Goal: Information Seeking & Learning: Learn about a topic

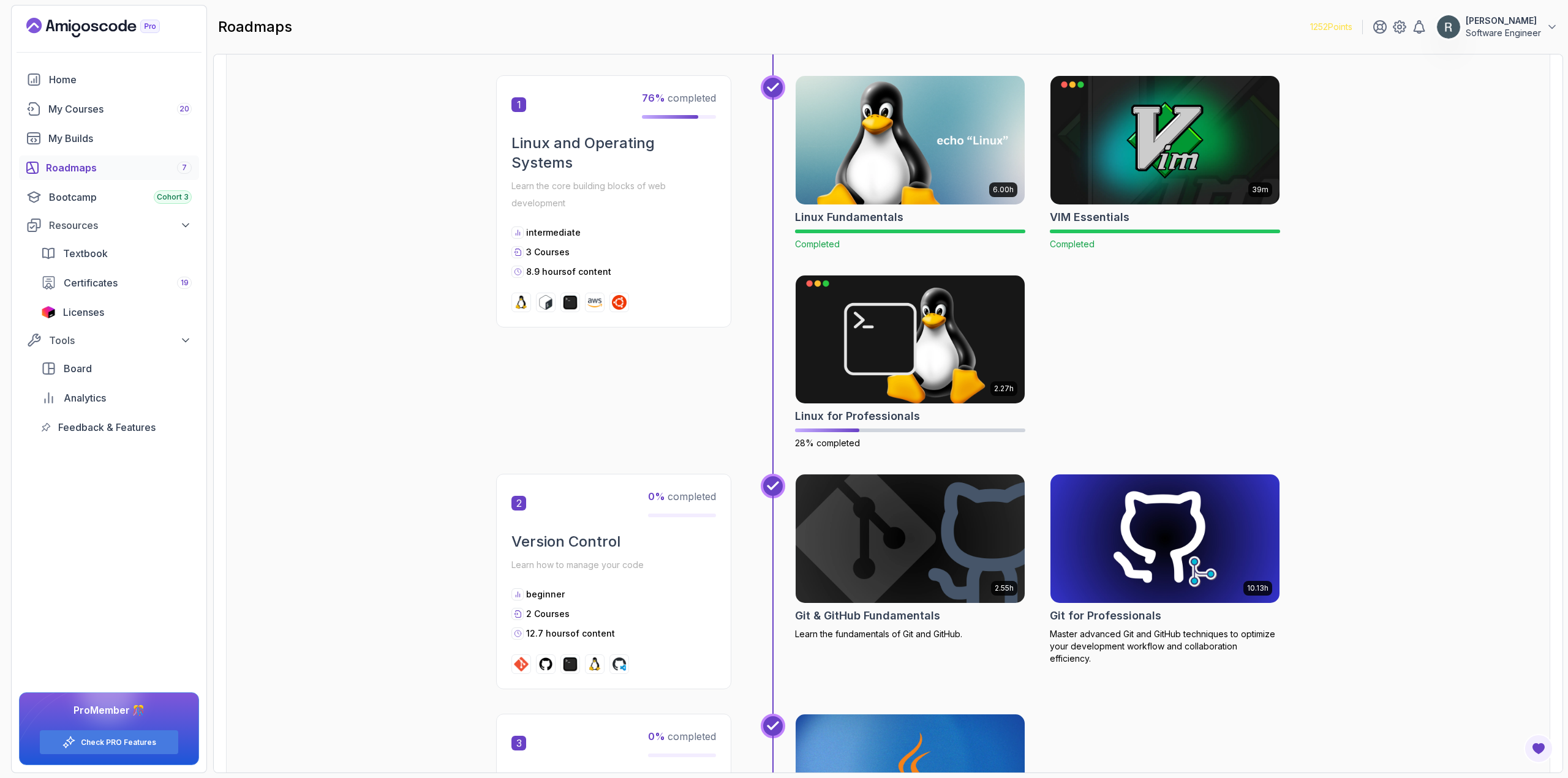
scroll to position [245, 0]
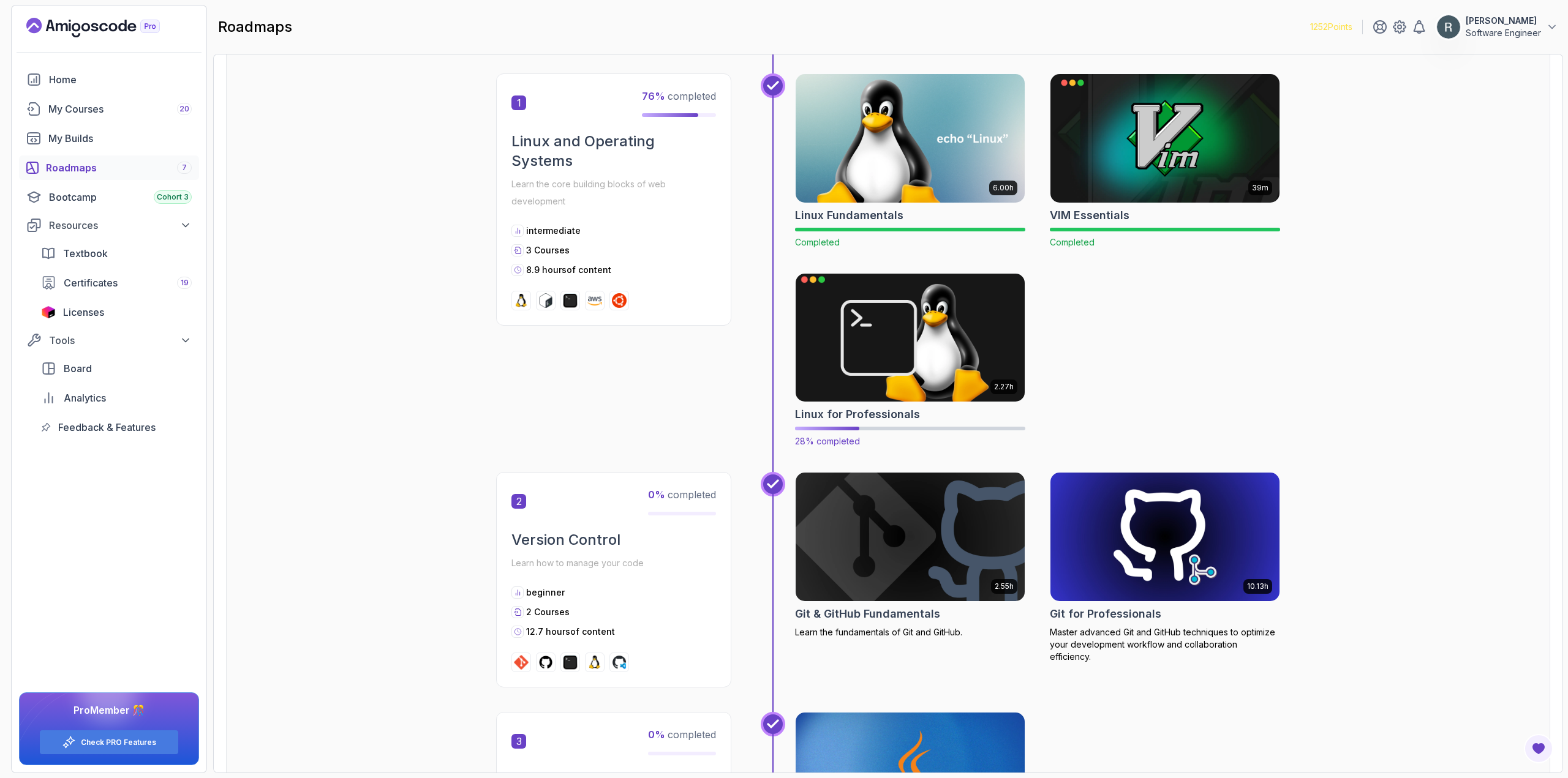
click at [846, 331] on img at bounding box center [910, 337] width 240 height 134
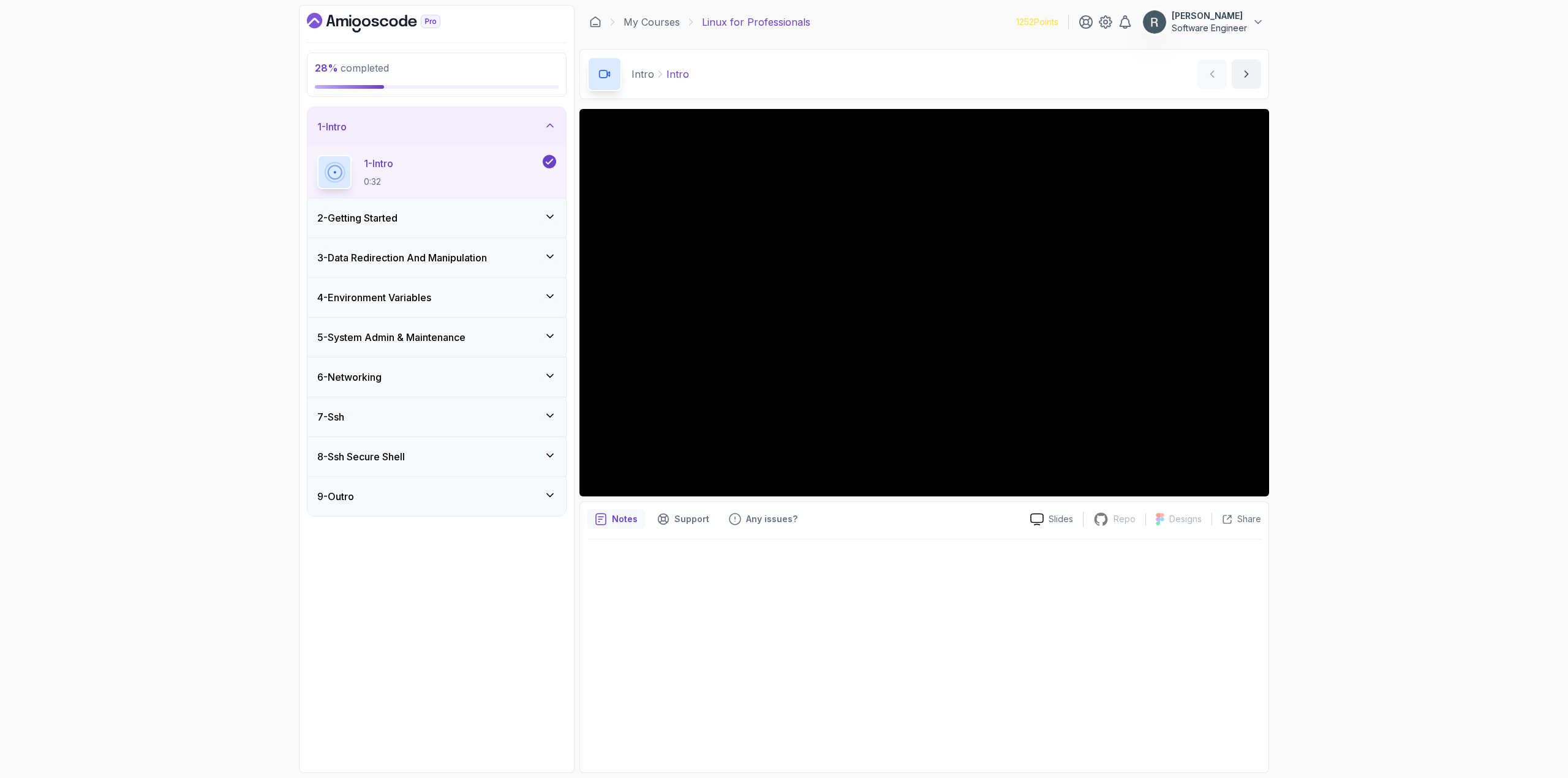
click at [516, 266] on div "3 - Data Redirection And Manipulation" at bounding box center [436, 257] width 258 height 39
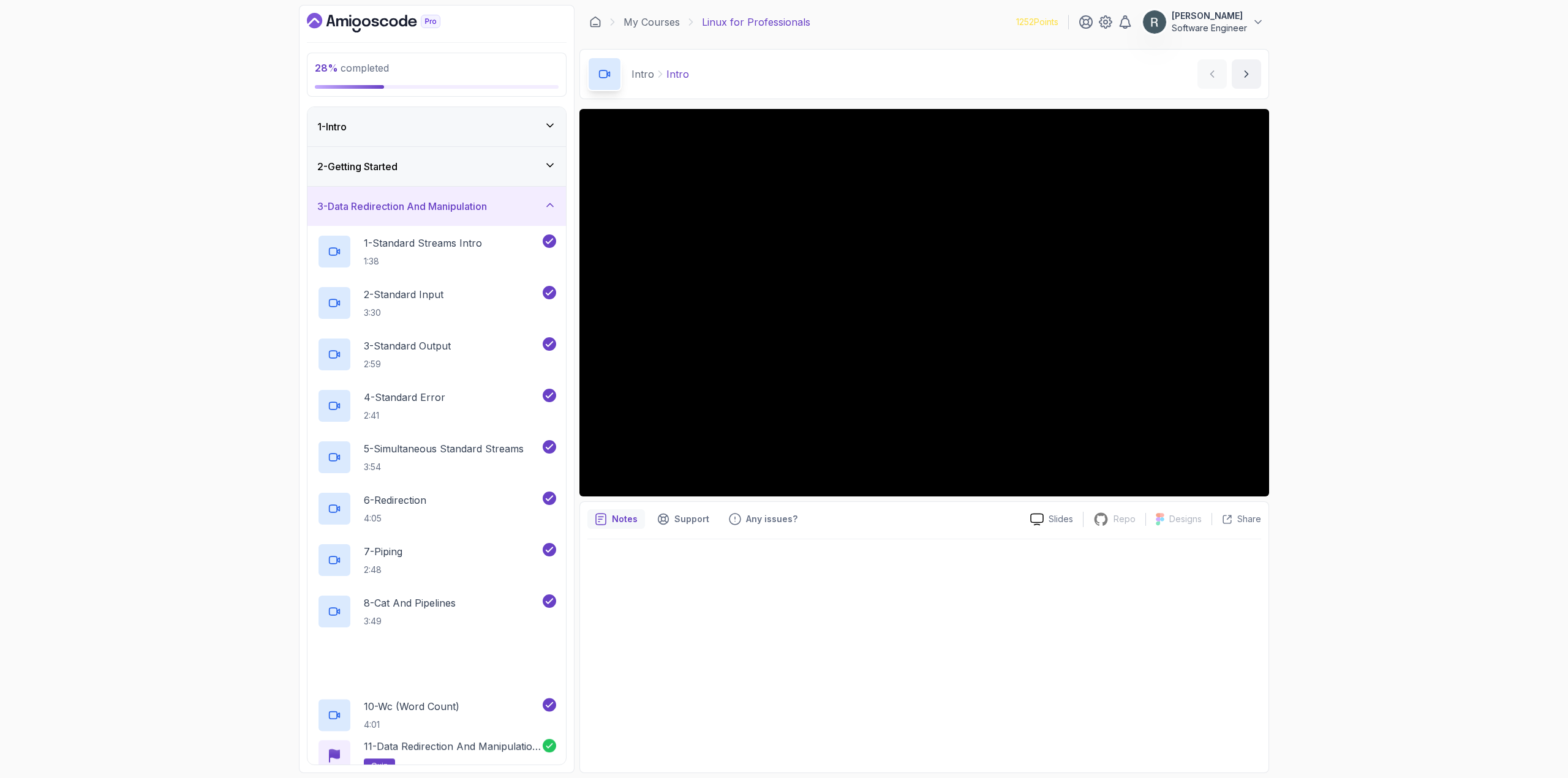
click at [538, 223] on div "3 - Data Redirection And Manipulation" at bounding box center [436, 206] width 258 height 39
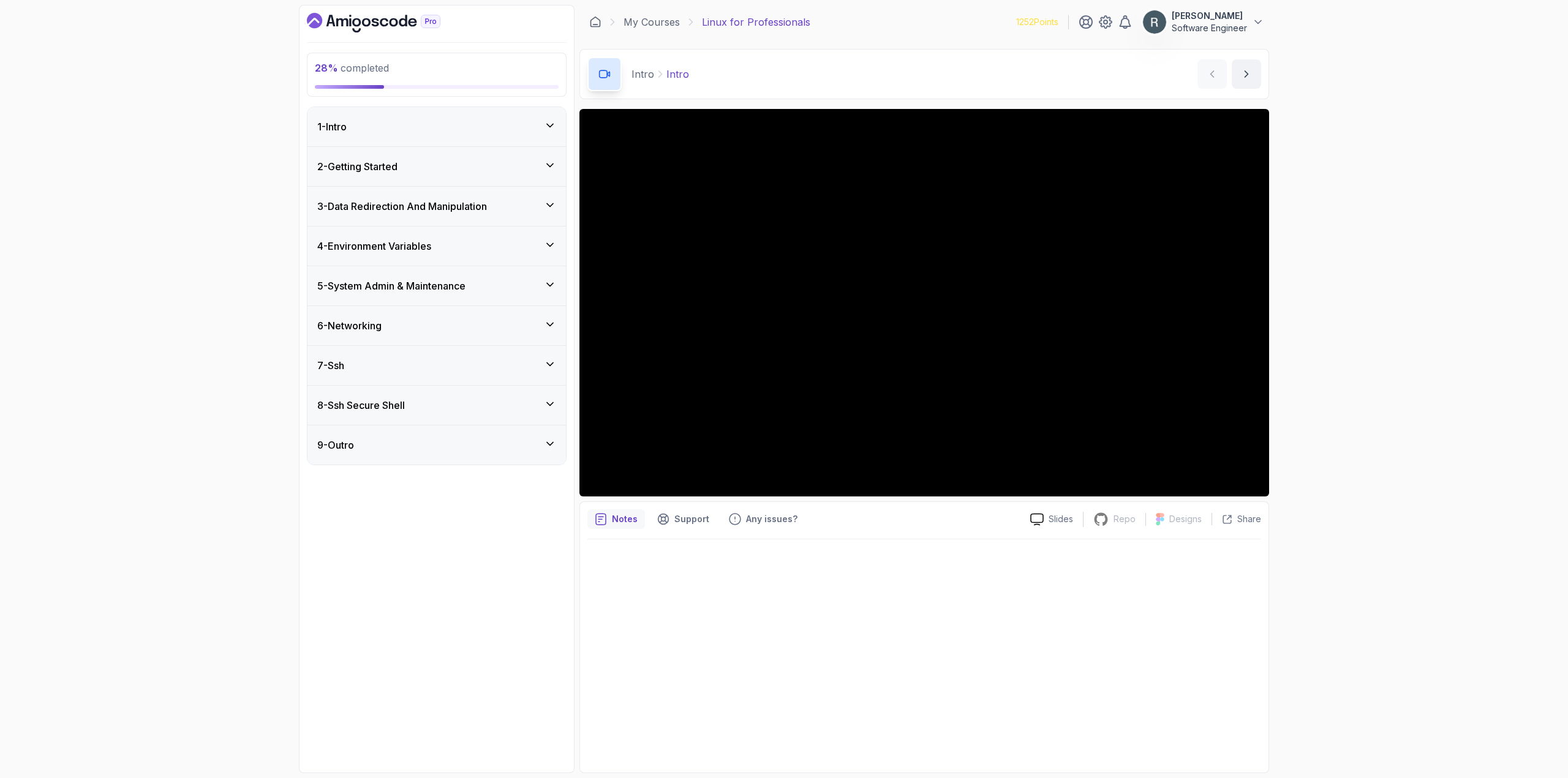
click at [525, 240] on div "4 - Environment Variables" at bounding box center [437, 245] width 238 height 14
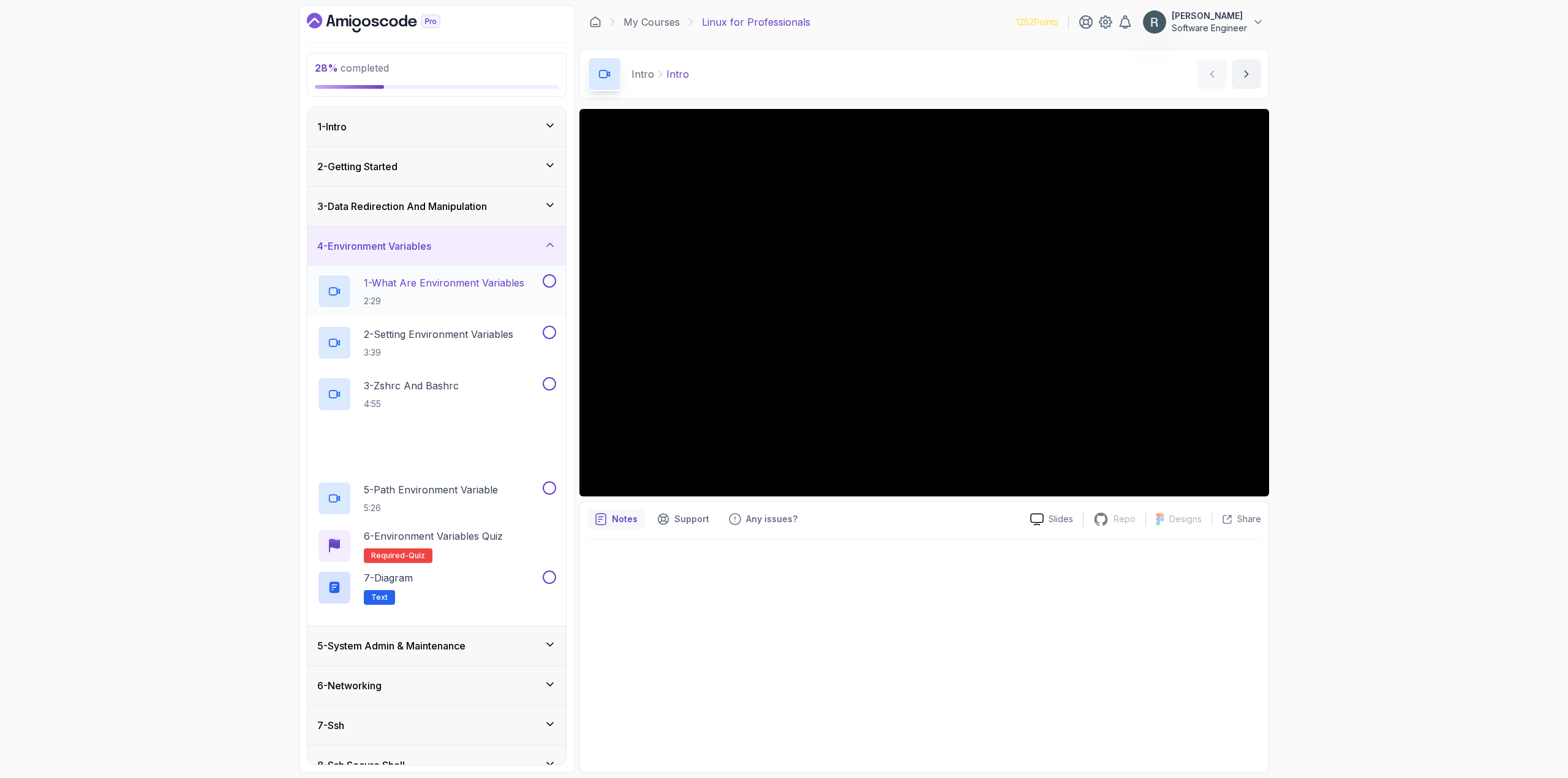
click at [499, 281] on p "1 - What Are Environment Variables" at bounding box center [444, 282] width 160 height 14
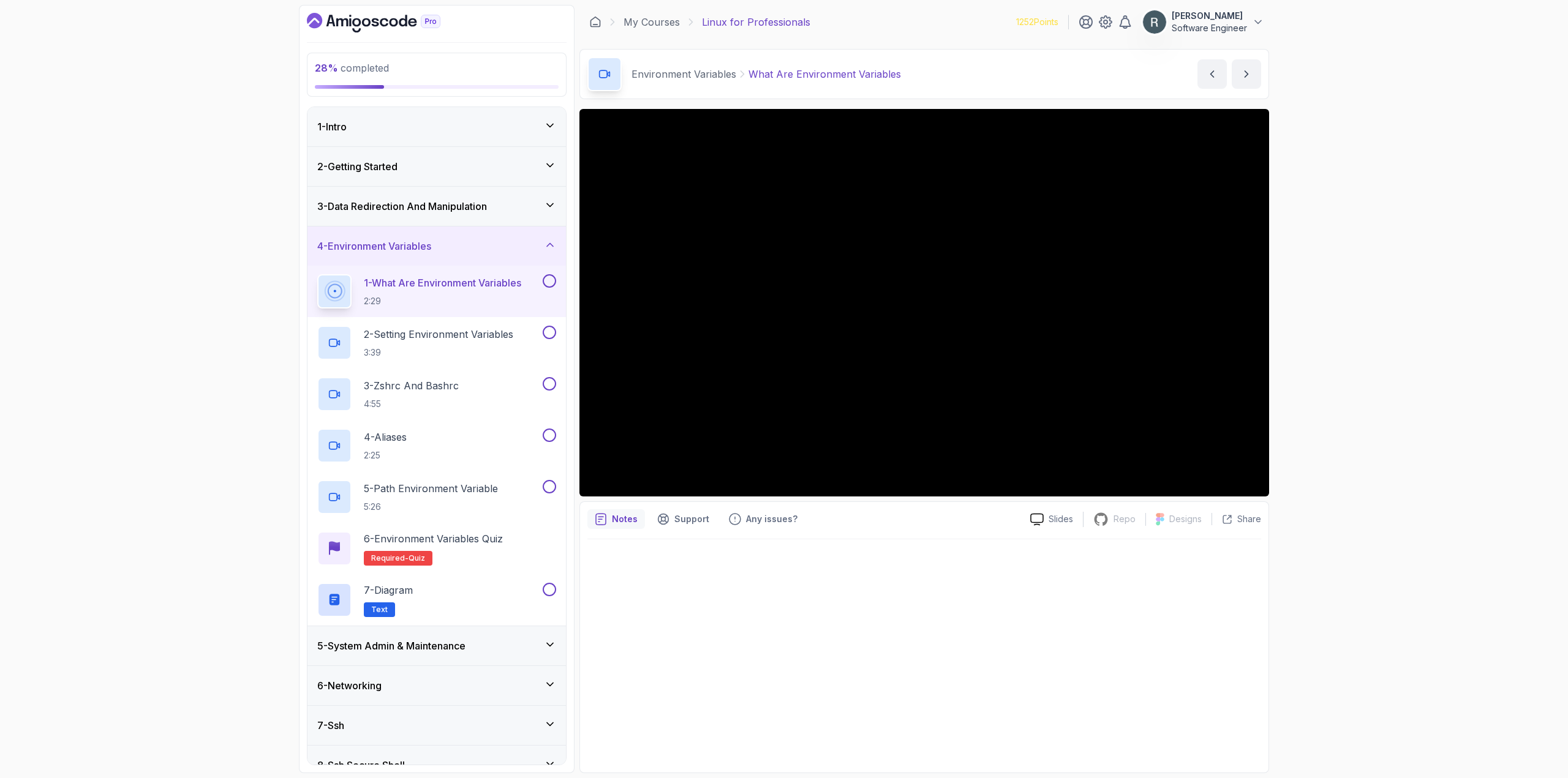
click at [549, 280] on button at bounding box center [549, 281] width 13 height 13
click at [488, 338] on p "2 - Setting Environment Variables" at bounding box center [438, 334] width 150 height 14
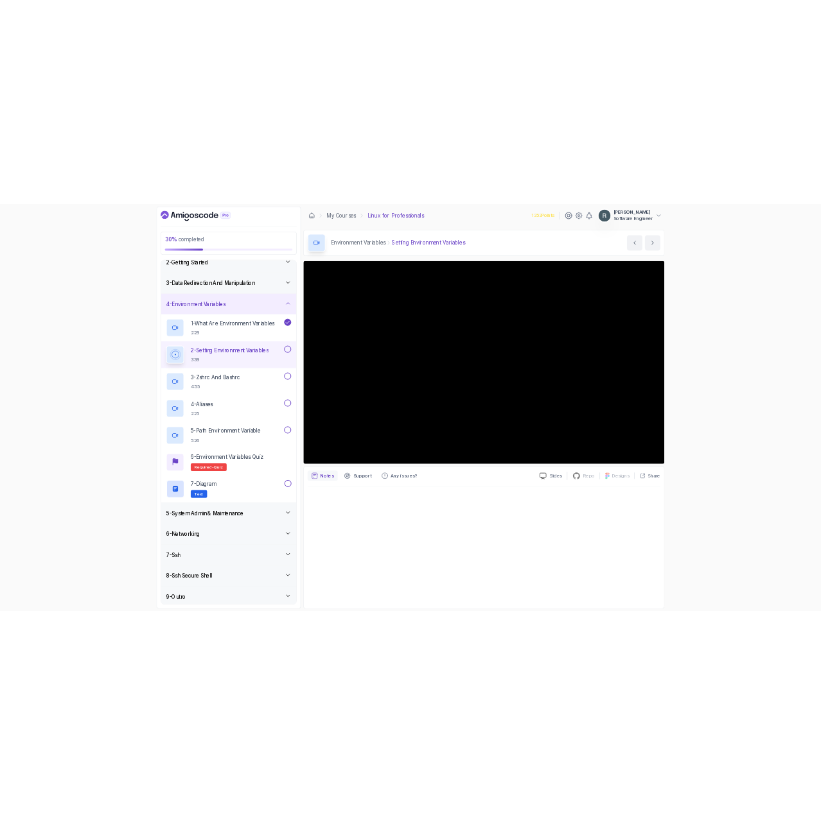
scroll to position [63, 0]
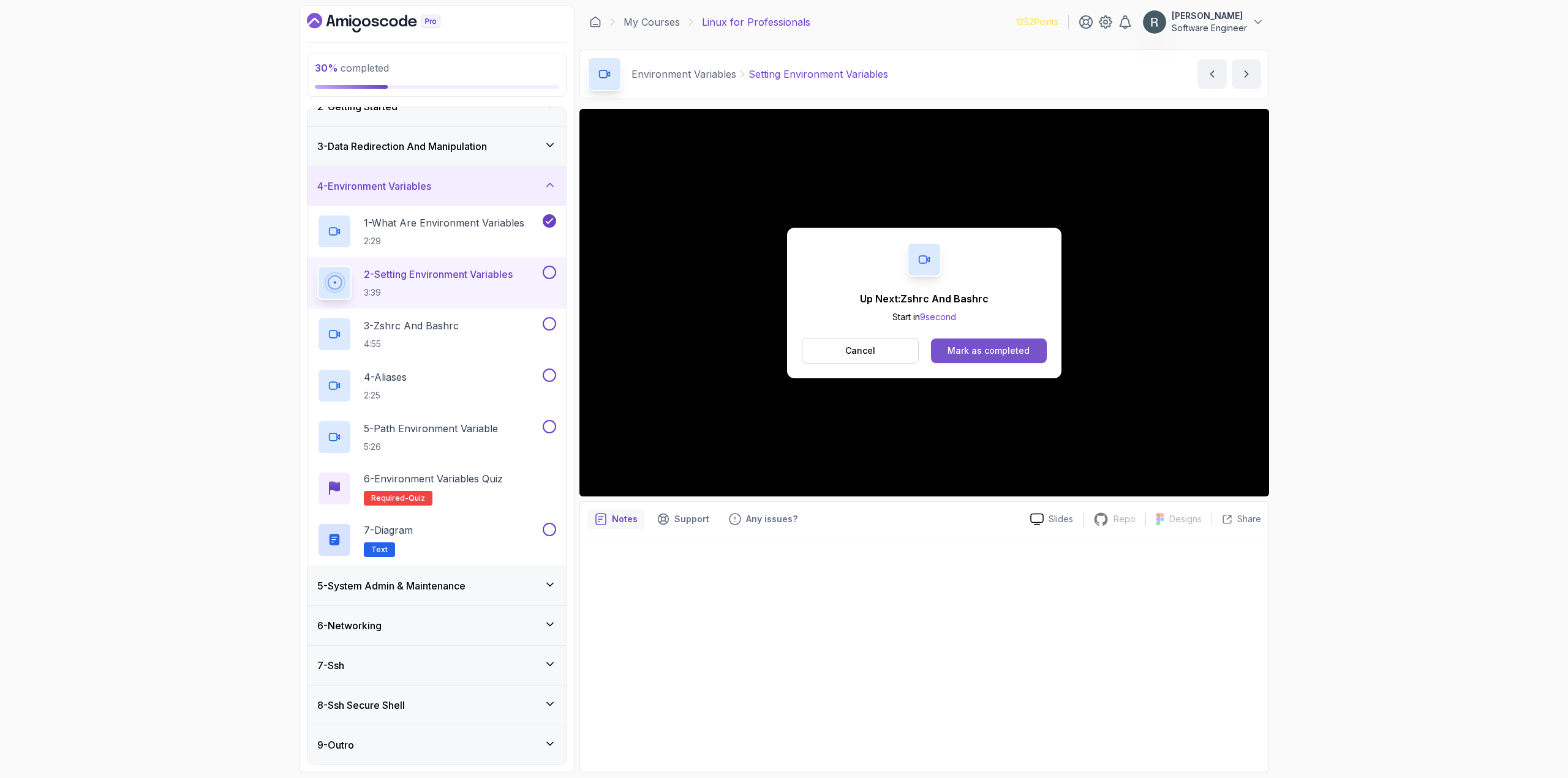
click at [981, 350] on div "Mark as completed" at bounding box center [988, 351] width 82 height 12
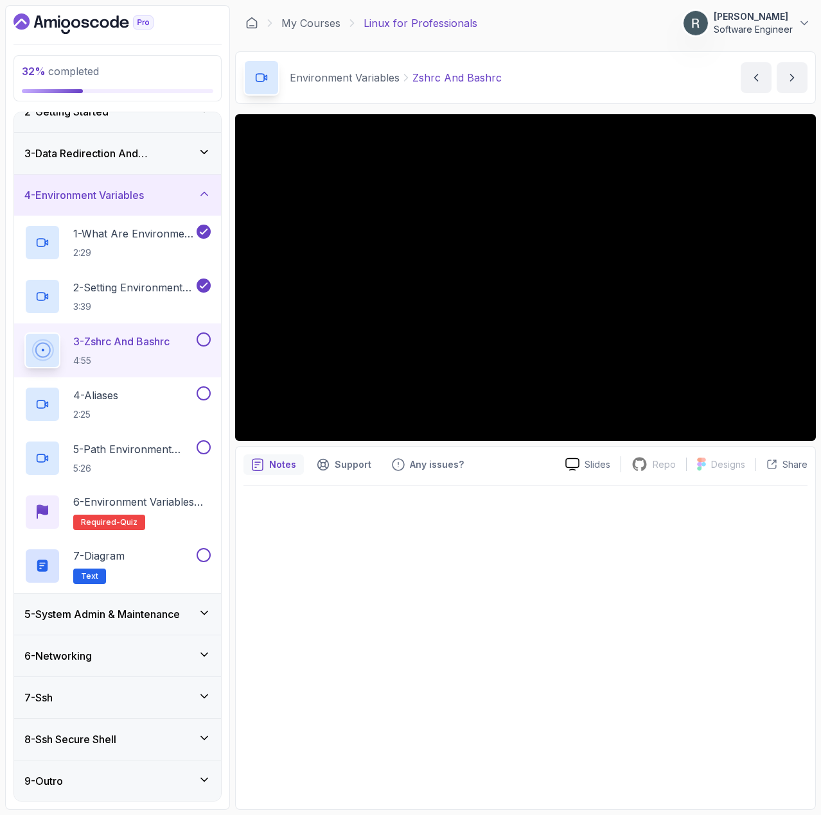
click at [199, 338] on button at bounding box center [203, 340] width 14 height 14
click at [173, 394] on div "4 - Aliases 2:25" at bounding box center [109, 405] width 170 height 36
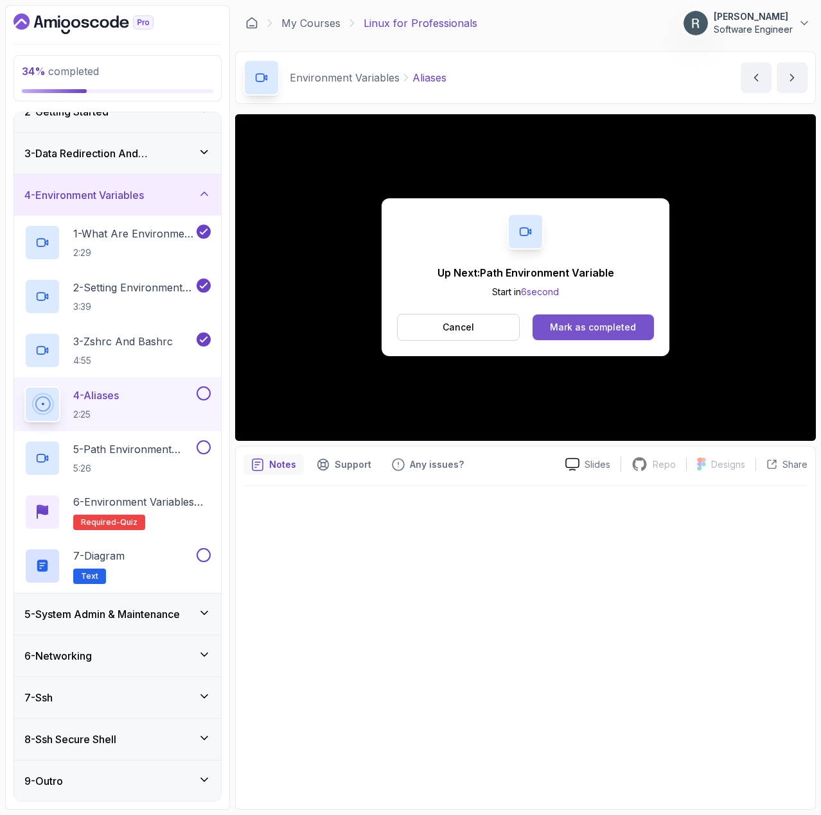
click at [595, 333] on div "Mark as completed" at bounding box center [593, 327] width 86 height 13
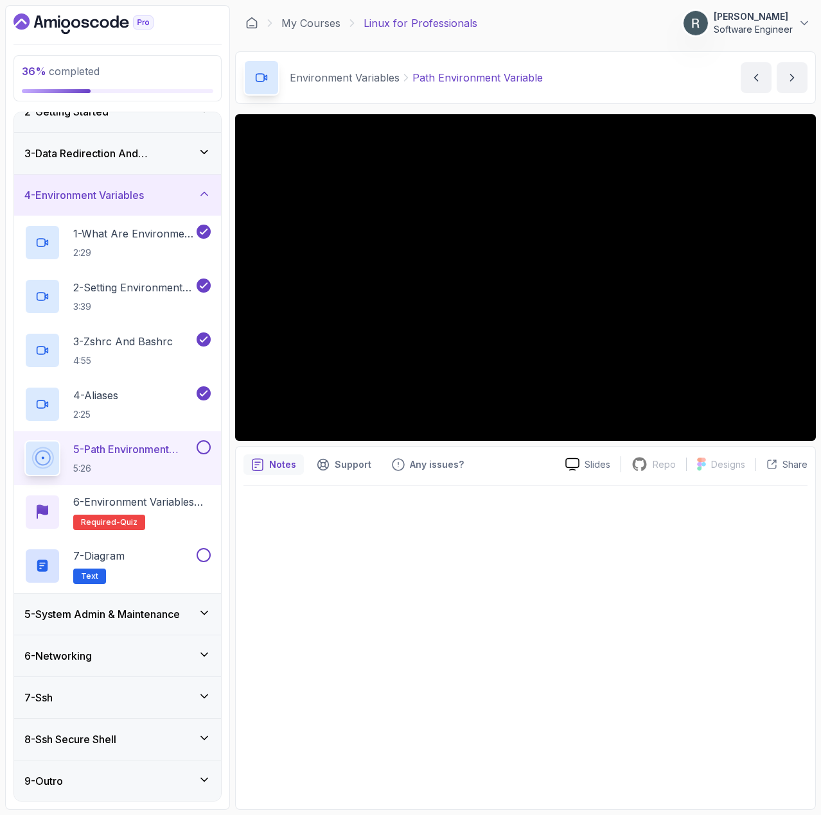
click at [677, 552] on div at bounding box center [525, 644] width 564 height 317
click at [203, 447] on button at bounding box center [203, 447] width 14 height 14
click at [198, 509] on p "6 - Environment Variables Quiz" at bounding box center [141, 501] width 137 height 15
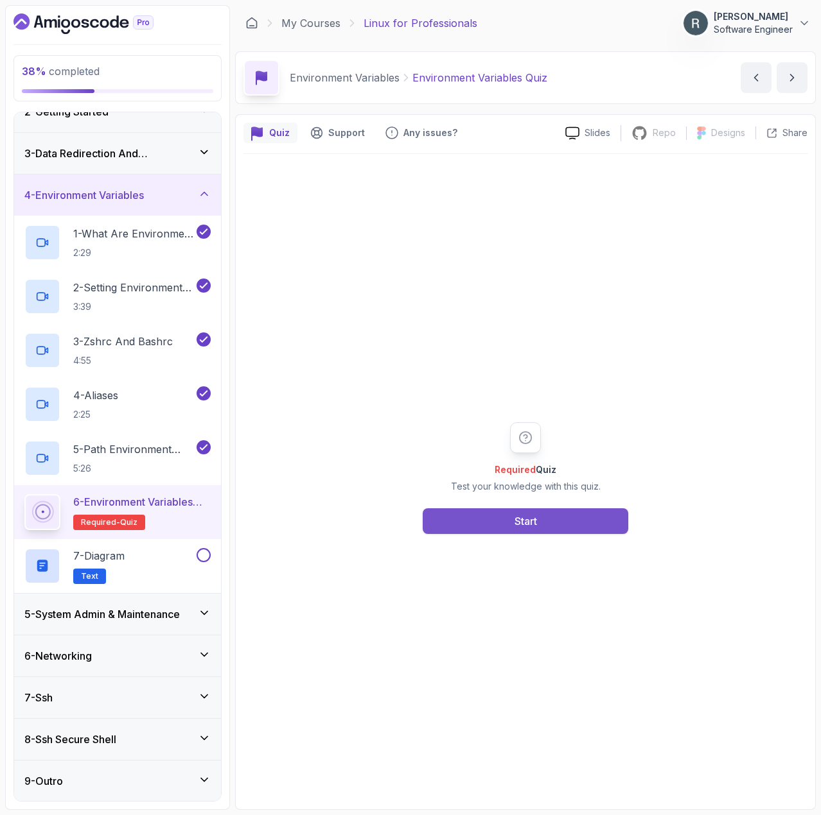
click at [435, 515] on button "Start" at bounding box center [525, 522] width 205 height 26
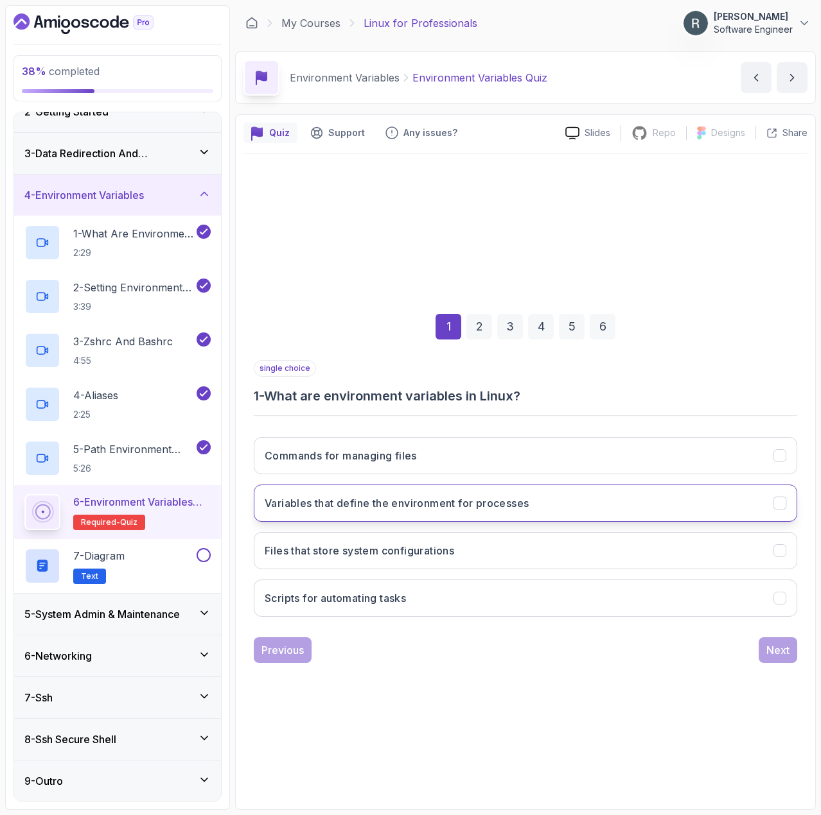
click at [364, 500] on h3 "Variables that define the environment for processes" at bounding box center [397, 503] width 264 height 15
click at [767, 657] on div "Next" at bounding box center [777, 650] width 23 height 15
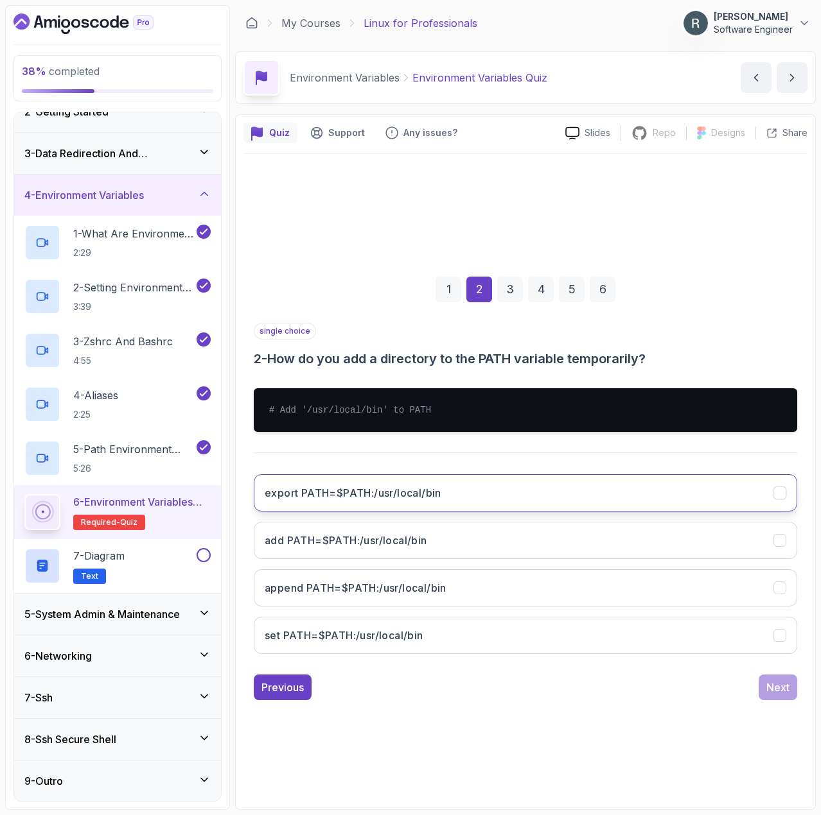
click at [608, 501] on button "export PATH=$PATH:/usr/local/bin" at bounding box center [525, 493] width 543 height 37
click at [774, 694] on div "Next" at bounding box center [777, 687] width 23 height 15
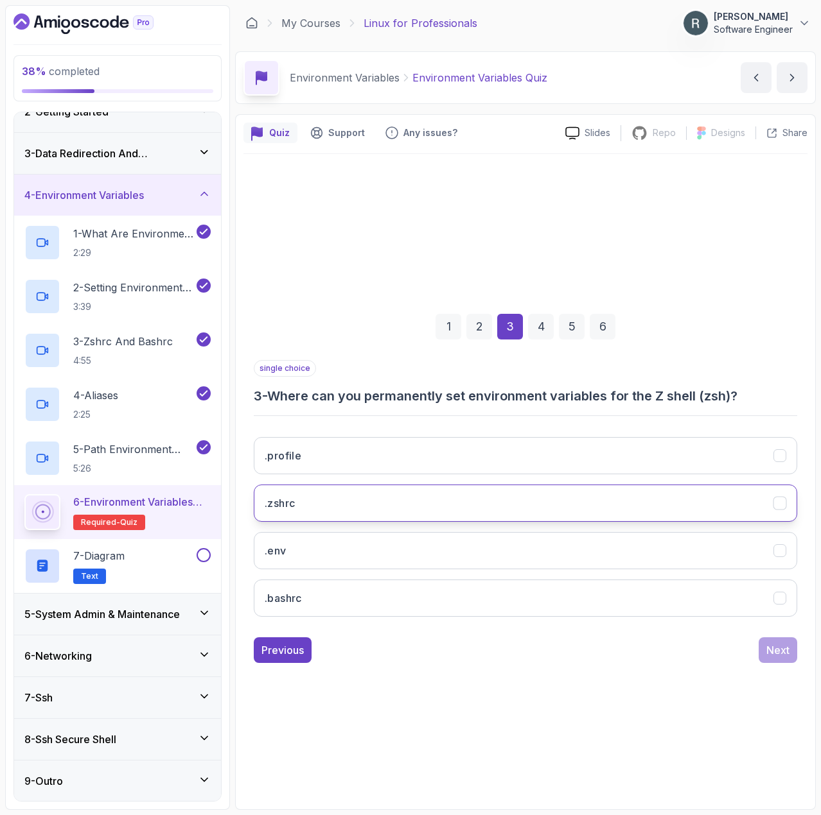
click at [543, 497] on button ".zshrc" at bounding box center [525, 503] width 543 height 37
click at [775, 650] on div "Next" at bounding box center [777, 650] width 23 height 15
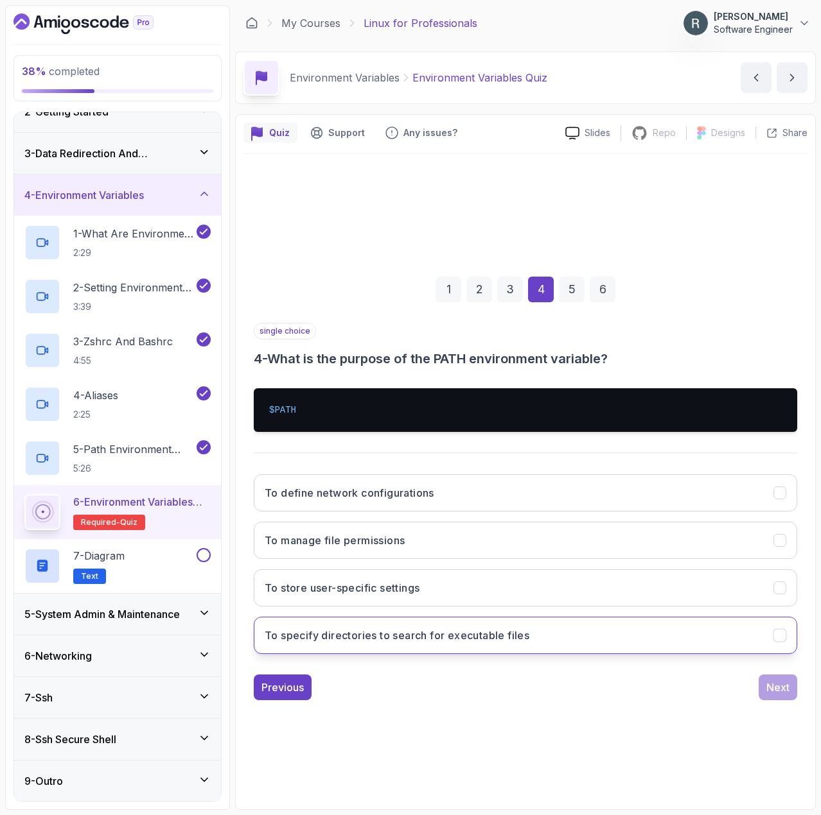
click at [593, 631] on button "To specify directories to search for executable files" at bounding box center [525, 635] width 543 height 37
click at [772, 693] on div "Next" at bounding box center [777, 687] width 23 height 15
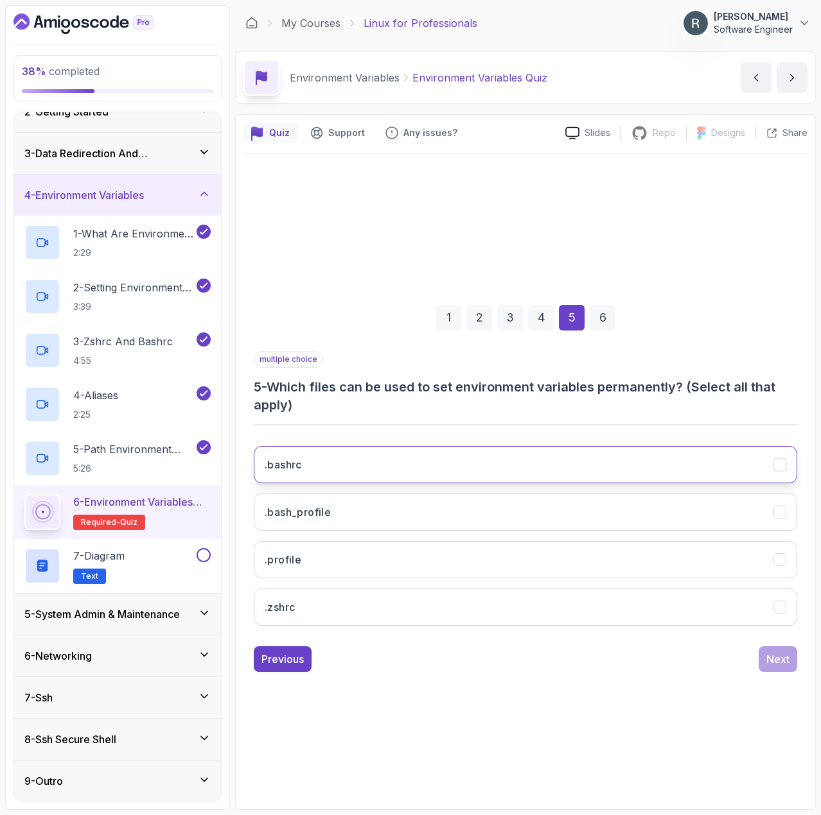
click at [548, 469] on button ".bashrc" at bounding box center [525, 464] width 543 height 37
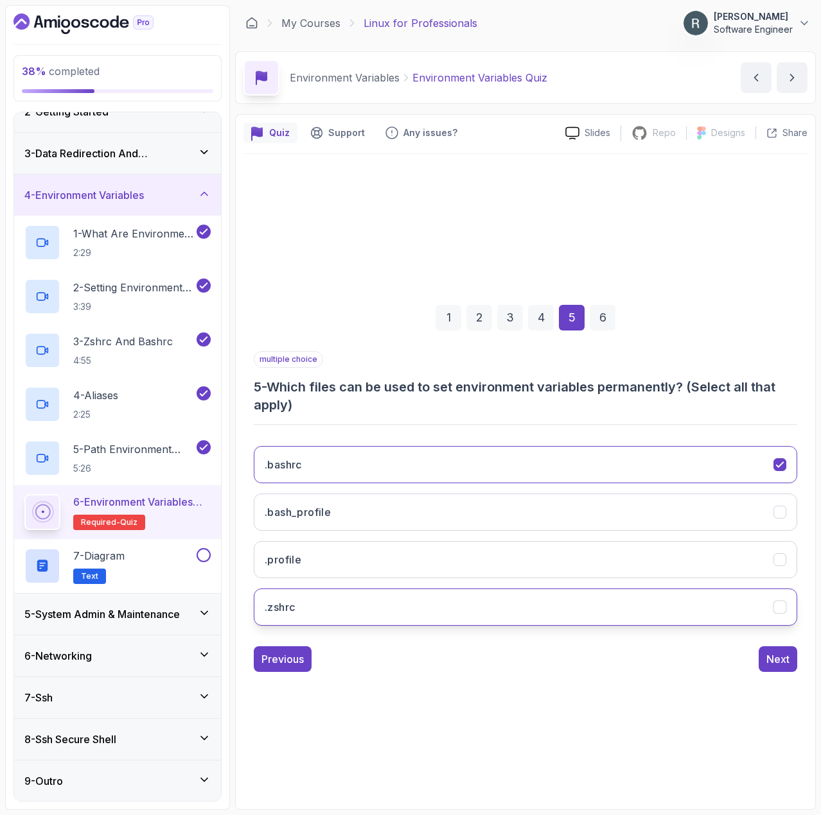
click at [554, 595] on button ".zshrc" at bounding box center [525, 607] width 543 height 37
click at [774, 663] on div "Next" at bounding box center [777, 659] width 23 height 15
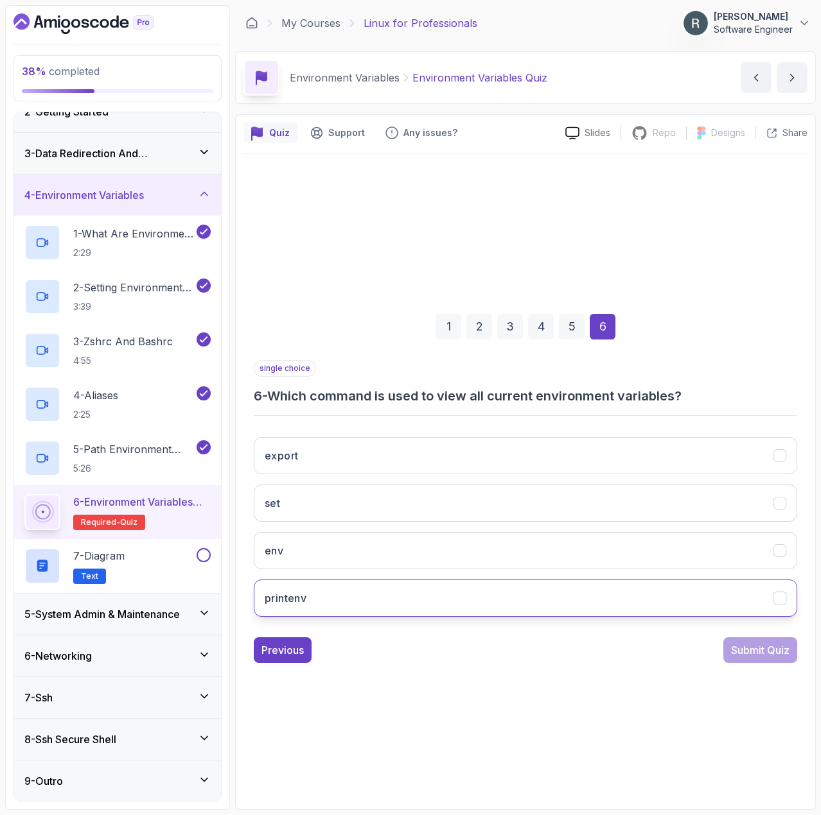
click at [578, 589] on button "printenv" at bounding box center [525, 598] width 543 height 37
click at [751, 648] on div "Submit Quiz" at bounding box center [760, 650] width 58 height 15
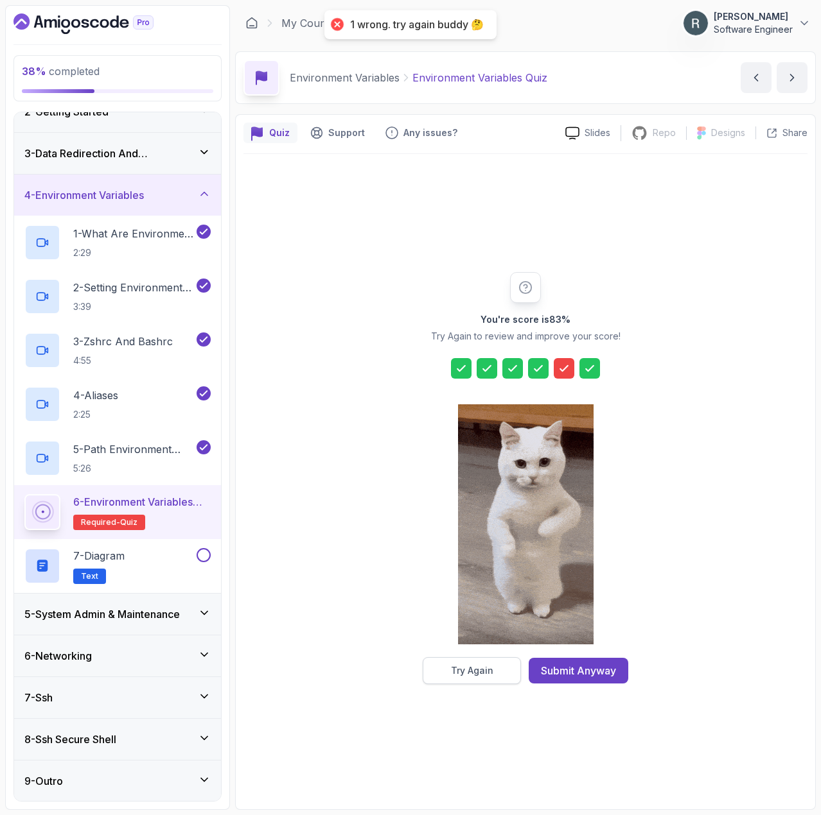
click at [501, 663] on button "Try Again" at bounding box center [472, 671] width 98 height 27
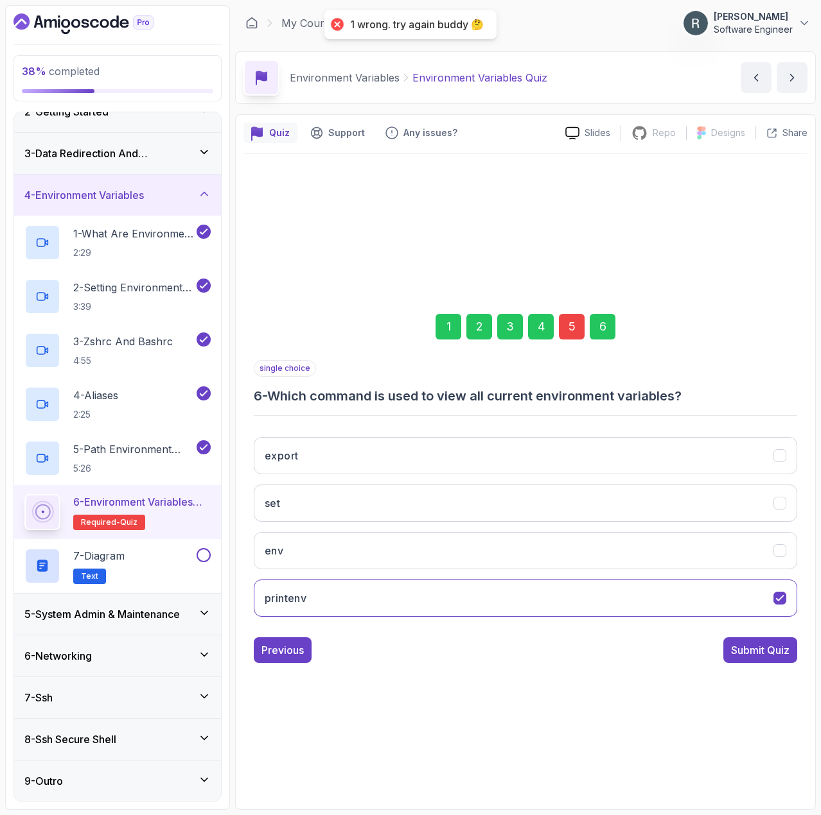
click at [564, 324] on div "5" at bounding box center [572, 327] width 26 height 26
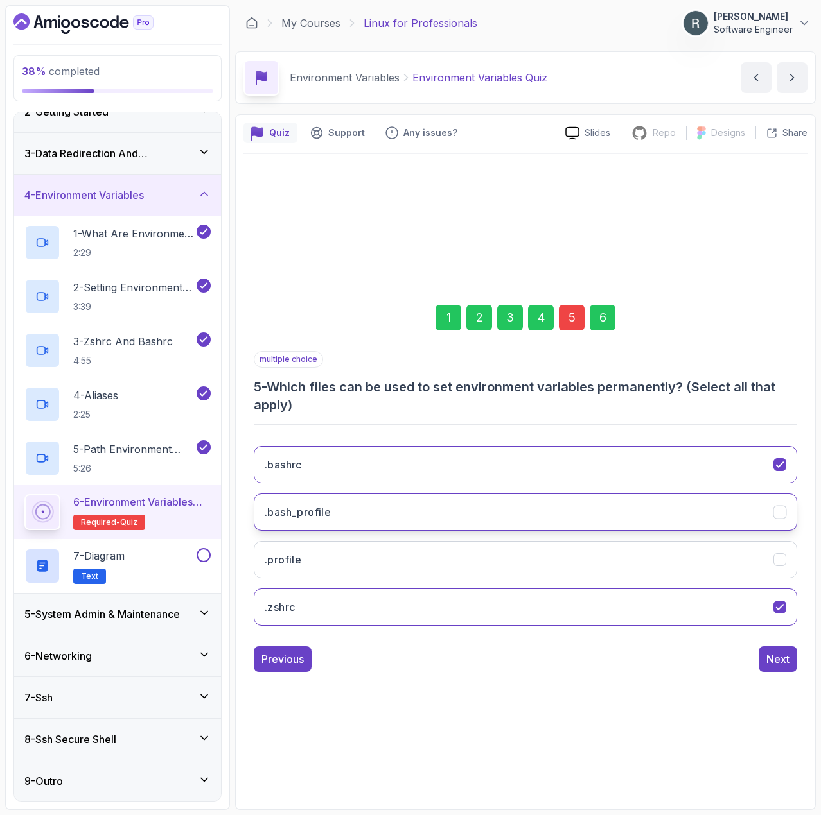
click at [501, 518] on button ".bash_profile" at bounding box center [525, 512] width 543 height 37
click at [599, 317] on div "6" at bounding box center [602, 318] width 26 height 26
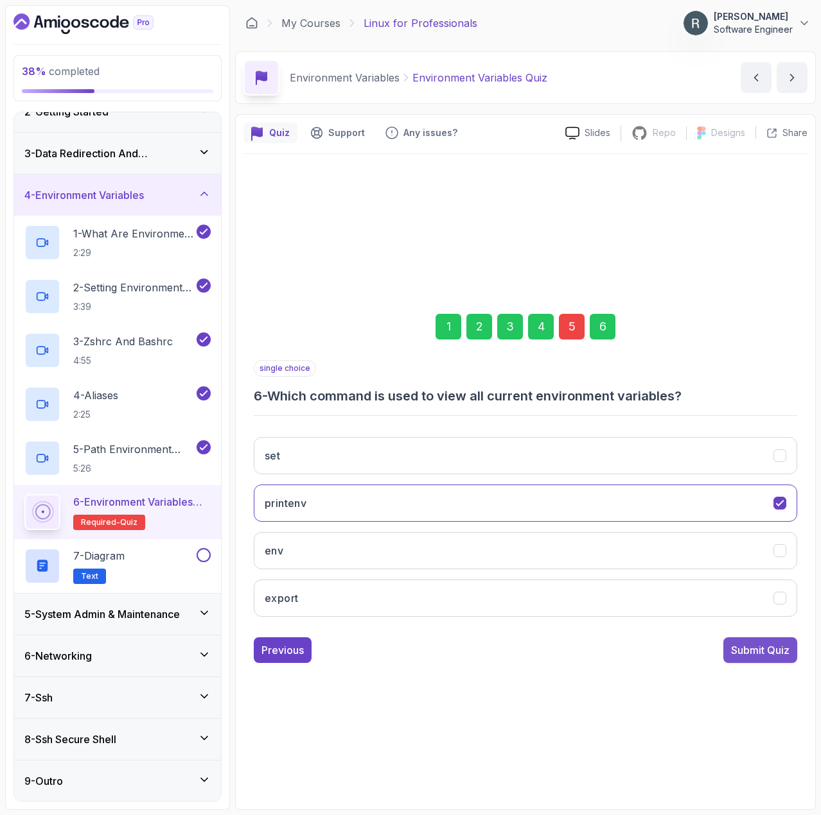
click at [751, 643] on div "Submit Quiz" at bounding box center [760, 650] width 58 height 15
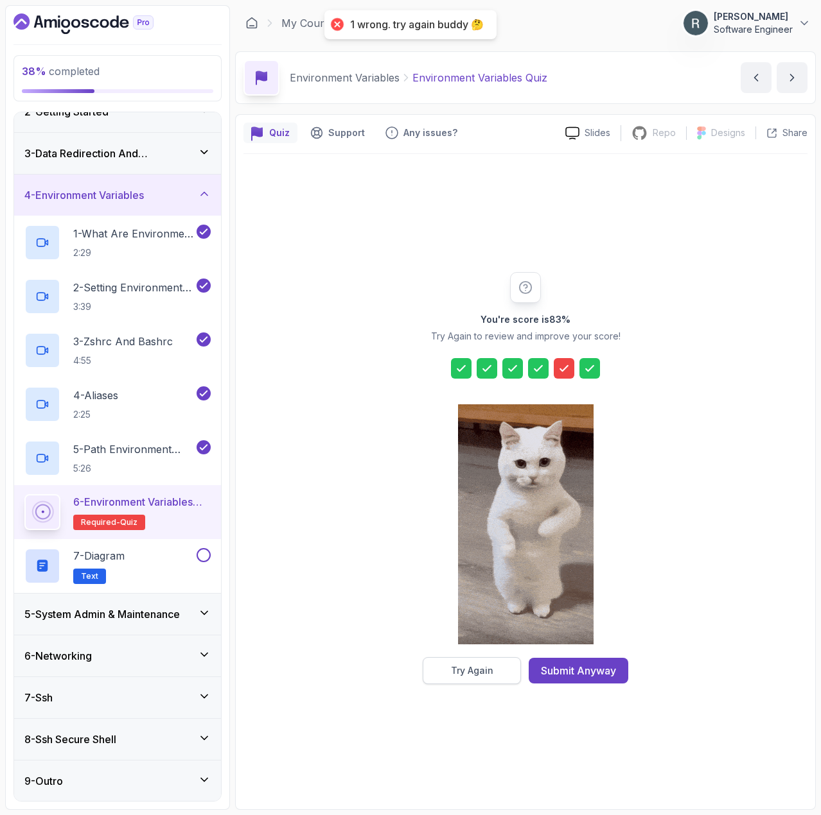
click at [492, 661] on button "Try Again" at bounding box center [472, 671] width 98 height 27
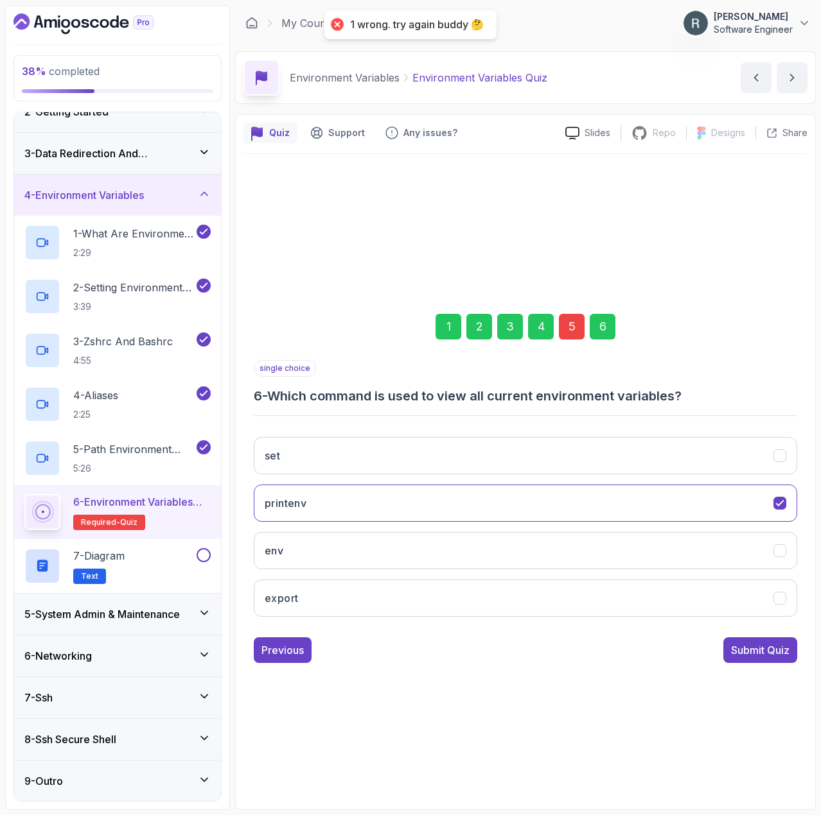
click at [566, 322] on div "5" at bounding box center [572, 327] width 26 height 26
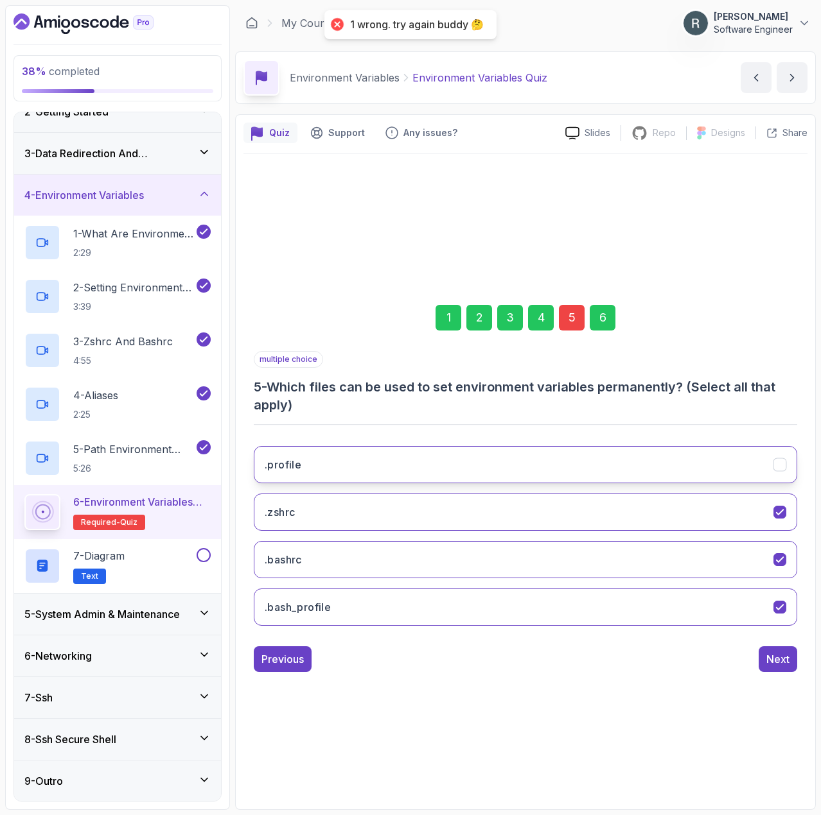
click at [414, 469] on button ".profile" at bounding box center [525, 464] width 543 height 37
click at [611, 328] on div "6" at bounding box center [602, 318] width 26 height 26
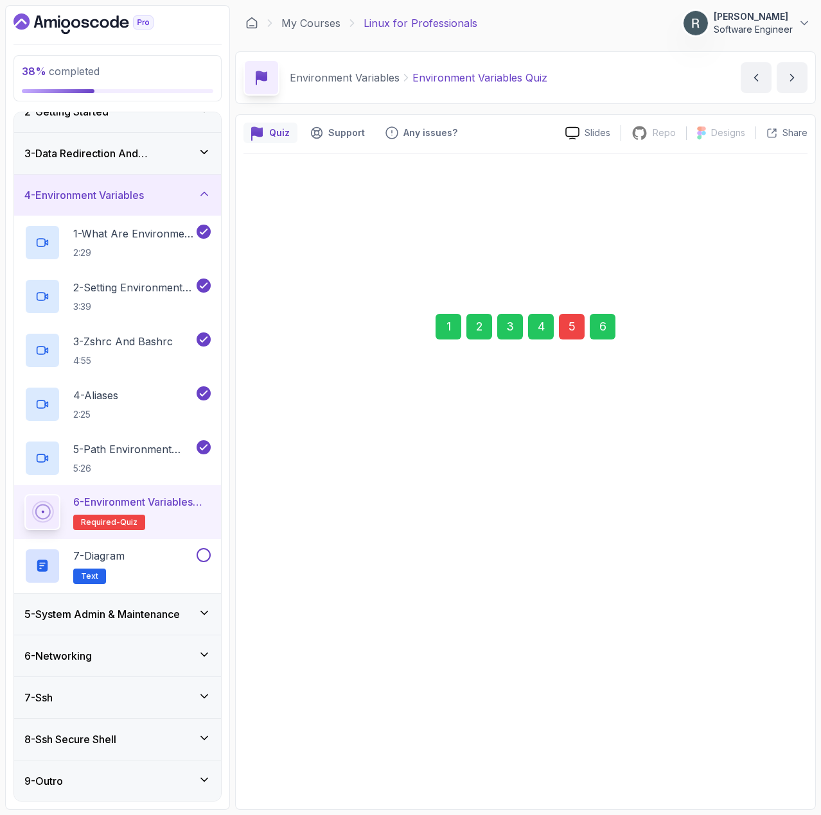
click at [731, 645] on div "Submit Quiz" at bounding box center [760, 650] width 58 height 15
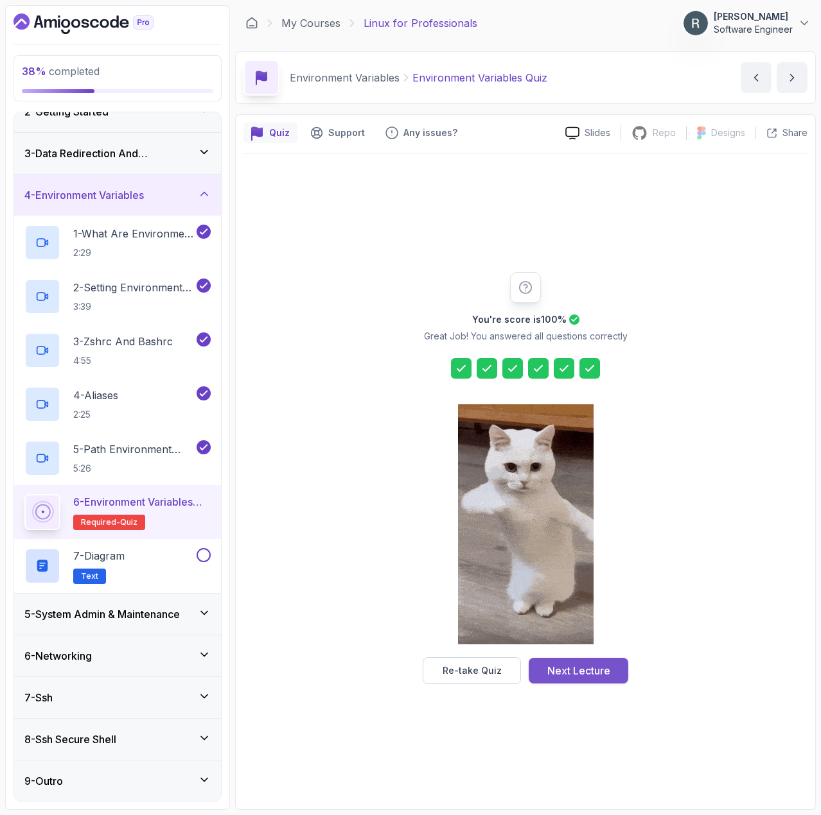
click at [585, 675] on div "Next Lecture" at bounding box center [578, 670] width 63 height 15
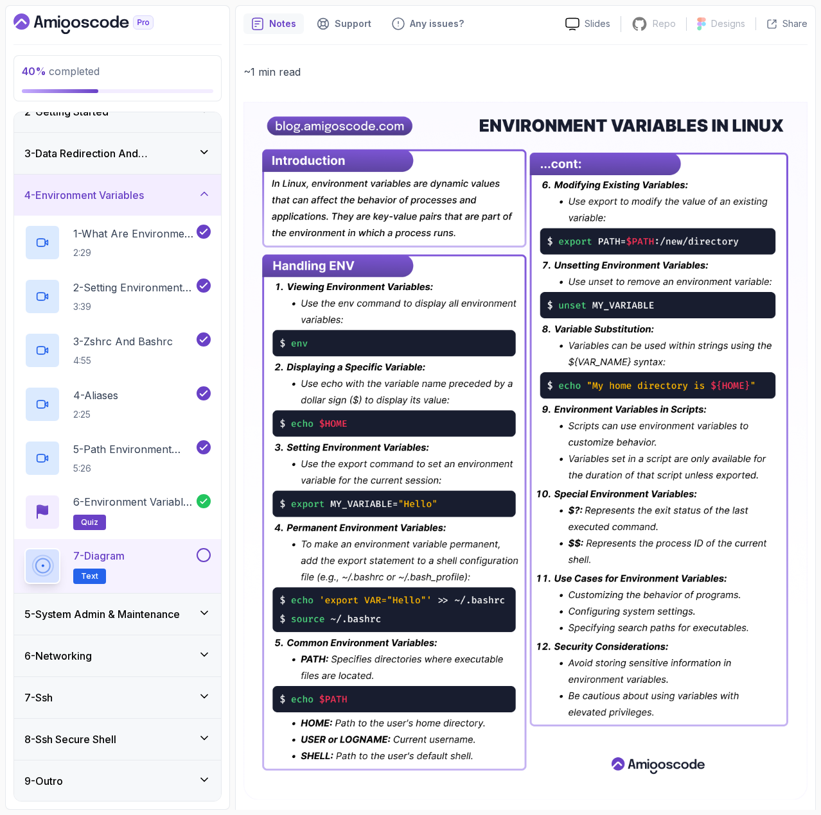
scroll to position [146, 0]
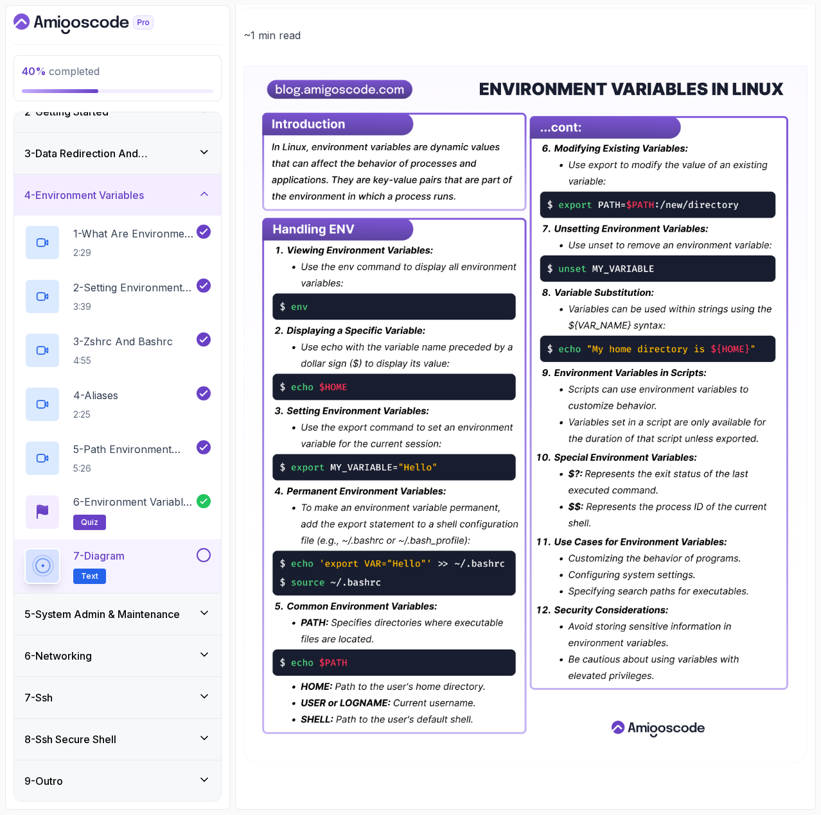
click at [208, 554] on button at bounding box center [203, 555] width 14 height 14
click at [166, 611] on h3 "5 - System Admin & Maintenance" at bounding box center [101, 614] width 155 height 15
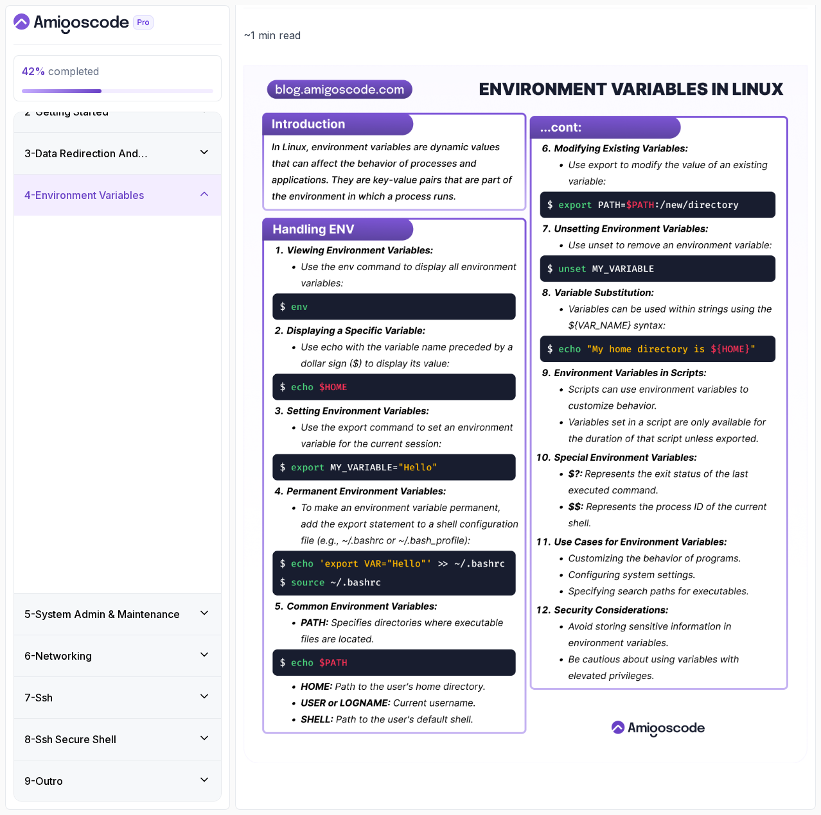
scroll to position [0, 0]
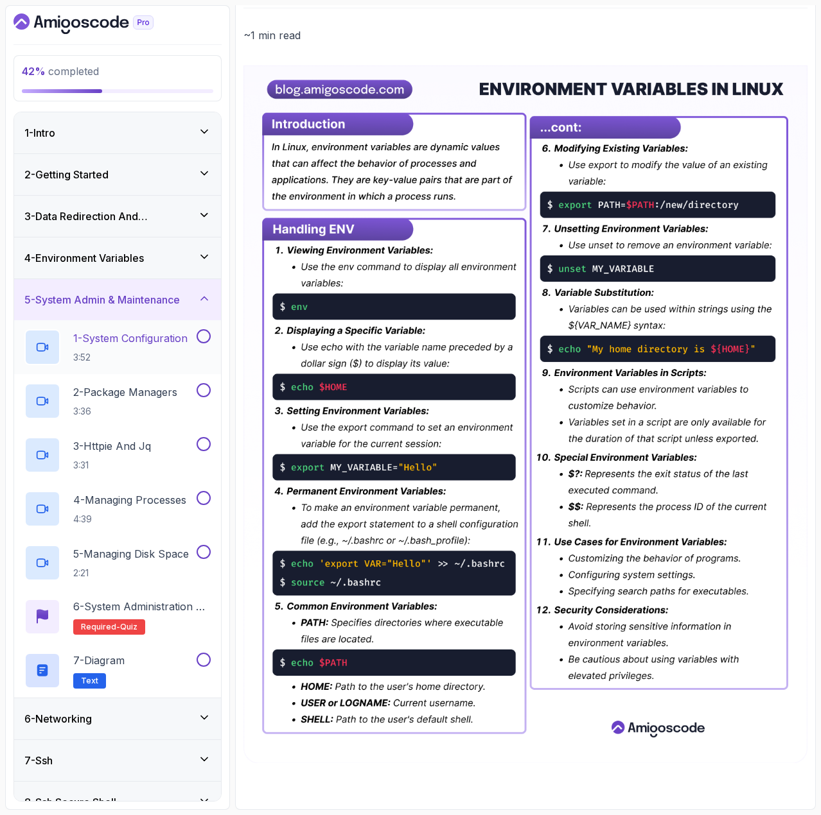
click at [163, 359] on p "3:52" at bounding box center [130, 357] width 114 height 13
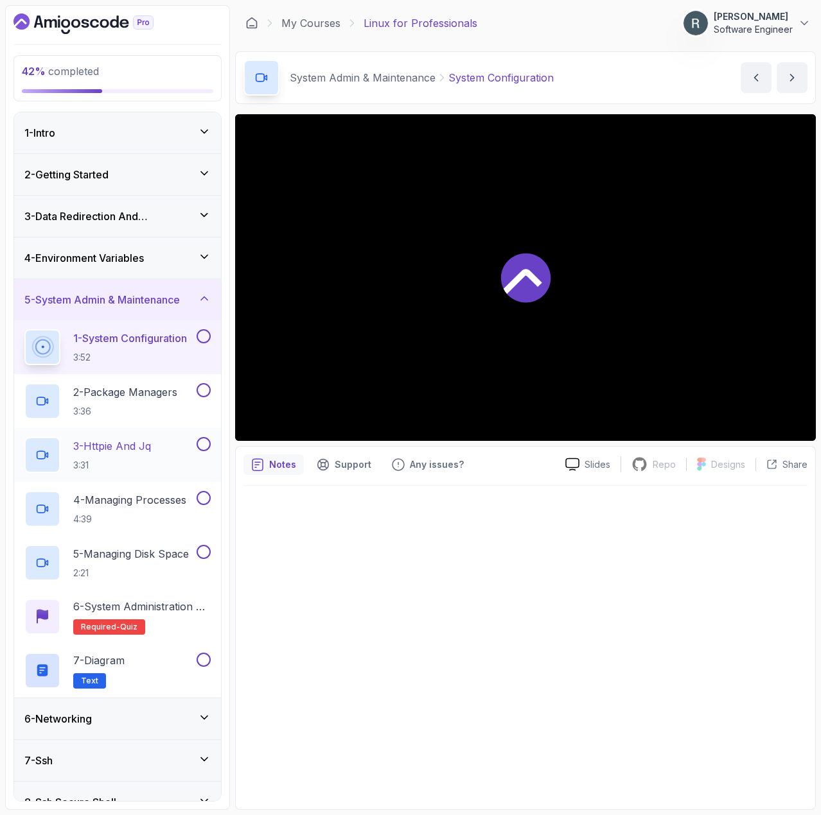
scroll to position [64, 0]
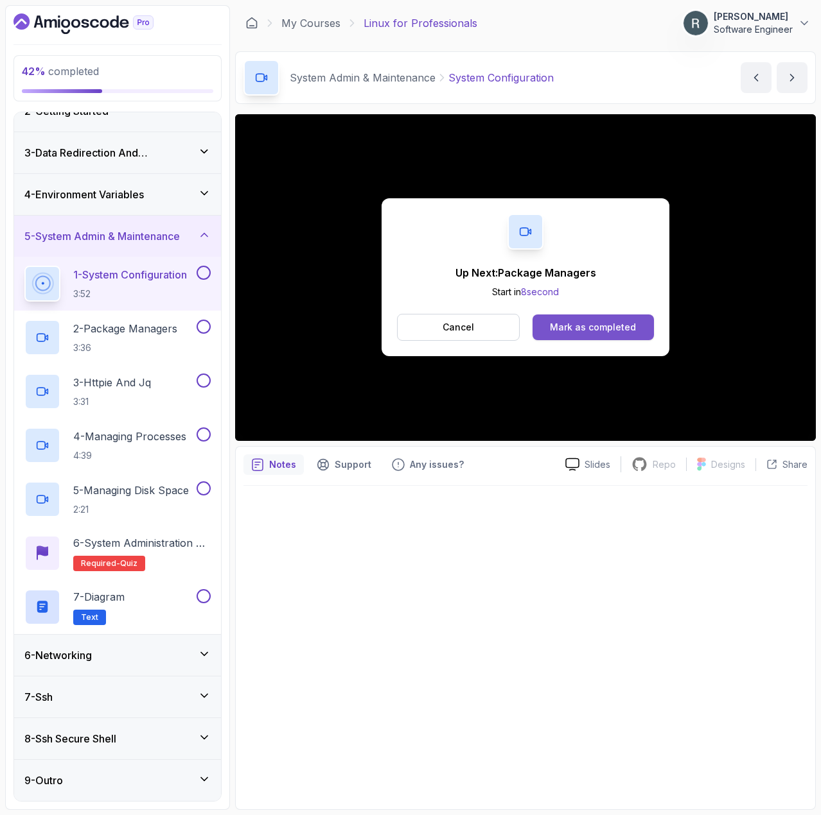
click at [604, 327] on div "Mark as completed" at bounding box center [593, 327] width 86 height 13
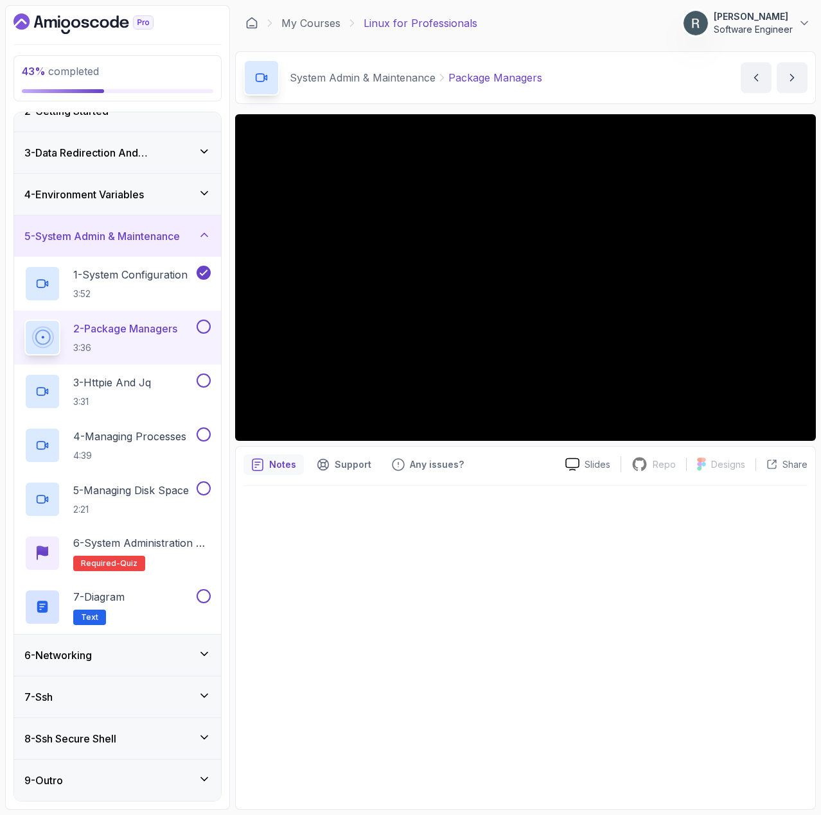
click at [457, 629] on div at bounding box center [525, 644] width 564 height 317
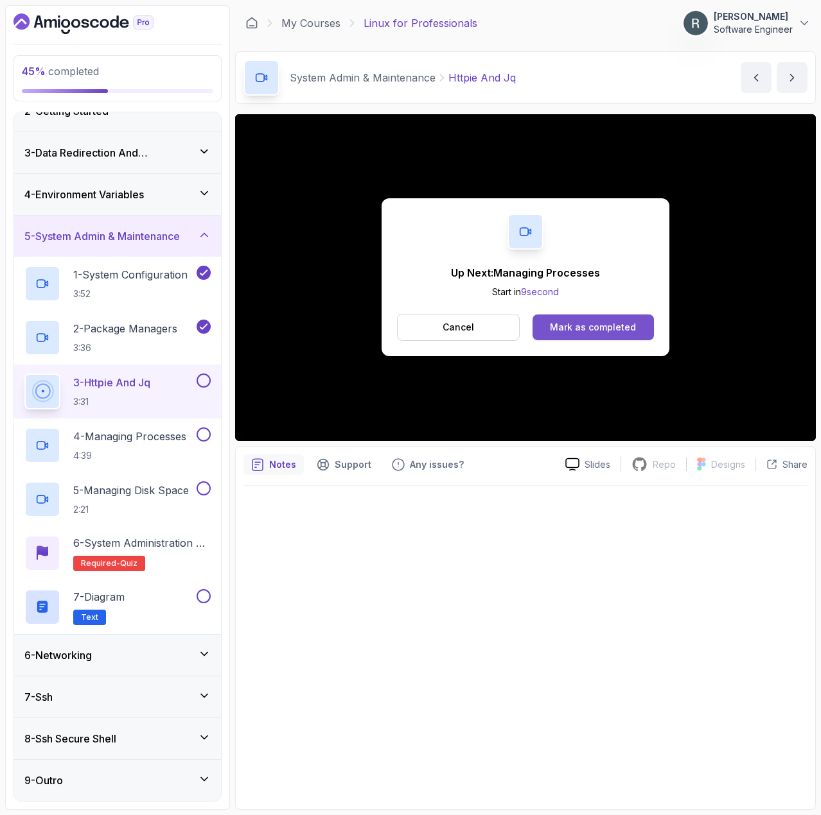
click at [618, 331] on div "Mark as completed" at bounding box center [593, 327] width 86 height 13
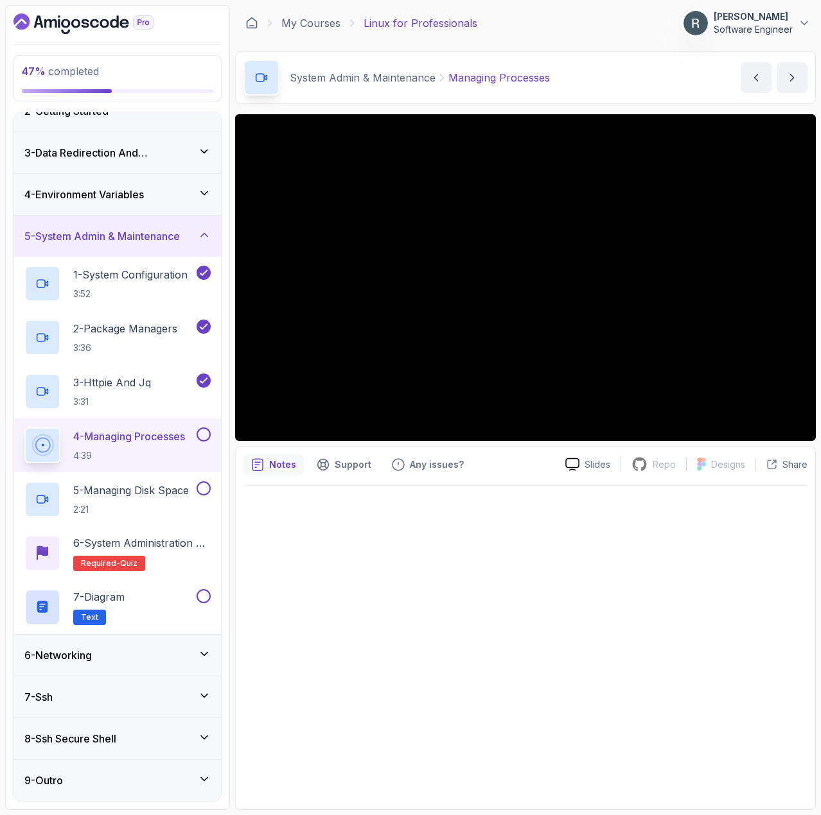
click at [203, 433] on button at bounding box center [203, 435] width 14 height 14
click at [159, 486] on p "5 - Managing Disk Space" at bounding box center [131, 490] width 116 height 15
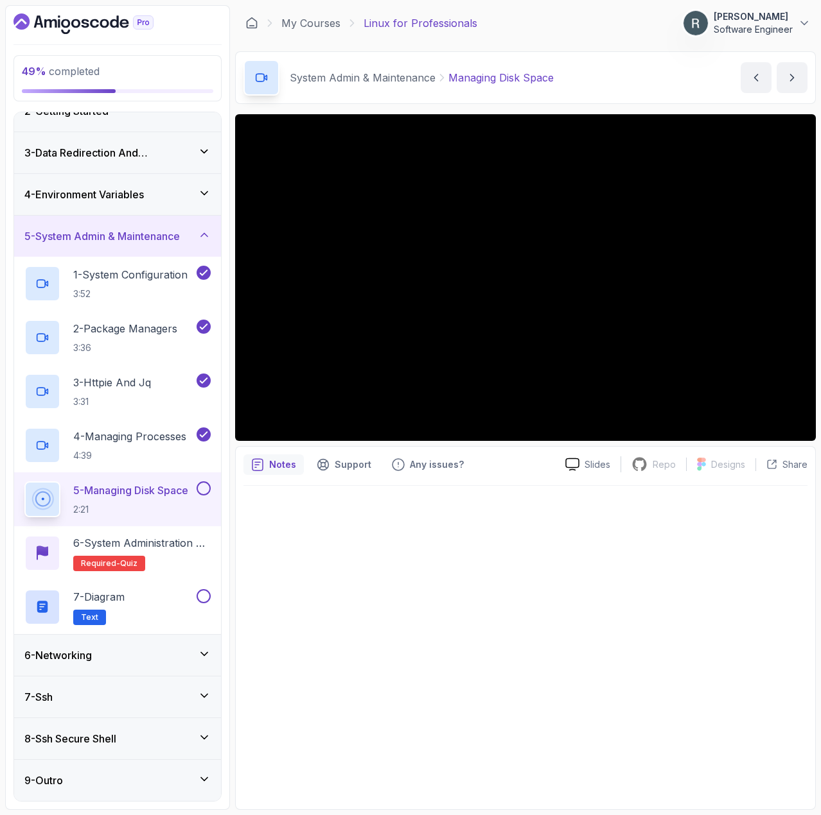
click at [200, 490] on button at bounding box center [203, 489] width 14 height 14
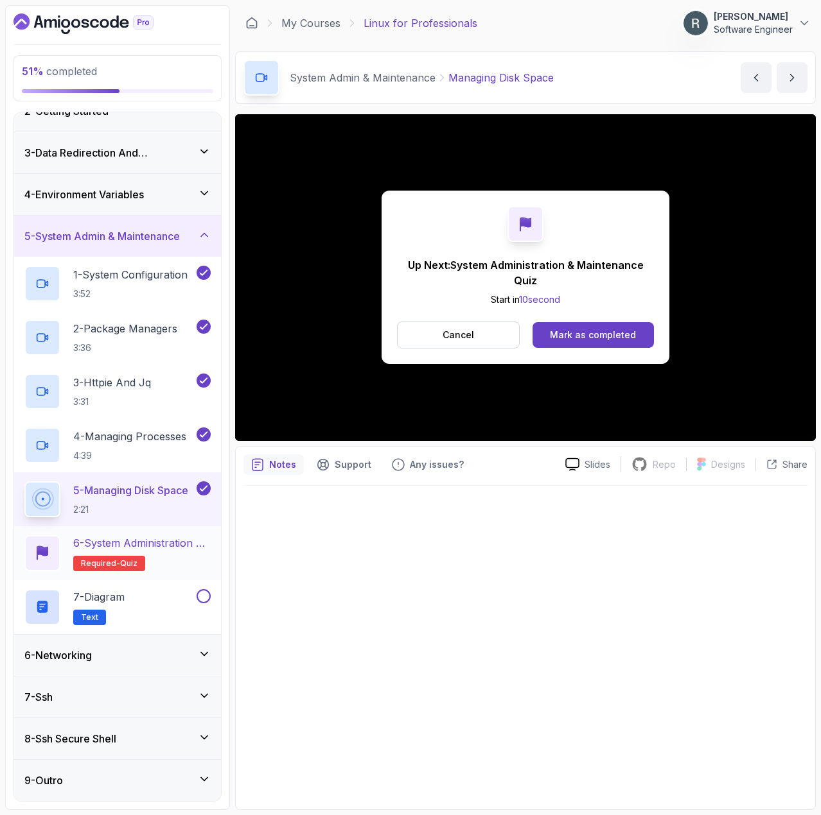
click at [175, 546] on p "6 - System Administration & Maintenance Quiz" at bounding box center [141, 543] width 137 height 15
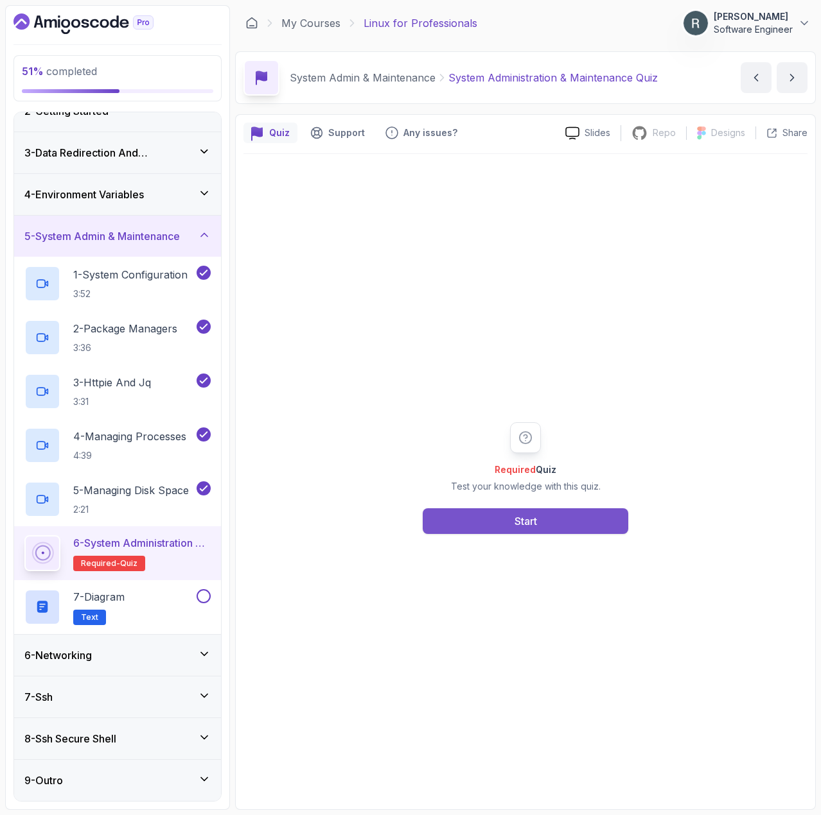
click at [439, 519] on button "Start" at bounding box center [525, 522] width 205 height 26
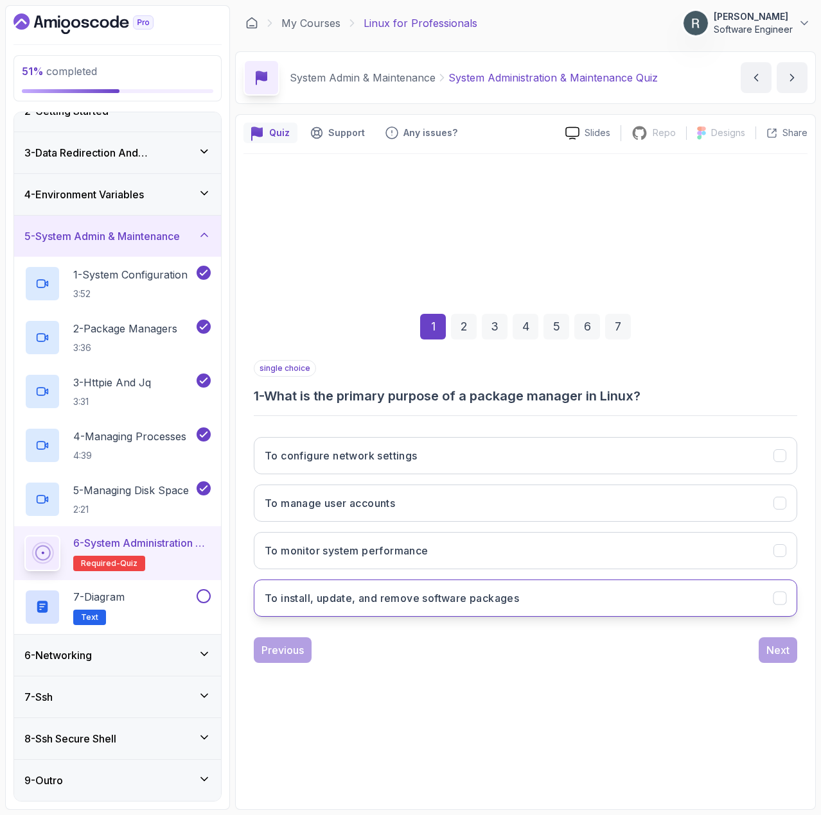
click at [556, 600] on button "To install, update, and remove software packages" at bounding box center [525, 598] width 543 height 37
click at [772, 652] on div "Next" at bounding box center [777, 650] width 23 height 15
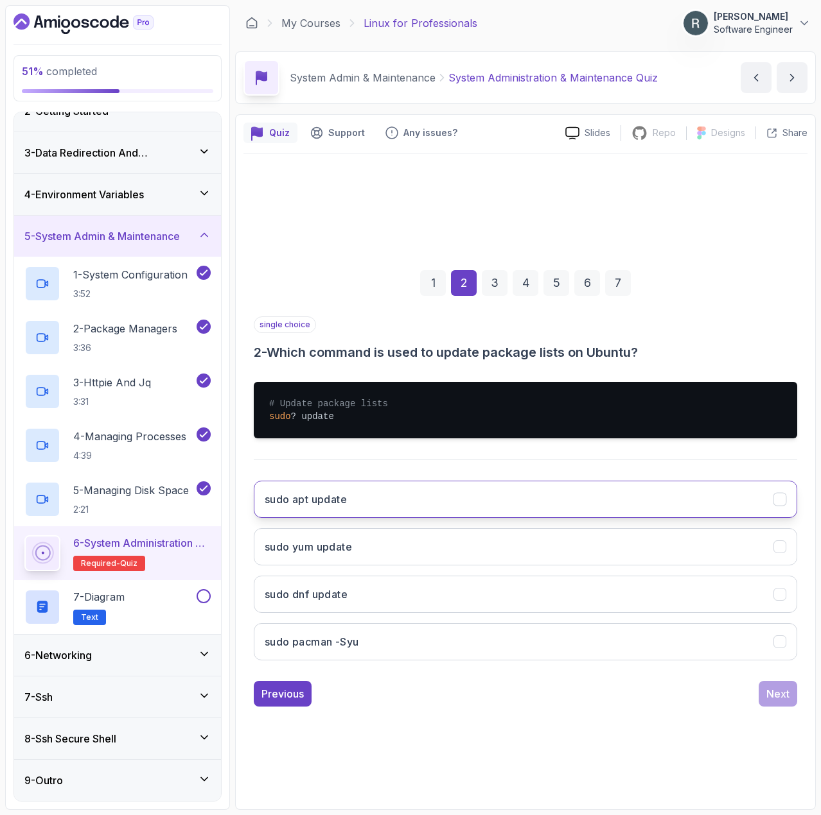
click at [598, 509] on button "sudo apt update" at bounding box center [525, 499] width 543 height 37
click at [778, 690] on div "Next" at bounding box center [777, 693] width 23 height 15
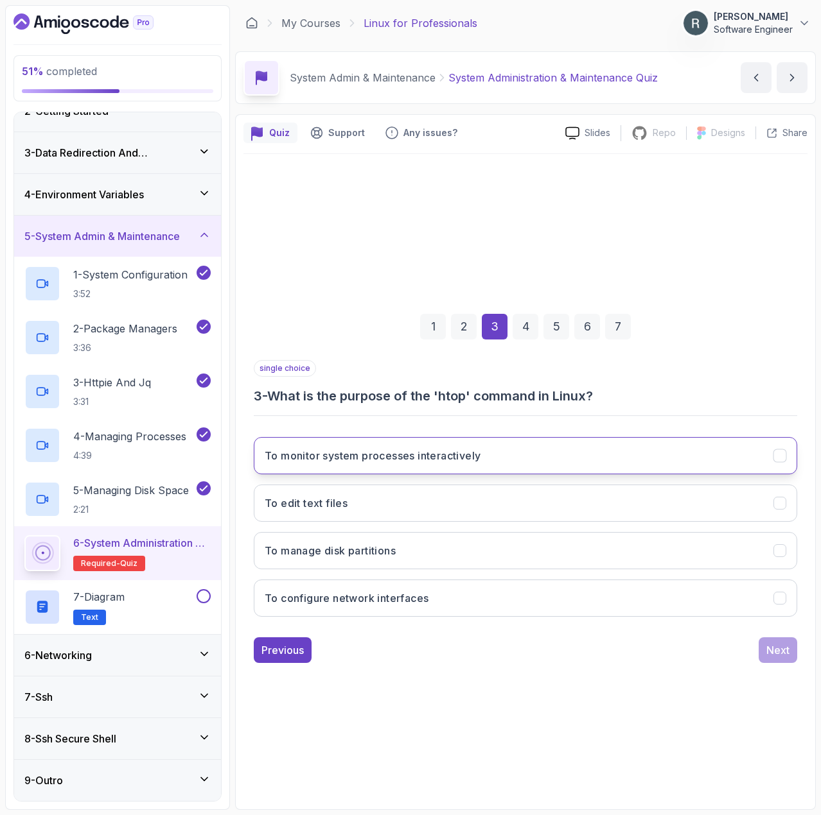
click at [530, 467] on button "To monitor system processes interactively" at bounding box center [525, 455] width 543 height 37
click at [780, 647] on div "Next" at bounding box center [777, 650] width 23 height 15
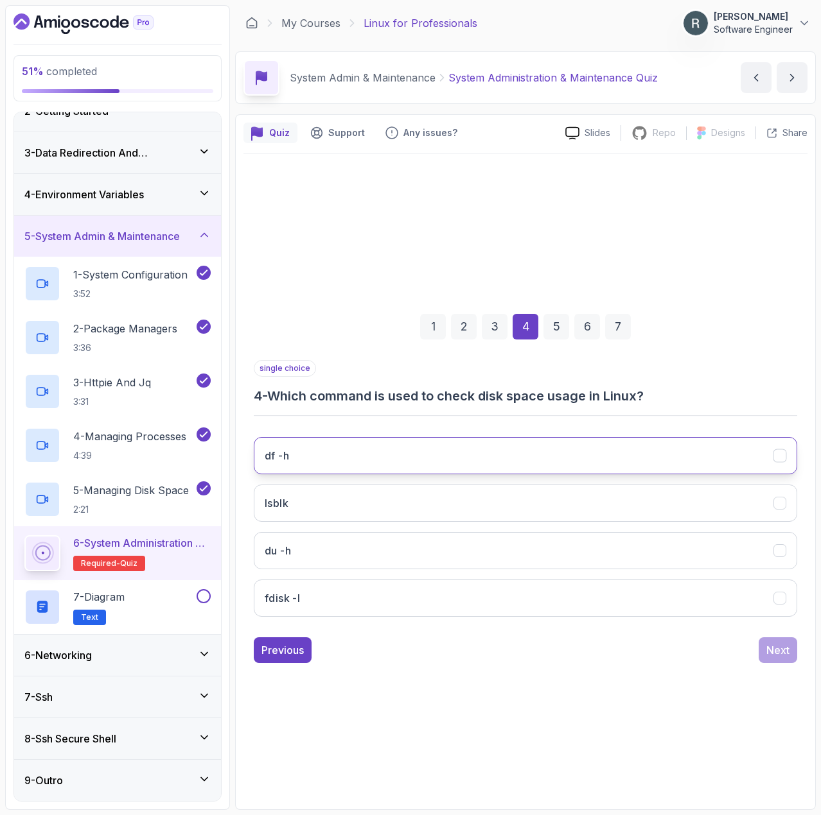
click at [597, 460] on button "df -h" at bounding box center [525, 455] width 543 height 37
click at [776, 650] on div "Next" at bounding box center [777, 650] width 23 height 15
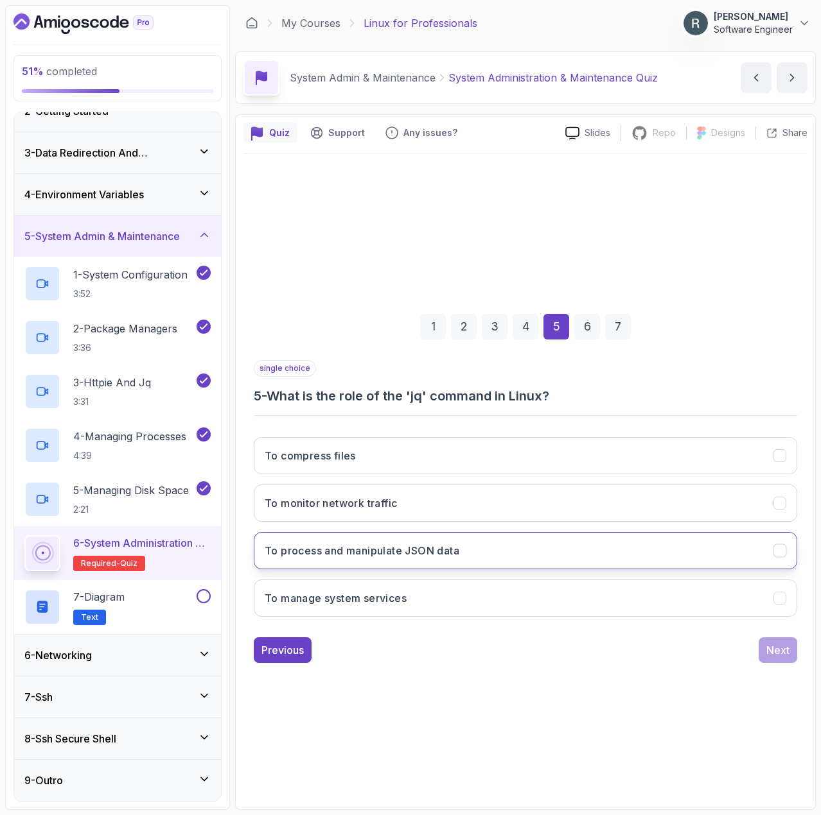
click at [669, 548] on button "To process and manipulate JSON data" at bounding box center [525, 550] width 543 height 37
click at [773, 644] on div "Next" at bounding box center [777, 650] width 23 height 15
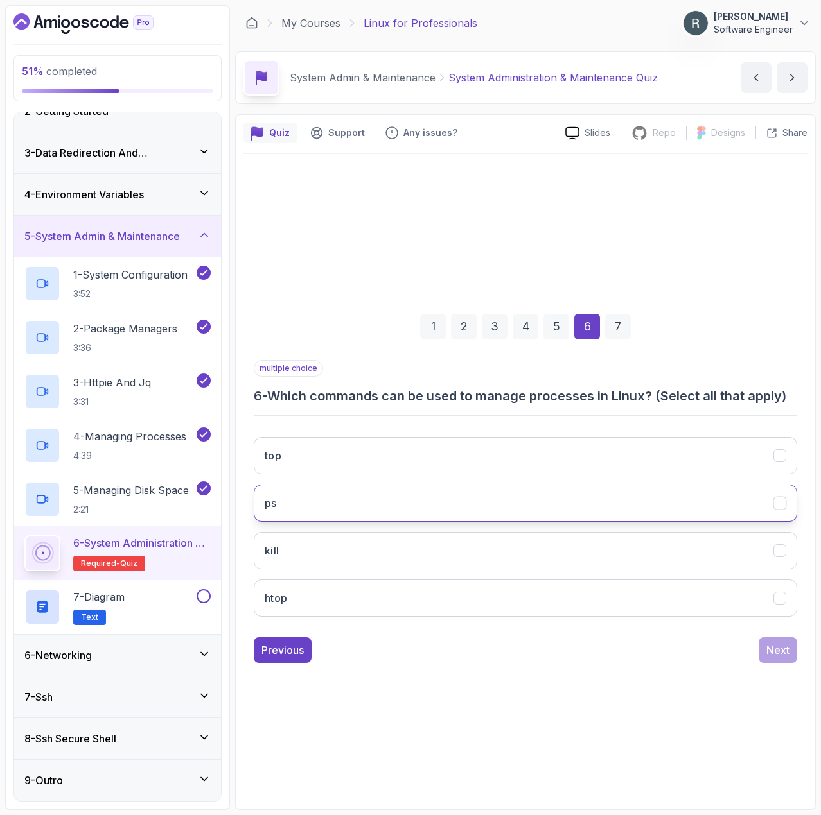
click at [595, 516] on button "ps" at bounding box center [525, 503] width 543 height 37
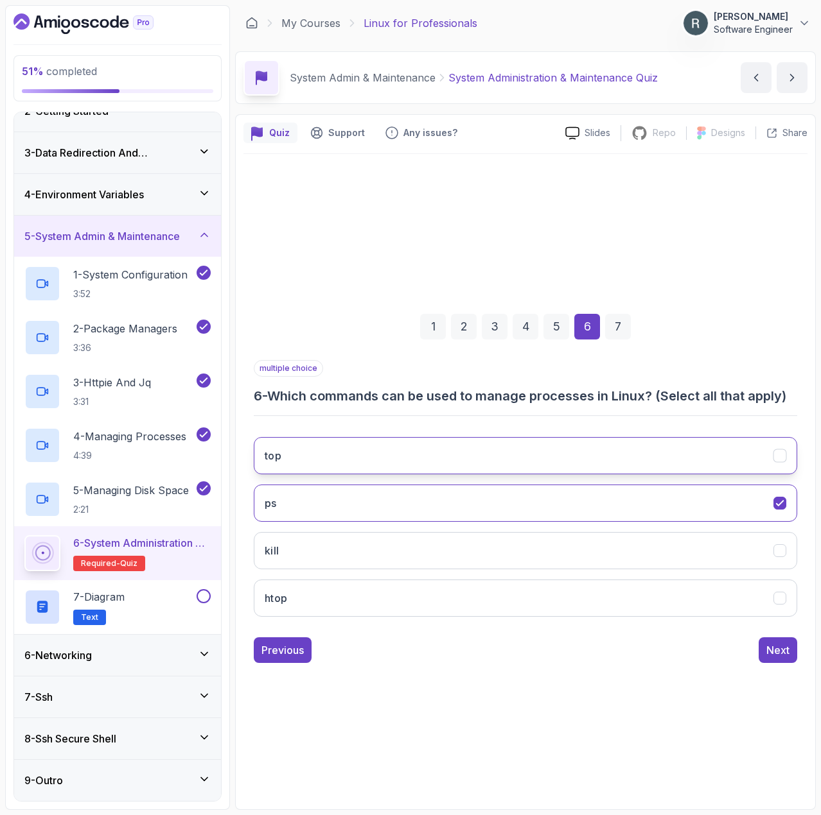
click at [609, 457] on button "top" at bounding box center [525, 455] width 543 height 37
click at [598, 540] on button "kill" at bounding box center [525, 550] width 543 height 37
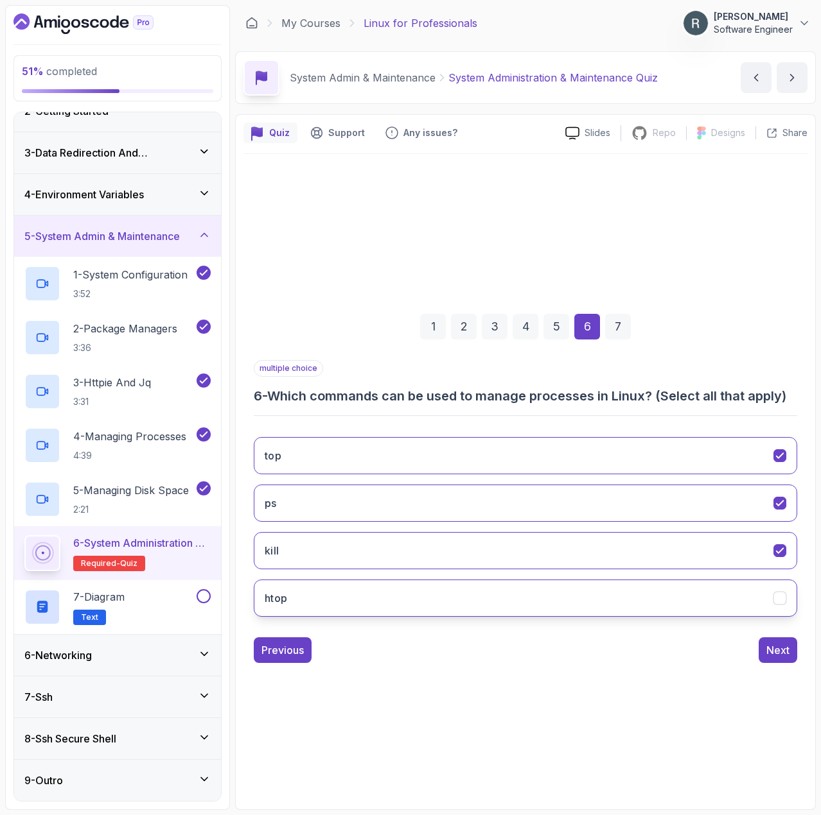
click at [623, 599] on button "htop" at bounding box center [525, 598] width 543 height 37
click at [774, 643] on div "Next" at bounding box center [777, 650] width 23 height 15
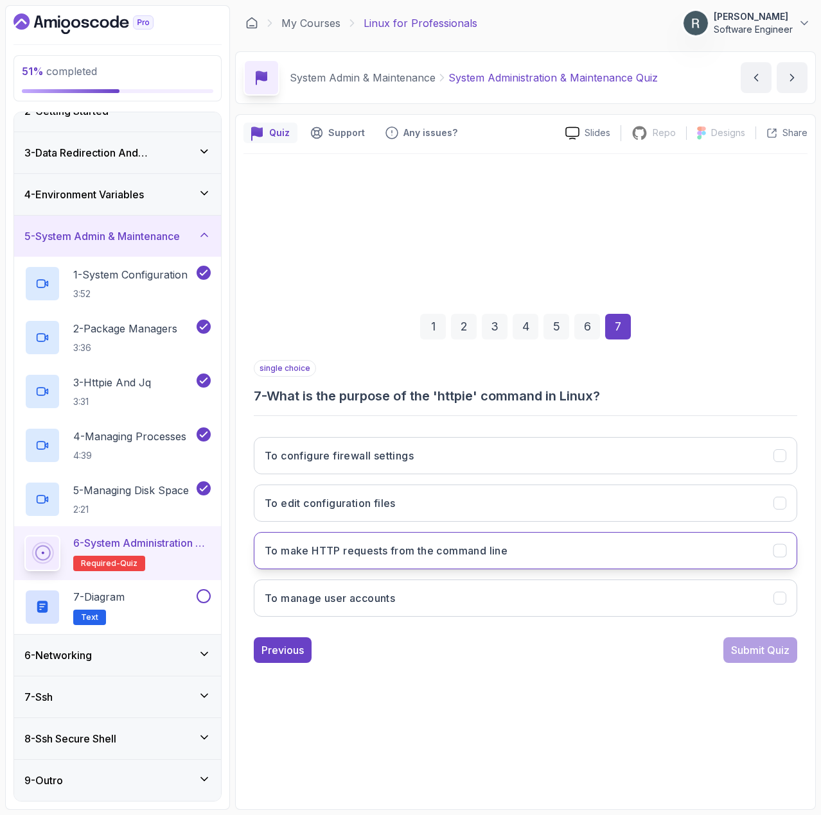
click at [658, 541] on button "To make HTTP requests from the command line" at bounding box center [525, 550] width 543 height 37
click at [771, 651] on div "Submit Quiz" at bounding box center [760, 650] width 58 height 15
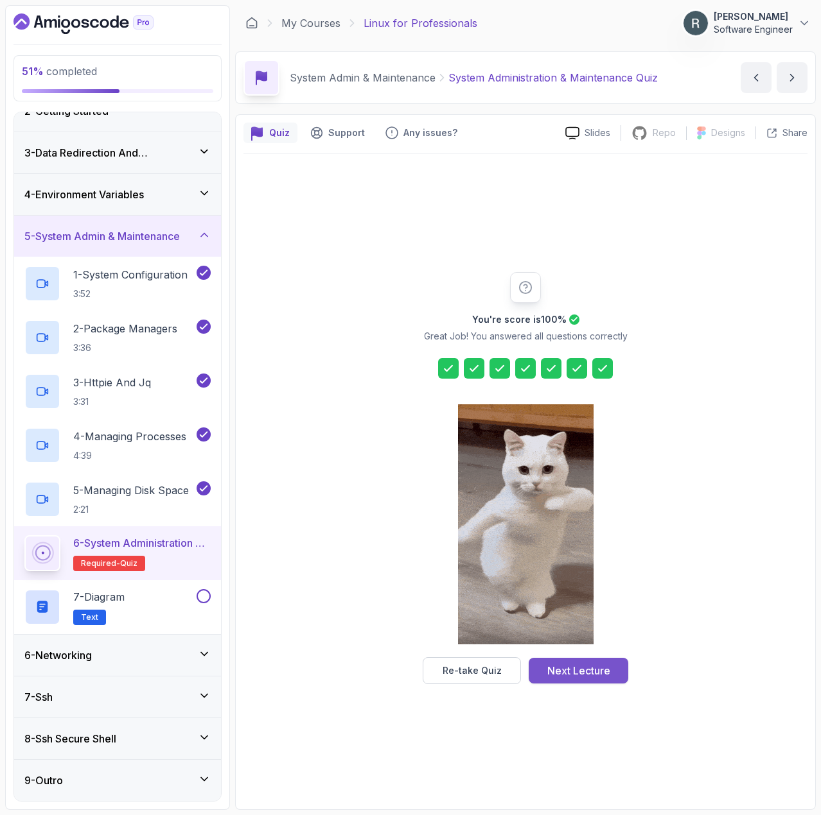
click at [584, 664] on div "Next Lecture" at bounding box center [578, 670] width 63 height 15
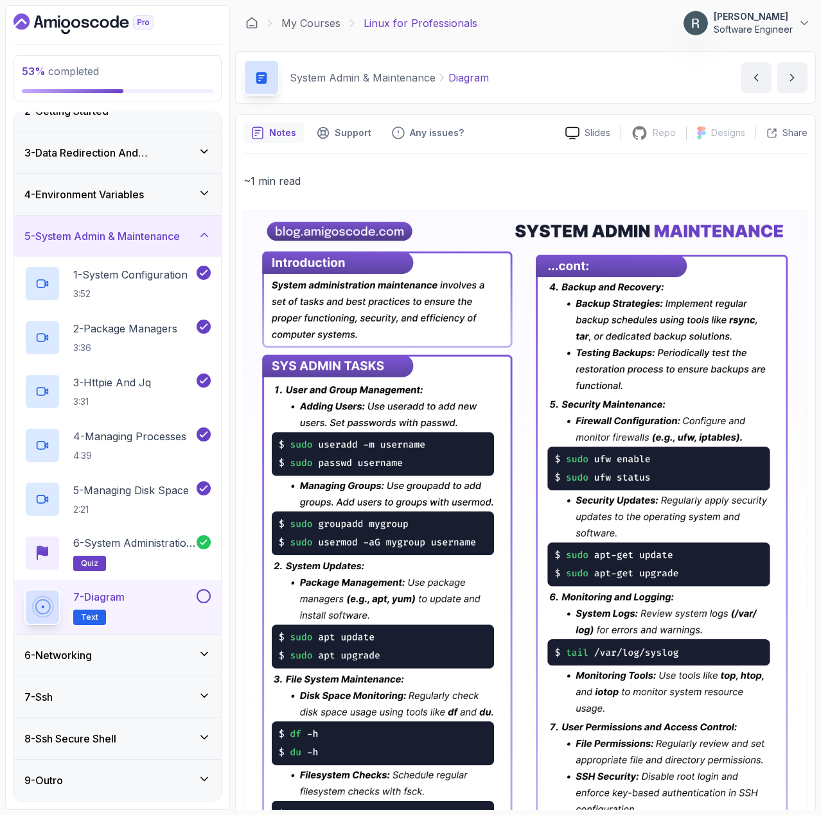
click at [204, 593] on button at bounding box center [203, 596] width 14 height 14
click at [158, 646] on div "6 - Networking" at bounding box center [117, 655] width 207 height 41
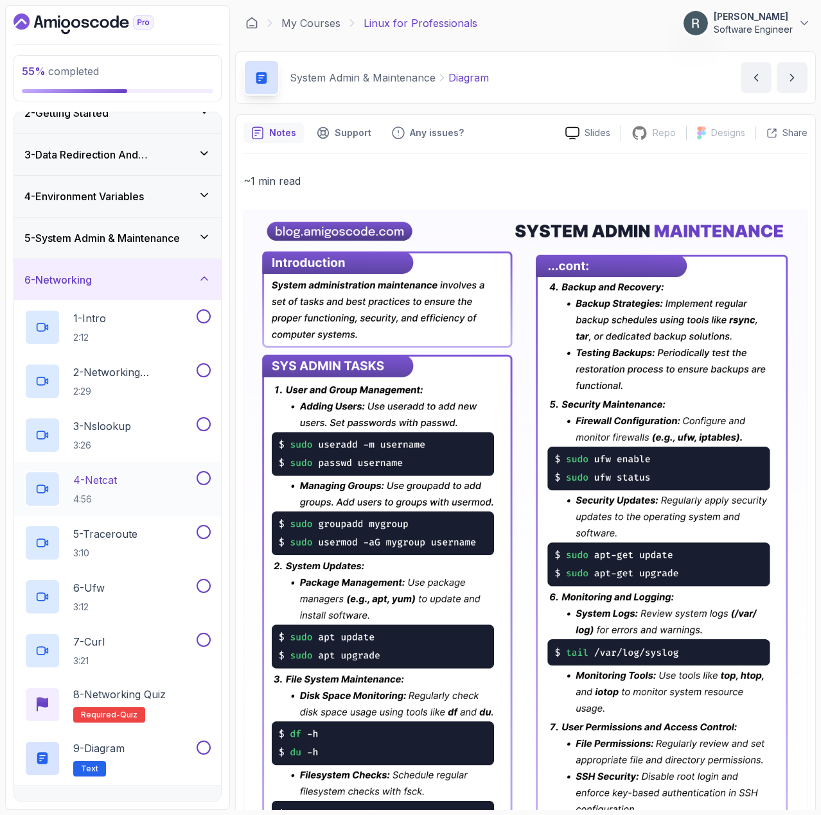
scroll to position [43, 0]
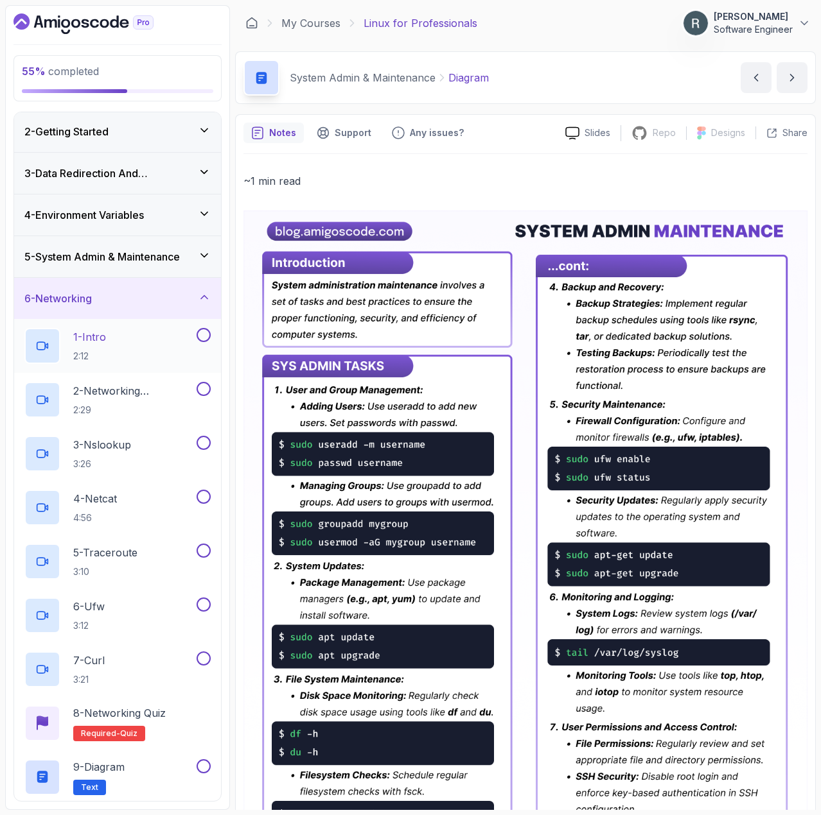
click at [156, 341] on div "1 - Intro 2:12" at bounding box center [109, 346] width 170 height 36
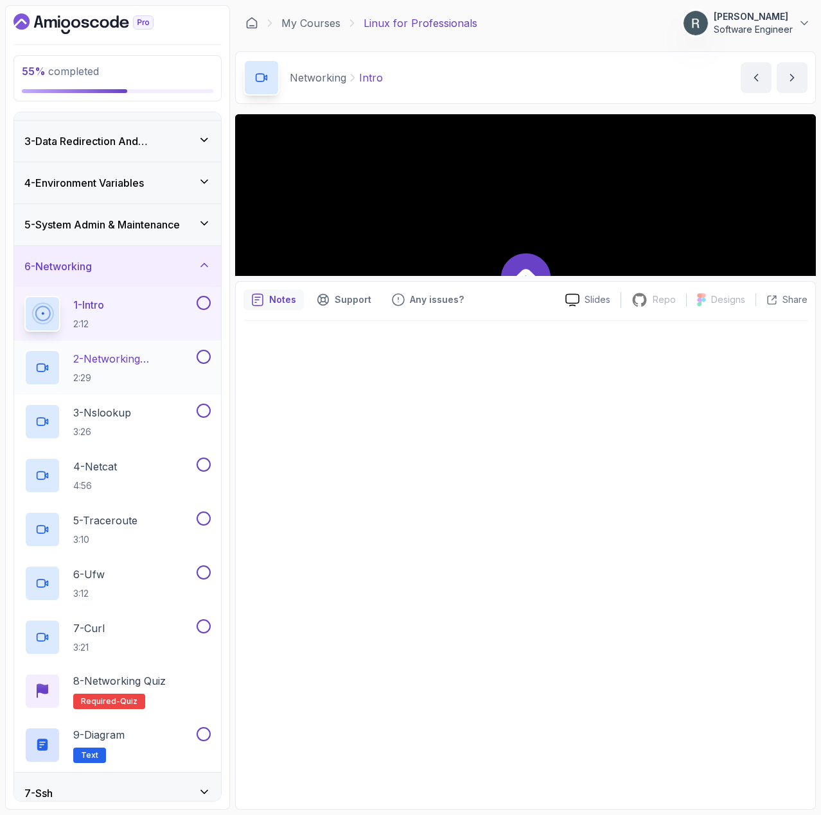
scroll to position [171, 0]
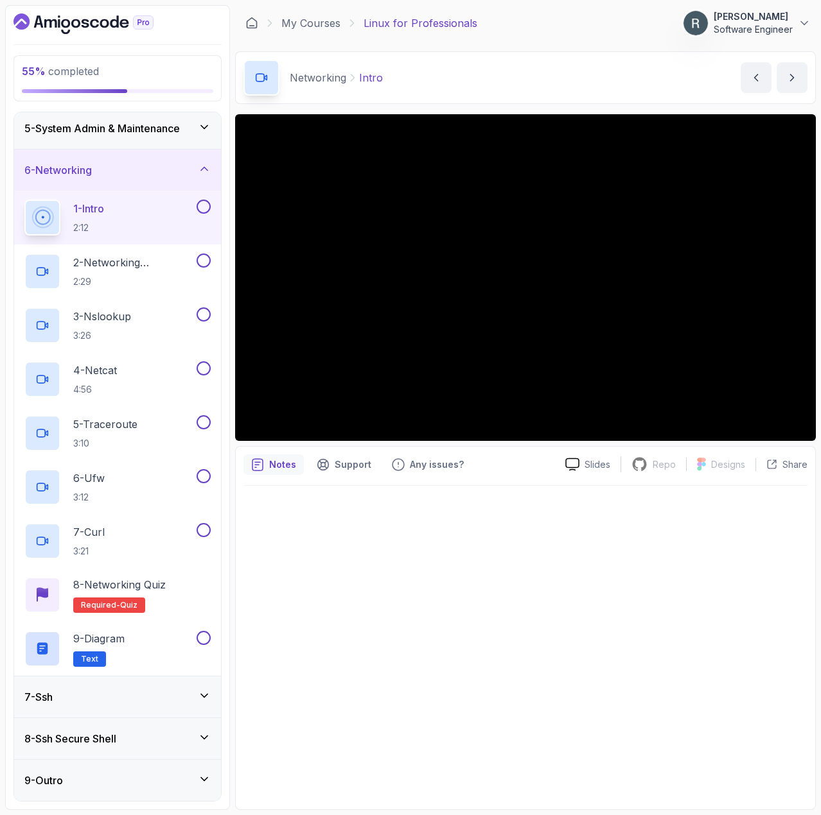
click at [199, 211] on button at bounding box center [203, 207] width 14 height 14
click at [170, 258] on p "2 - Networking Commands" at bounding box center [133, 262] width 121 height 15
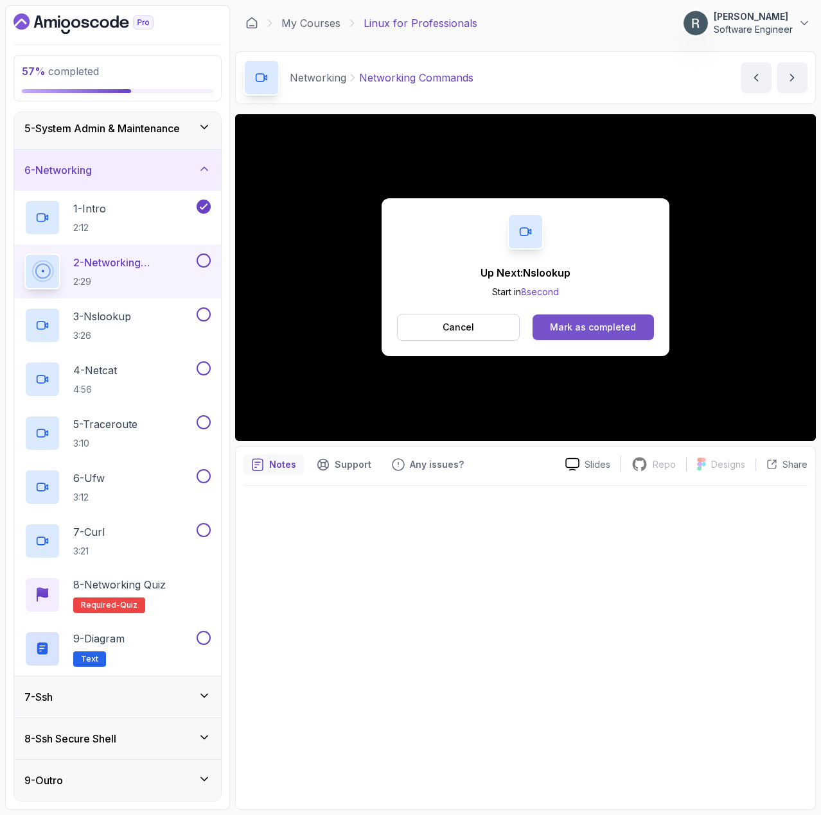
click at [625, 321] on div "Mark as completed" at bounding box center [593, 327] width 86 height 13
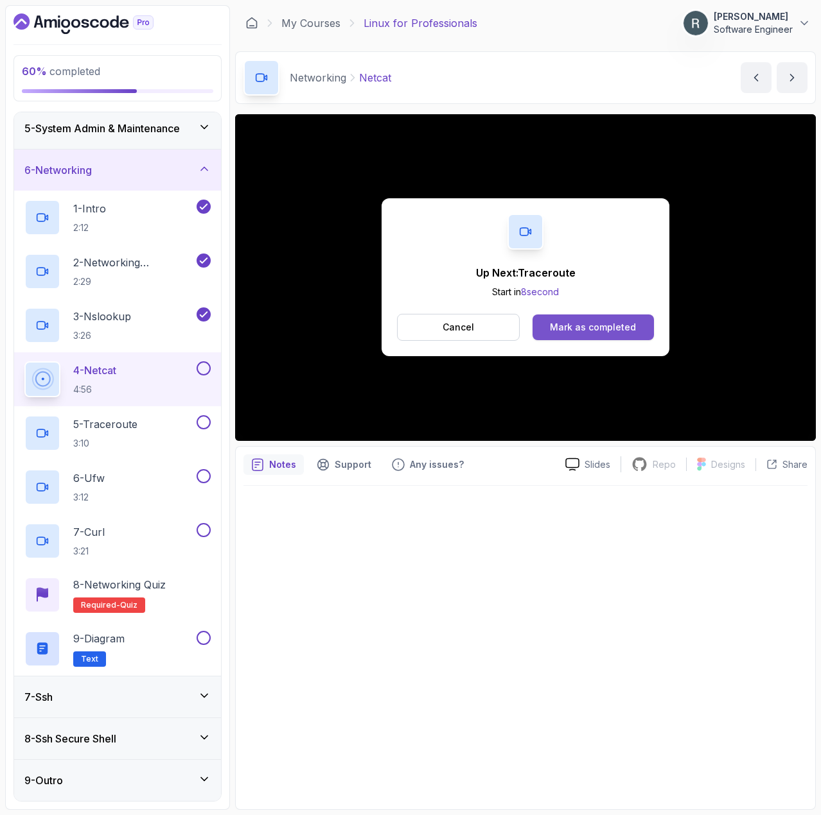
click at [625, 326] on div "Mark as completed" at bounding box center [593, 327] width 86 height 13
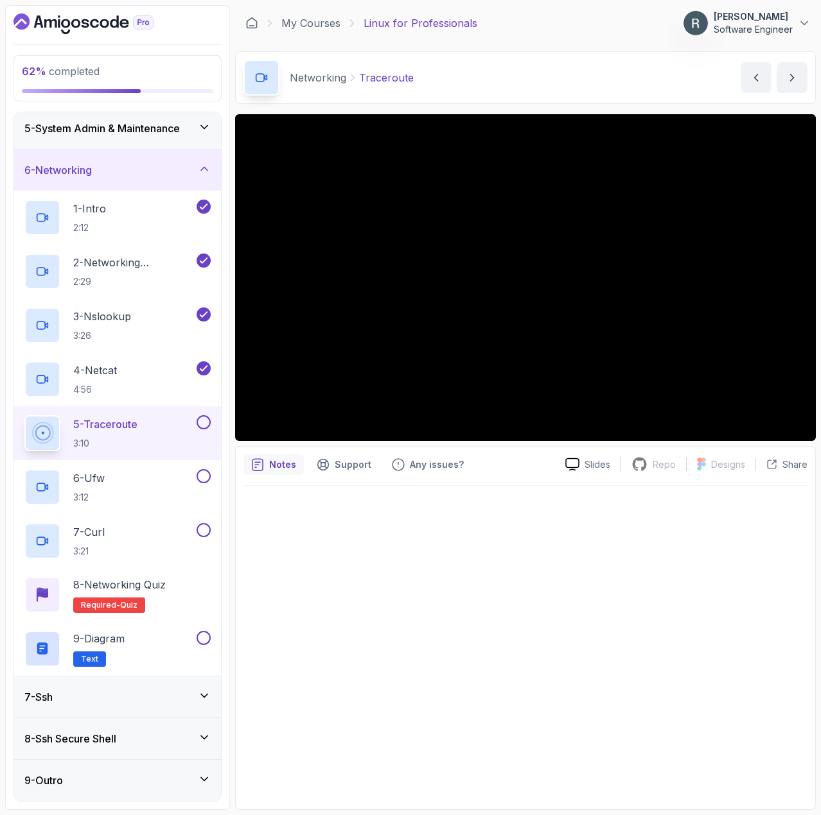
click at [204, 424] on button at bounding box center [203, 422] width 14 height 14
click at [172, 478] on div "6 - Ufw 3:12" at bounding box center [109, 487] width 170 height 36
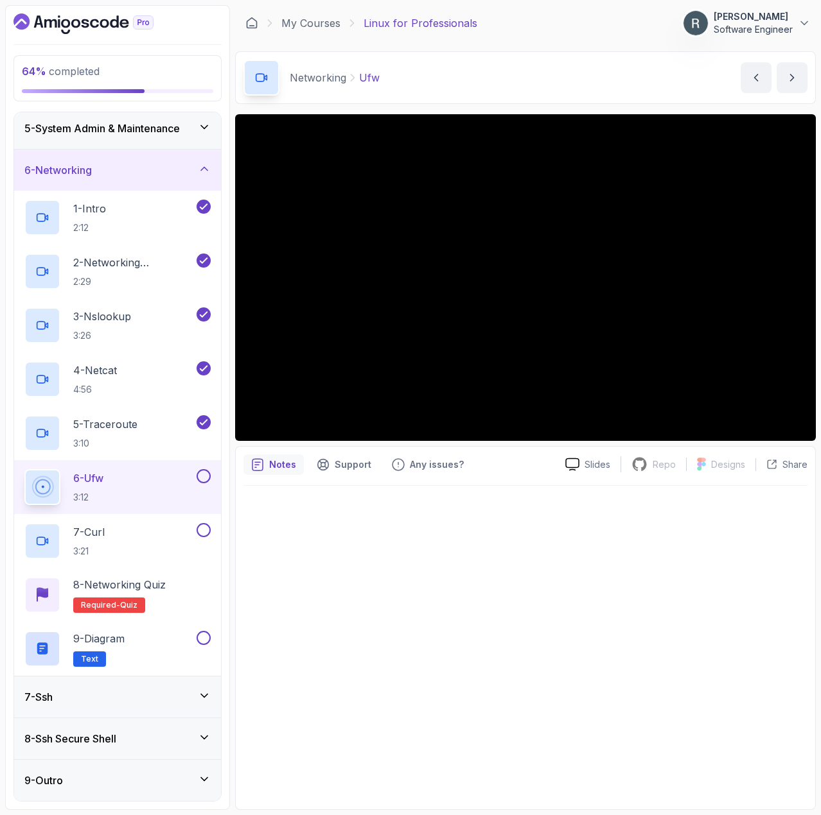
drag, startPoint x: 168, startPoint y: 474, endPoint x: 368, endPoint y: 652, distance: 267.9
click at [369, 649] on div at bounding box center [525, 644] width 564 height 317
click at [198, 476] on button at bounding box center [203, 476] width 14 height 14
click at [156, 528] on div "7 - Curl 3:21" at bounding box center [109, 541] width 170 height 36
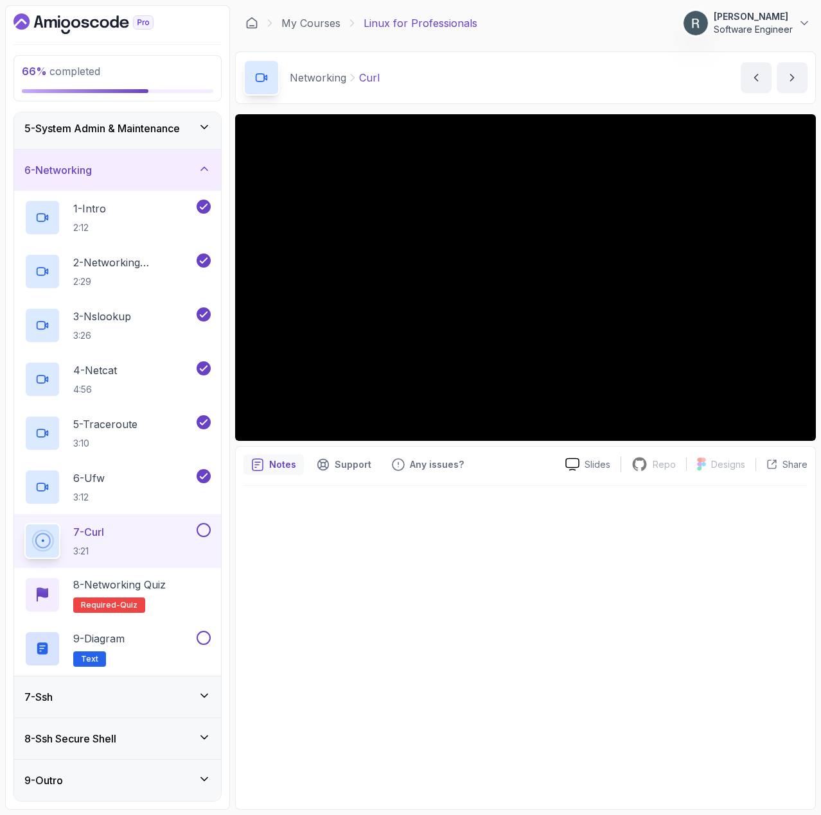
click at [200, 532] on button at bounding box center [203, 530] width 14 height 14
click at [177, 600] on div "8 - Networking Quiz Required- quiz" at bounding box center [117, 595] width 186 height 36
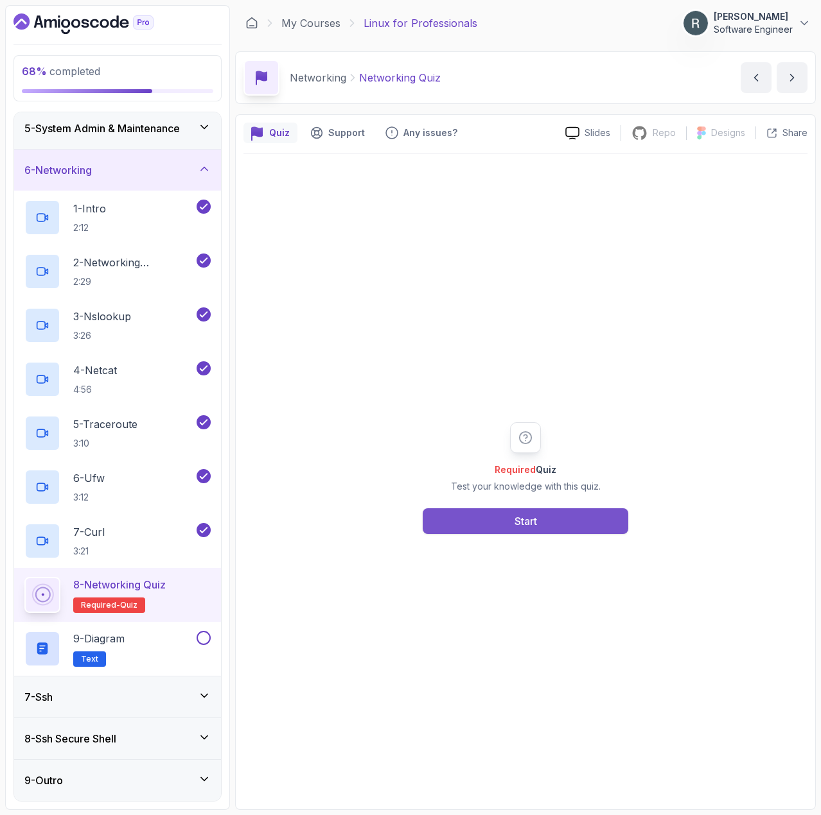
click at [452, 527] on button "Start" at bounding box center [525, 522] width 205 height 26
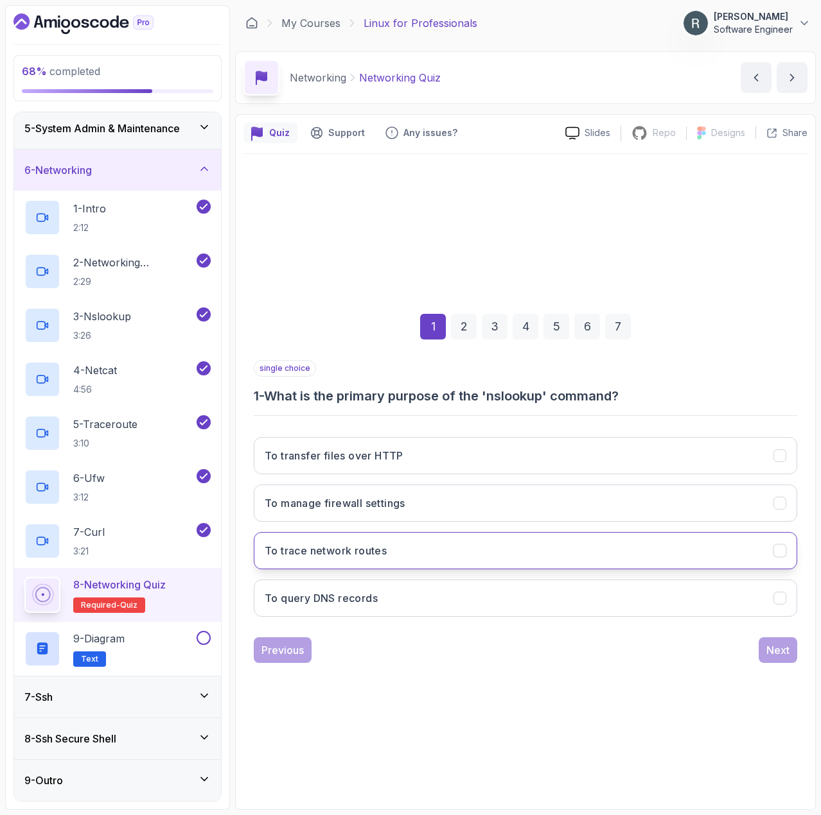
click at [448, 550] on button "To trace network routes" at bounding box center [525, 550] width 543 height 37
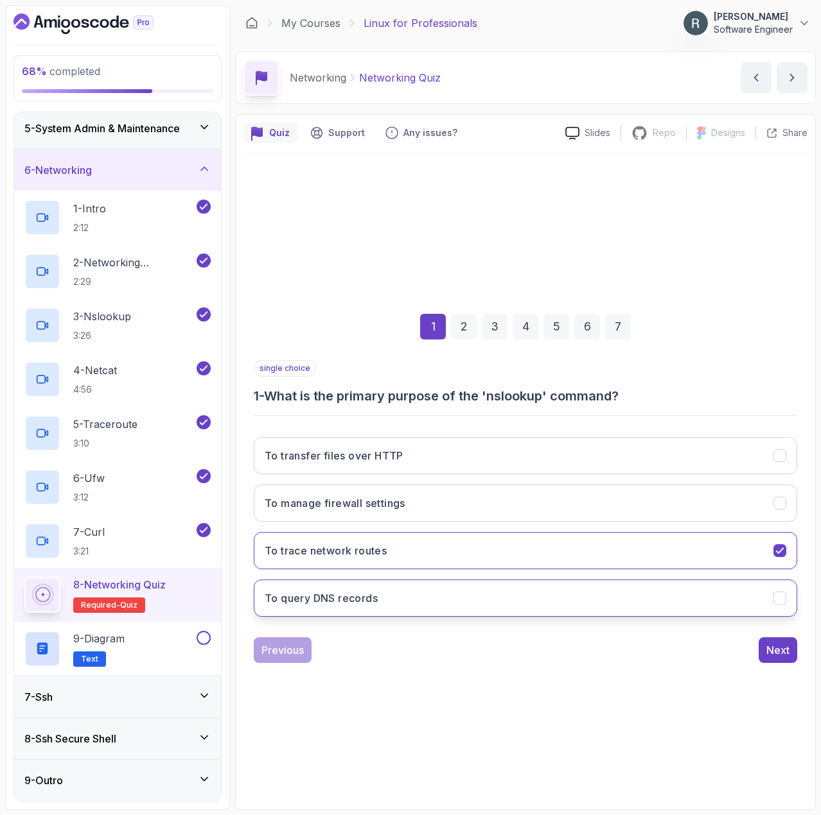
click at [608, 598] on button "To query DNS records" at bounding box center [525, 598] width 543 height 37
click at [781, 654] on div "Next" at bounding box center [777, 650] width 23 height 15
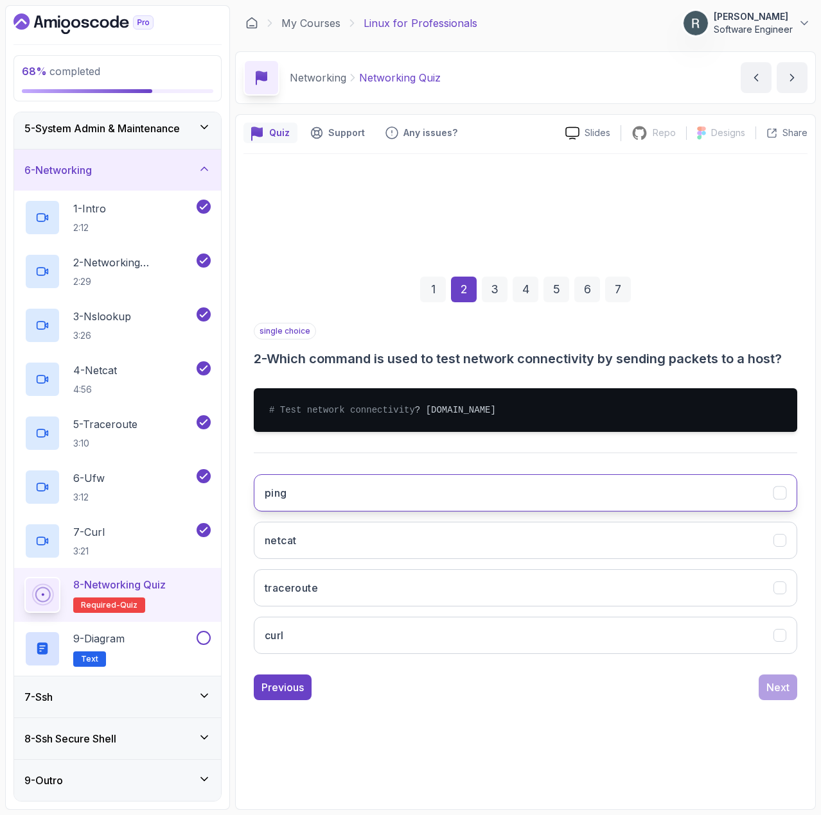
click at [625, 506] on button "ping" at bounding box center [525, 493] width 543 height 37
click at [780, 691] on div "Next" at bounding box center [777, 687] width 23 height 15
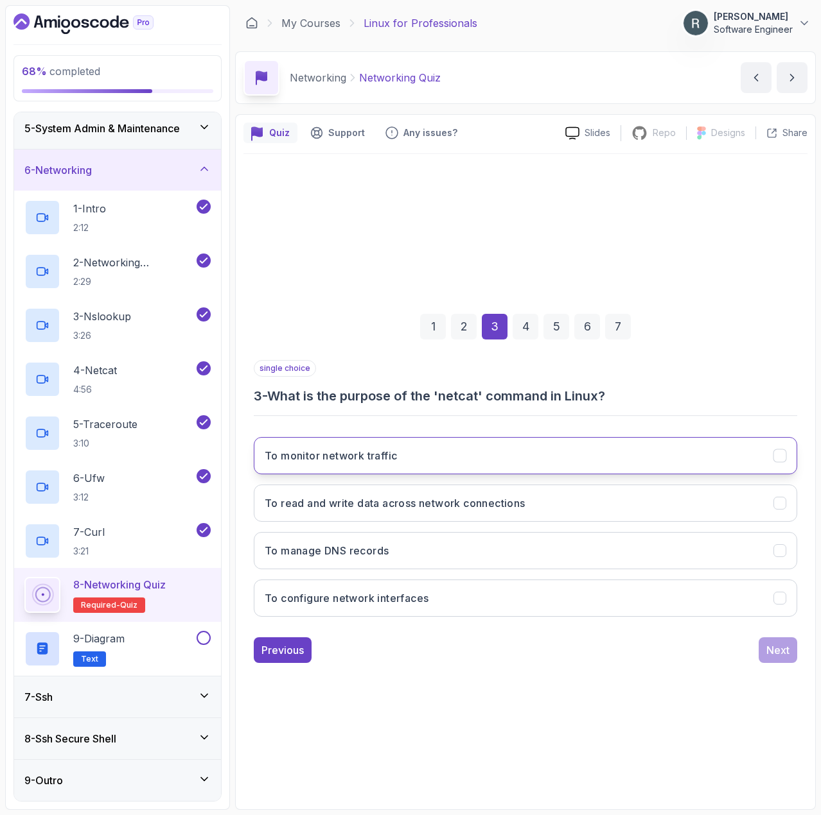
click at [489, 460] on button "To monitor network traffic" at bounding box center [525, 455] width 543 height 37
click at [781, 648] on div "Next" at bounding box center [777, 650] width 23 height 15
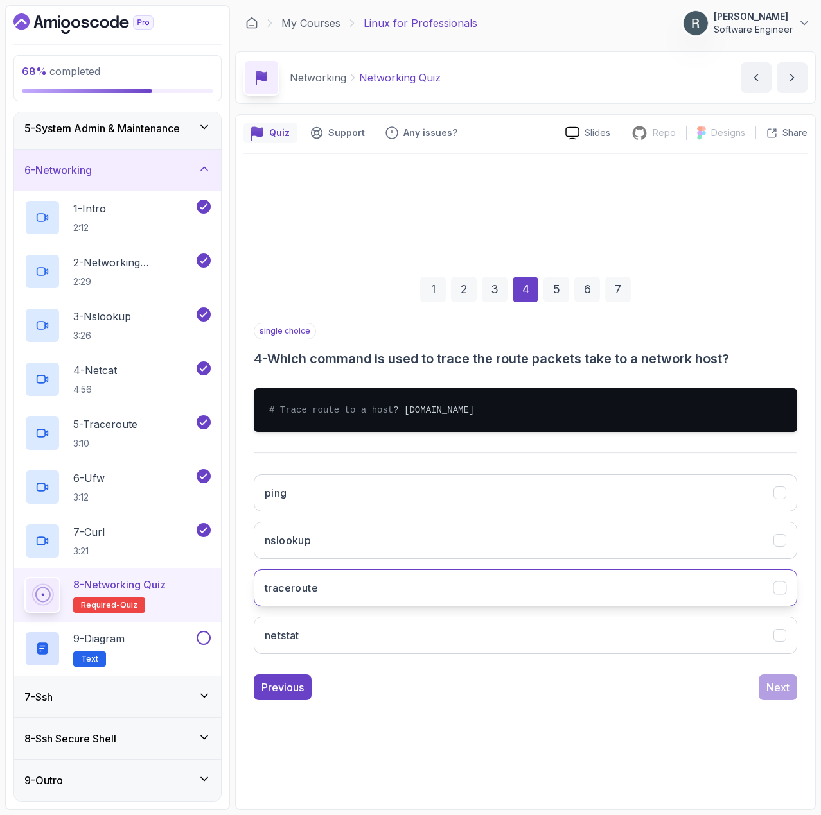
click at [598, 596] on button "traceroute" at bounding box center [525, 588] width 543 height 37
click at [787, 690] on div "Next" at bounding box center [777, 687] width 23 height 15
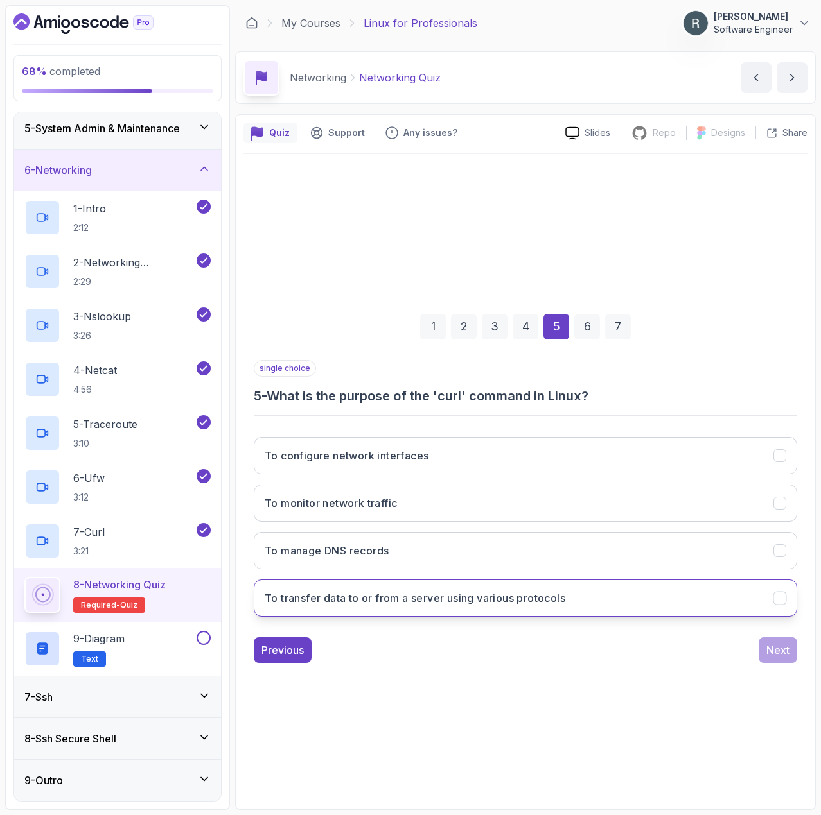
click at [632, 602] on button "To transfer data to or from a server using various protocols" at bounding box center [525, 598] width 543 height 37
click at [780, 654] on div "Next" at bounding box center [777, 650] width 23 height 15
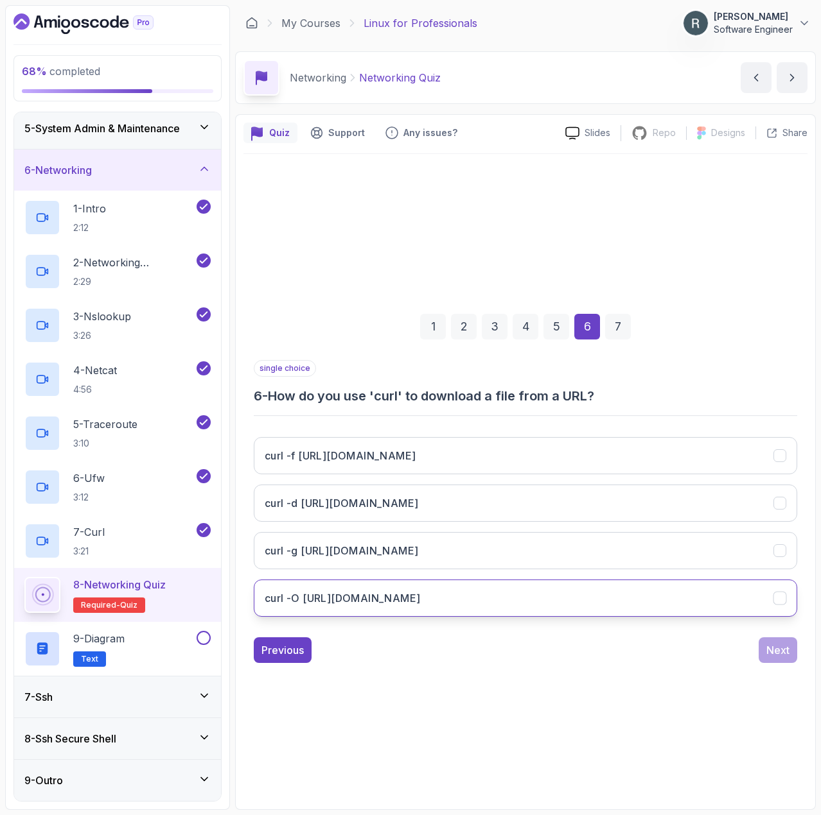
click at [627, 593] on button "curl -O [URL][DOMAIN_NAME]" at bounding box center [525, 598] width 543 height 37
click at [782, 646] on div "Next" at bounding box center [777, 650] width 23 height 15
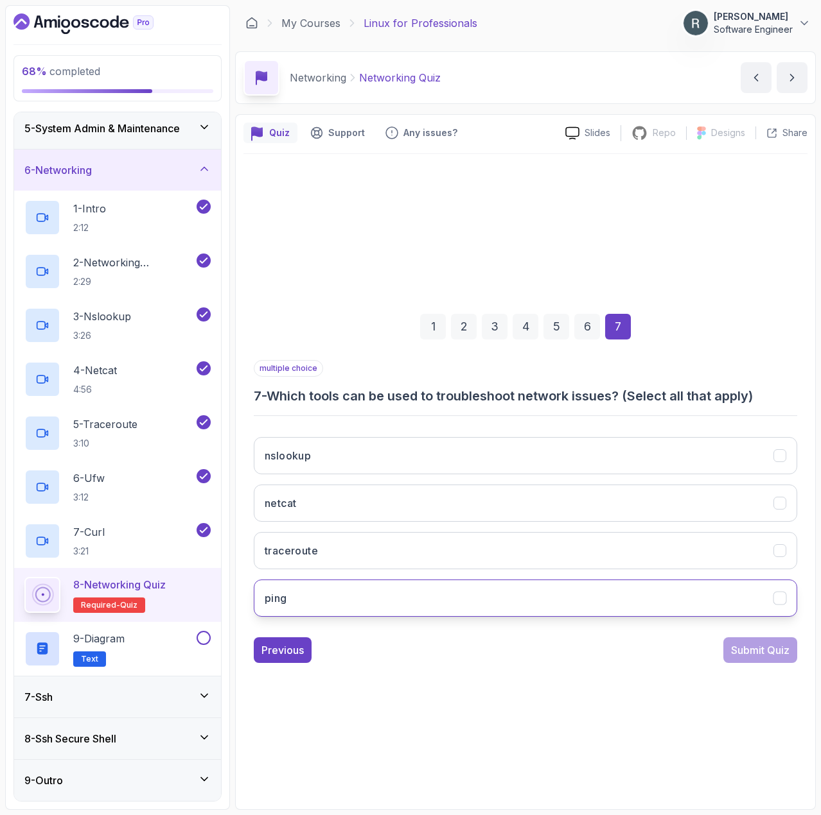
click at [673, 588] on button "ping" at bounding box center [525, 598] width 543 height 37
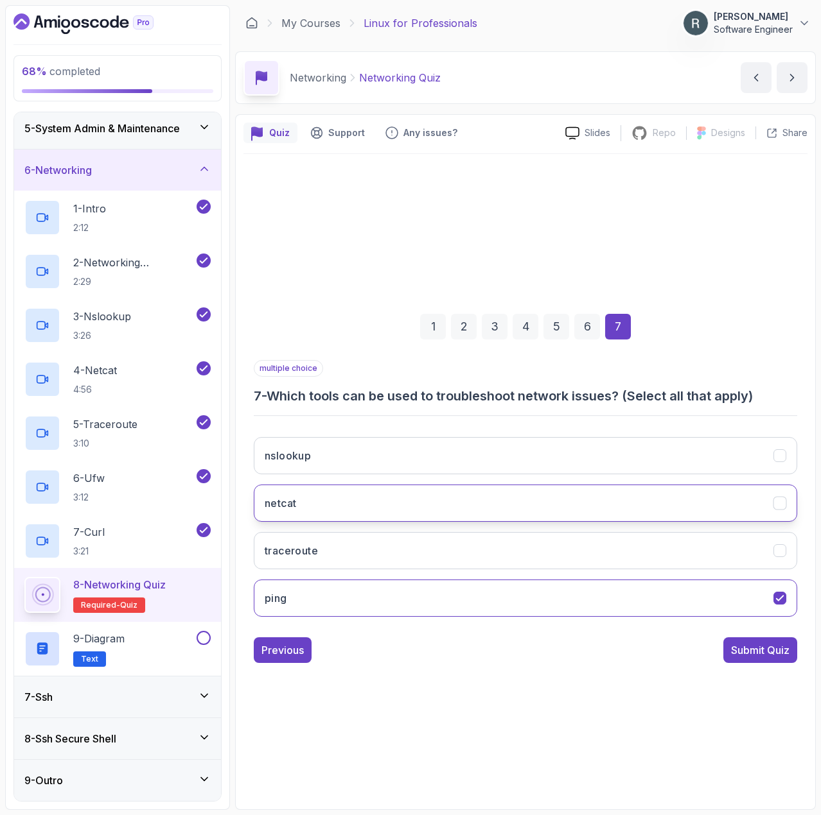
drag, startPoint x: 668, startPoint y: 550, endPoint x: 670, endPoint y: 518, distance: 31.5
click at [668, 549] on button "traceroute" at bounding box center [525, 550] width 543 height 37
click at [670, 506] on button "netcat" at bounding box center [525, 503] width 543 height 37
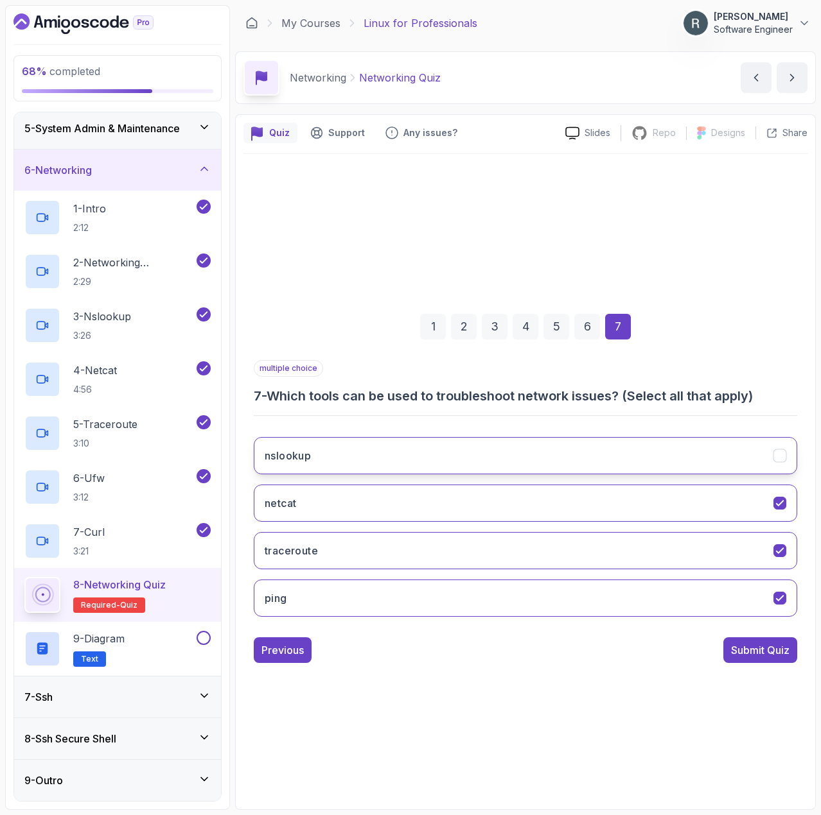
click at [672, 467] on button "nslookup" at bounding box center [525, 455] width 543 height 37
click at [747, 643] on div "Submit Quiz" at bounding box center [760, 650] width 58 height 15
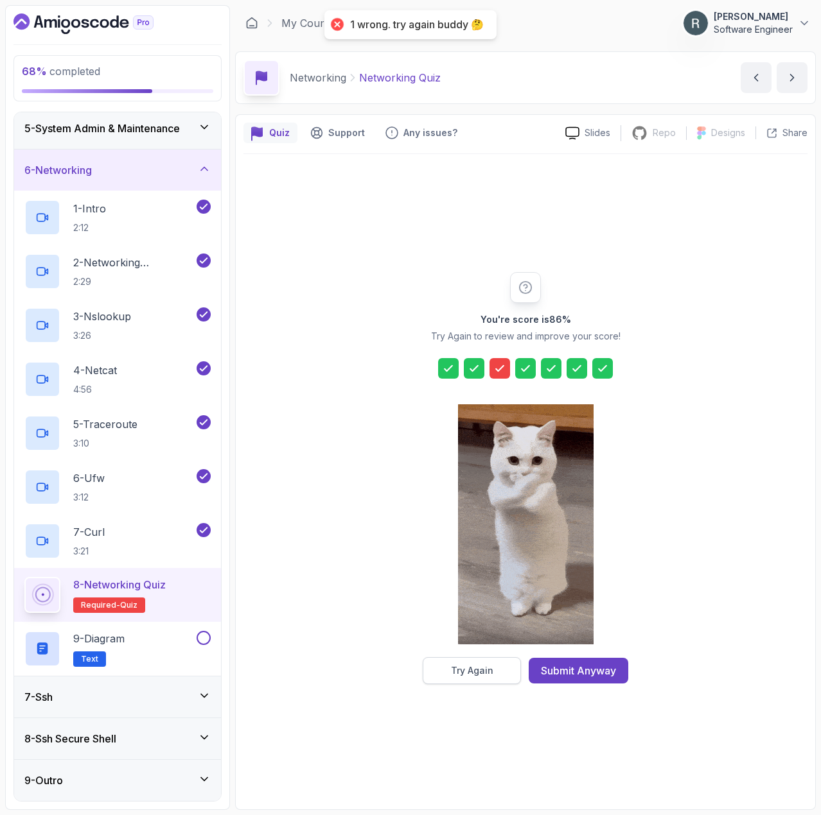
drag, startPoint x: 582, startPoint y: 669, endPoint x: 485, endPoint y: 665, distance: 97.0
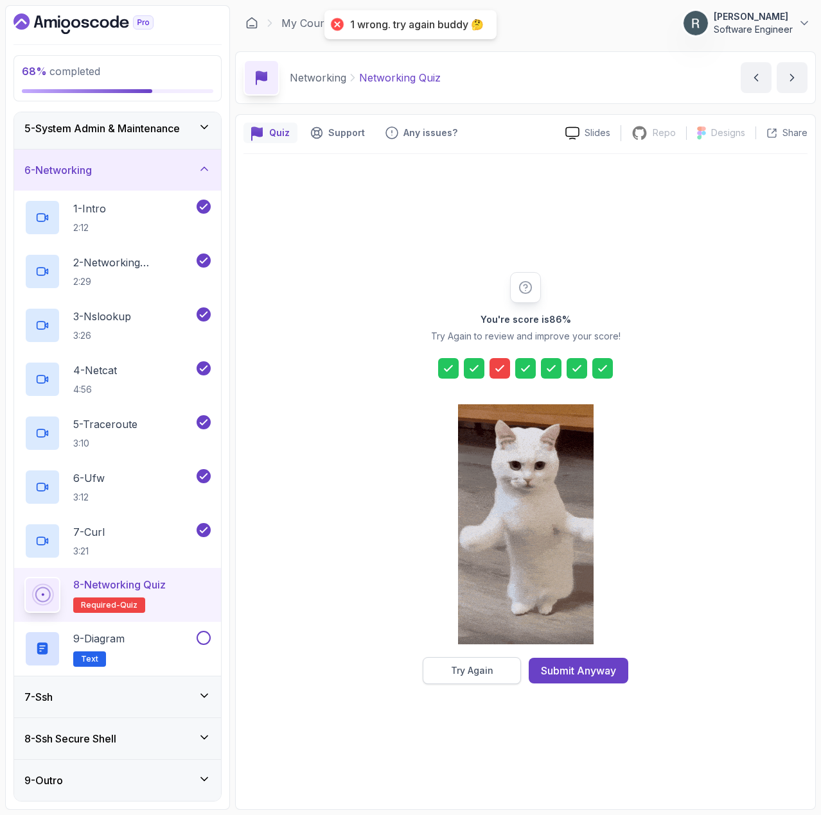
click at [485, 665] on div "Try Again Submit Anyway" at bounding box center [525, 671] width 205 height 27
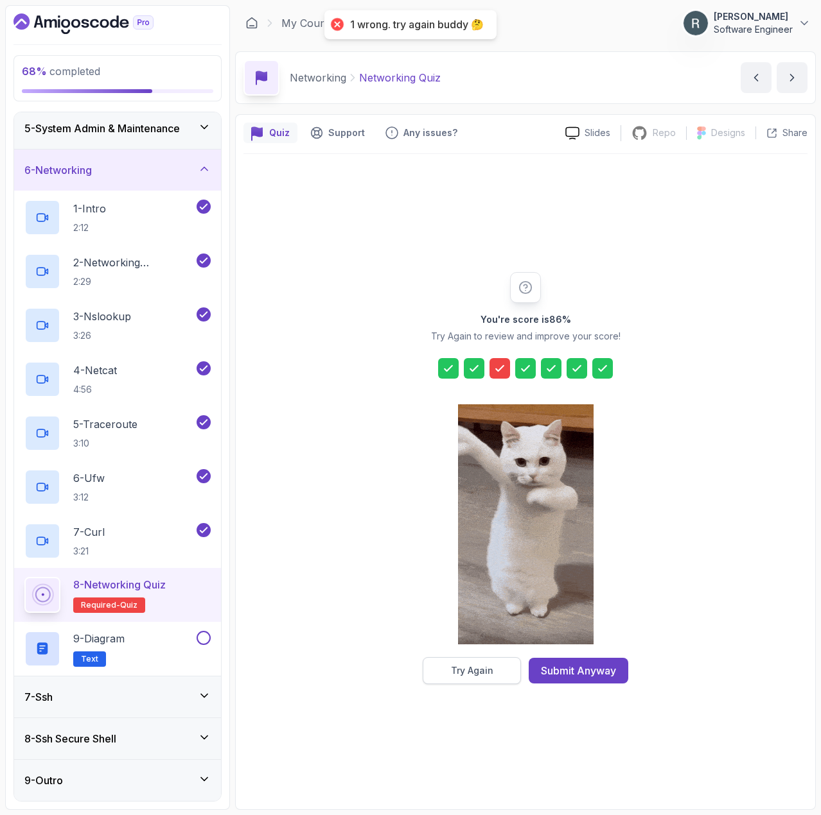
click at [485, 665] on div "Try Again" at bounding box center [472, 671] width 42 height 13
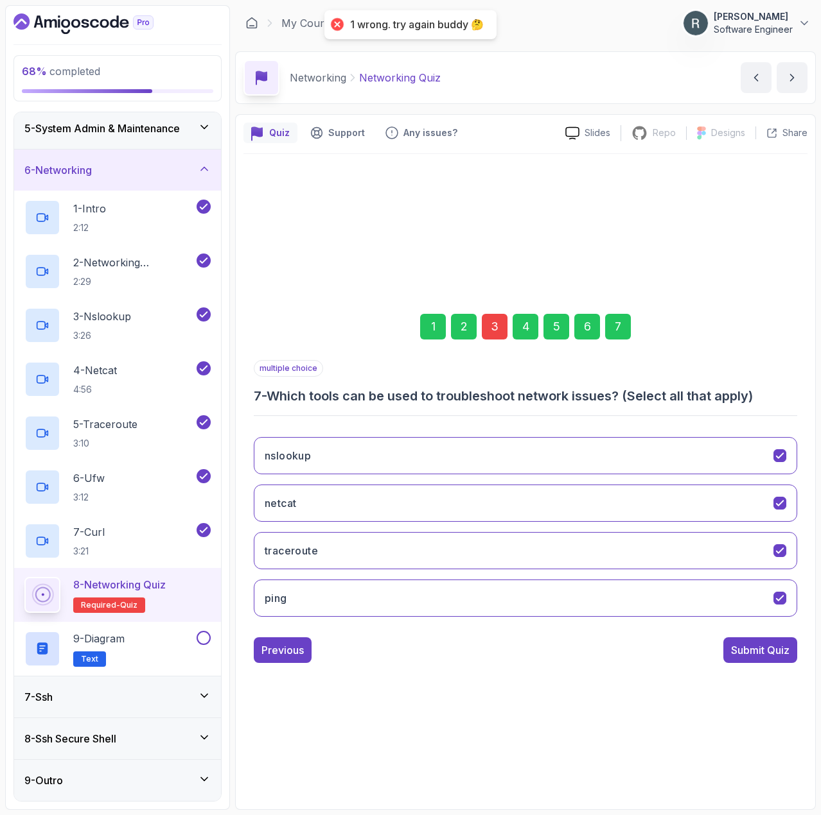
click at [494, 334] on div "3" at bounding box center [495, 327] width 26 height 26
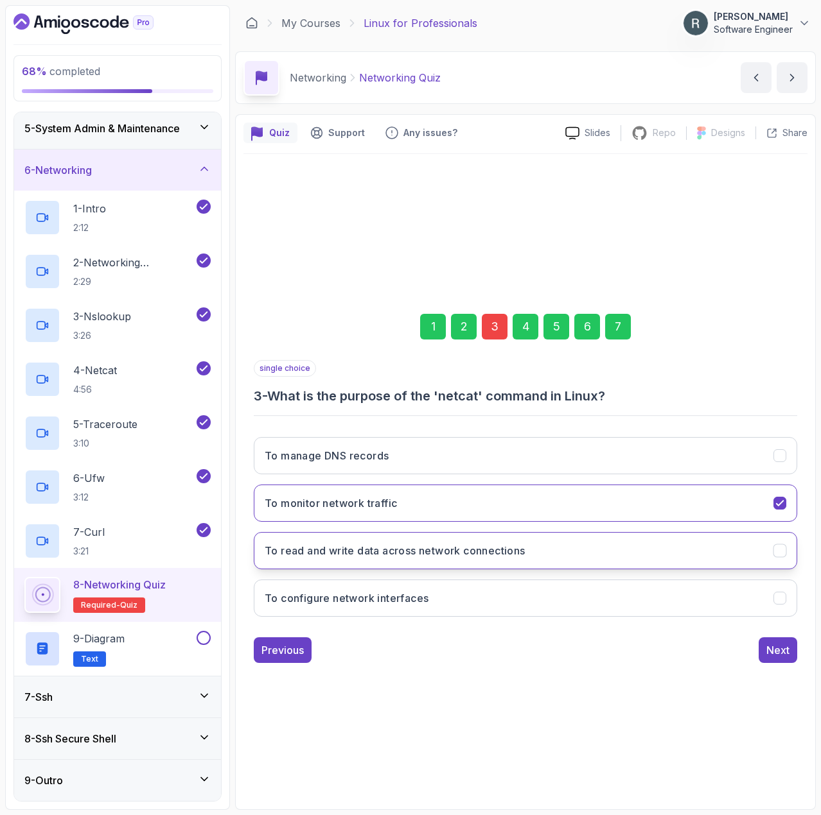
click at [551, 550] on button "To read and write data across network connections" at bounding box center [525, 550] width 543 height 37
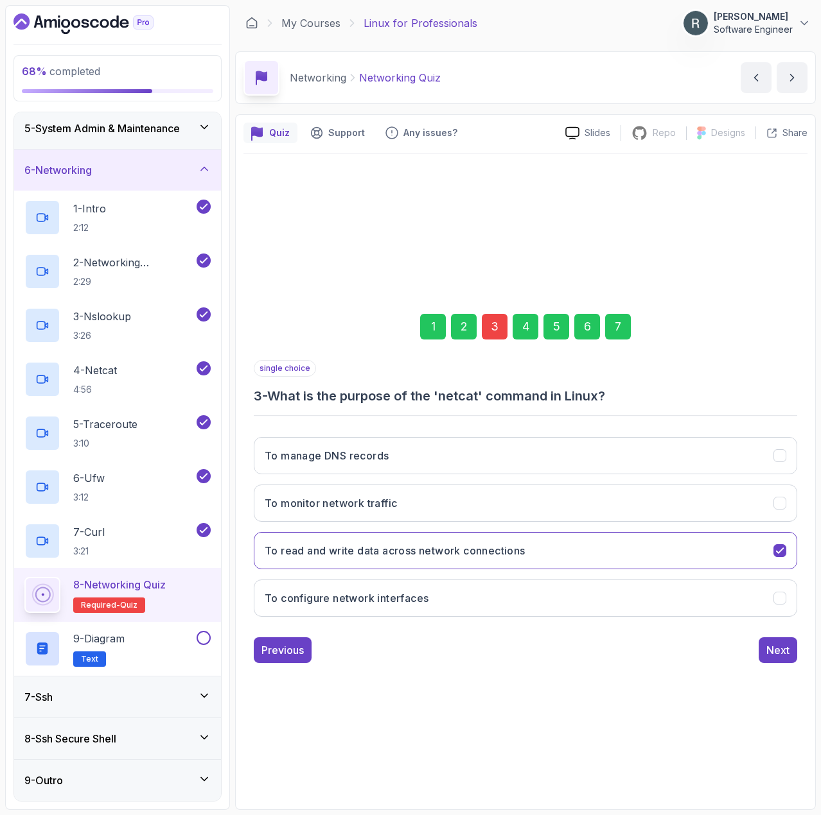
click at [622, 337] on div "7" at bounding box center [618, 327] width 26 height 26
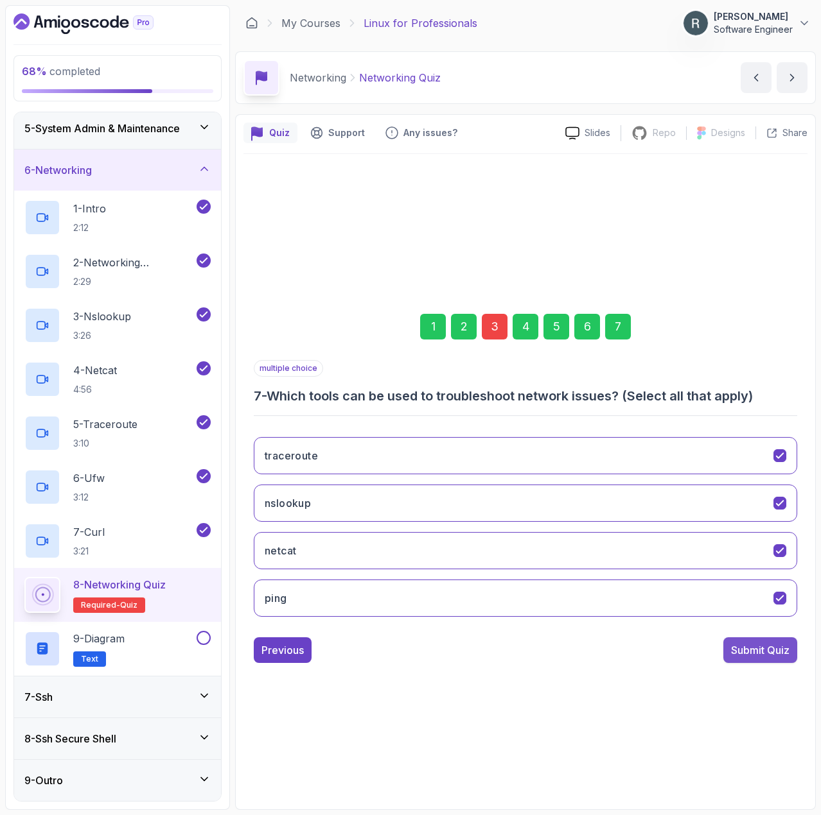
click at [747, 652] on div "Submit Quiz" at bounding box center [760, 650] width 58 height 15
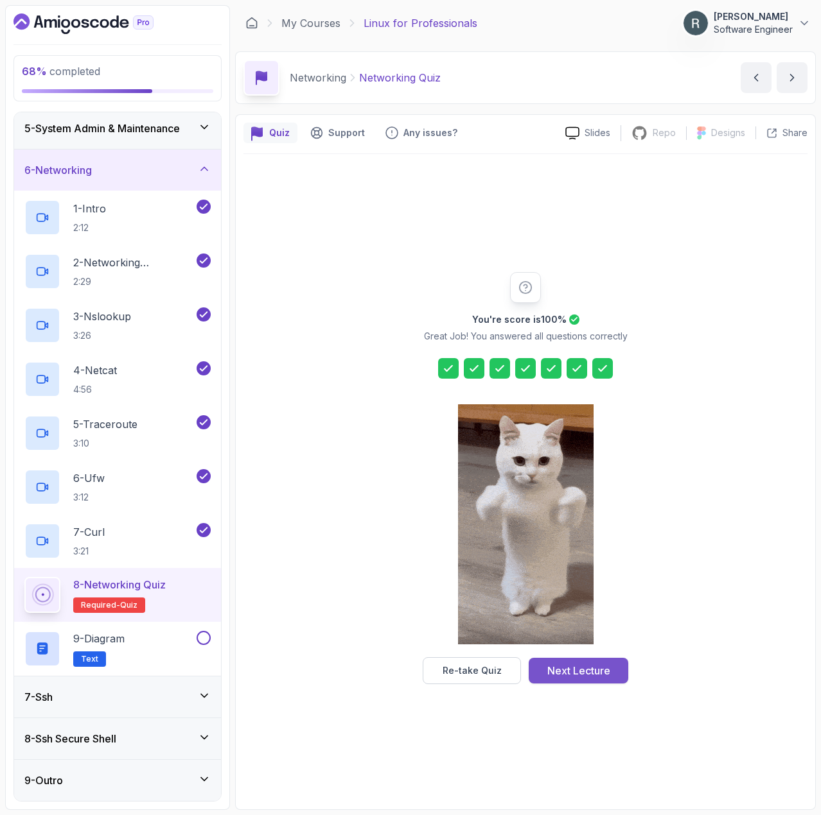
click at [600, 670] on div "Next Lecture" at bounding box center [578, 670] width 63 height 15
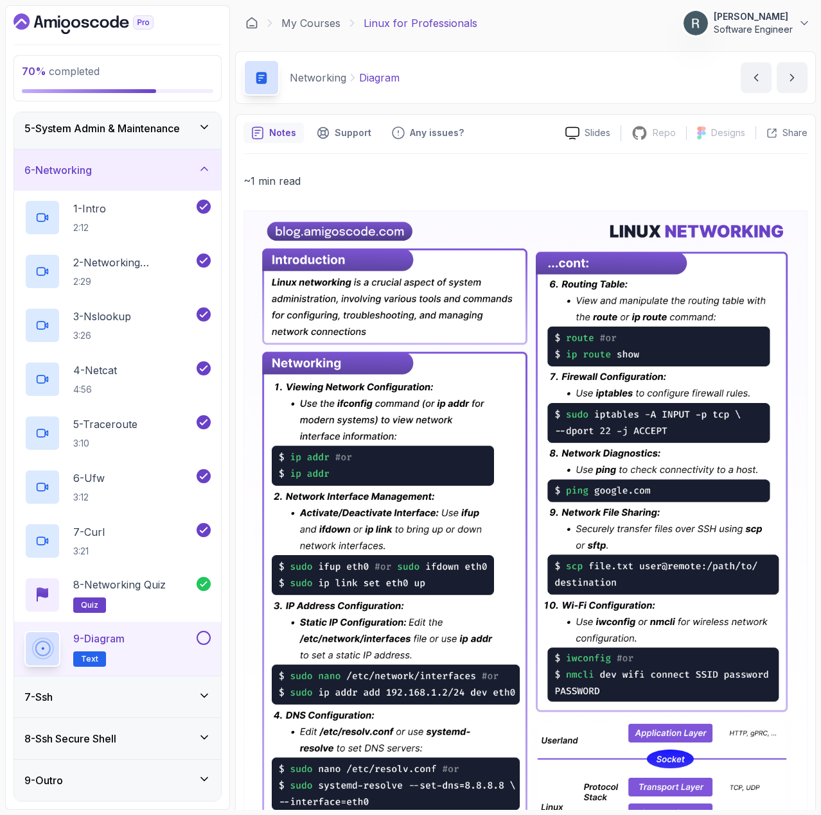
click at [200, 636] on button at bounding box center [203, 638] width 14 height 14
click at [161, 686] on div "7 - Ssh" at bounding box center [117, 697] width 207 height 41
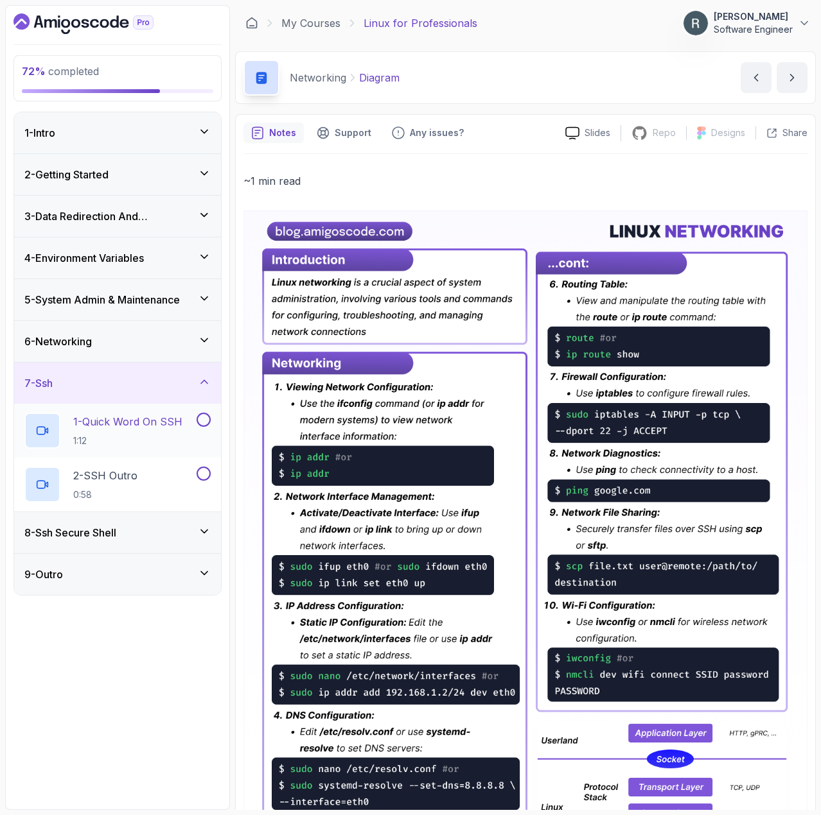
click at [152, 420] on p "1 - Quick Word On SSH" at bounding box center [127, 421] width 109 height 15
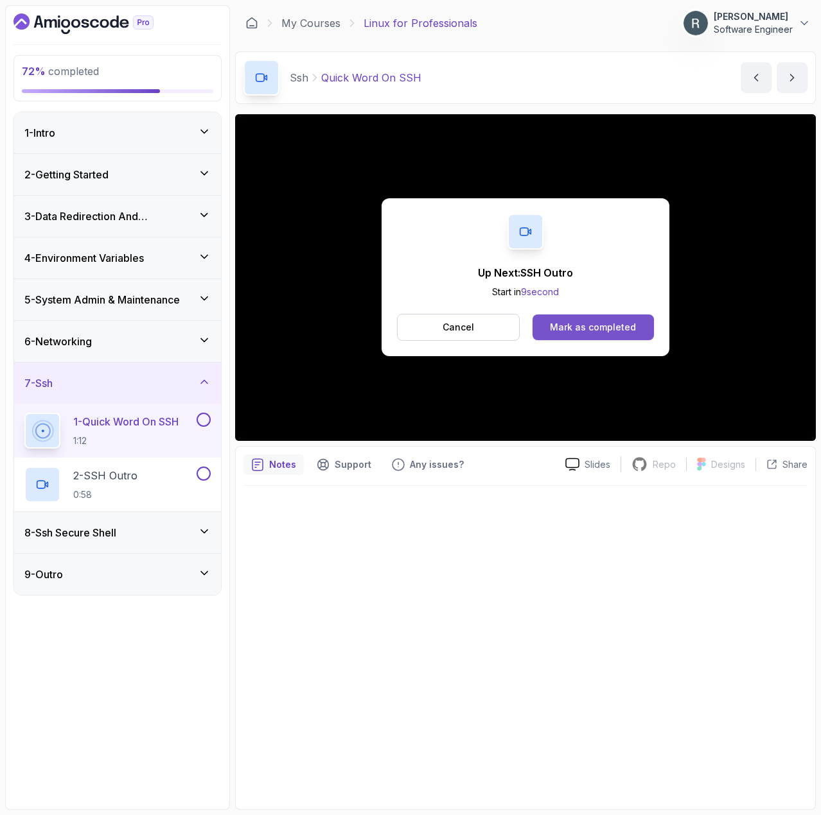
click at [604, 329] on div "Mark as completed" at bounding box center [593, 327] width 86 height 13
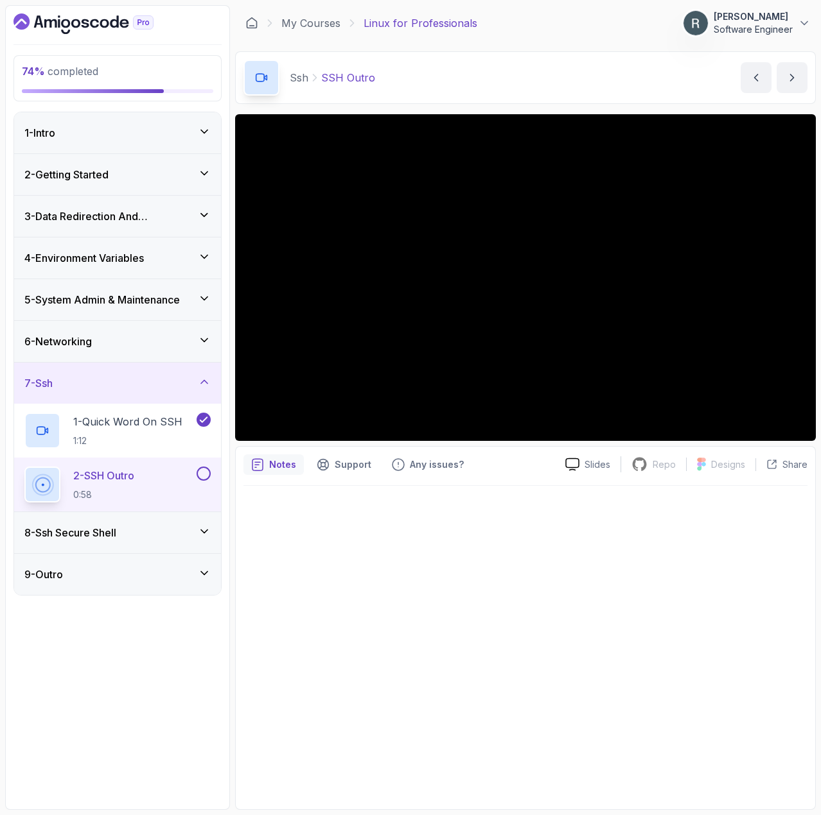
click at [201, 478] on button at bounding box center [203, 474] width 14 height 14
click at [150, 527] on div "8 - Ssh Secure Shell" at bounding box center [117, 532] width 186 height 15
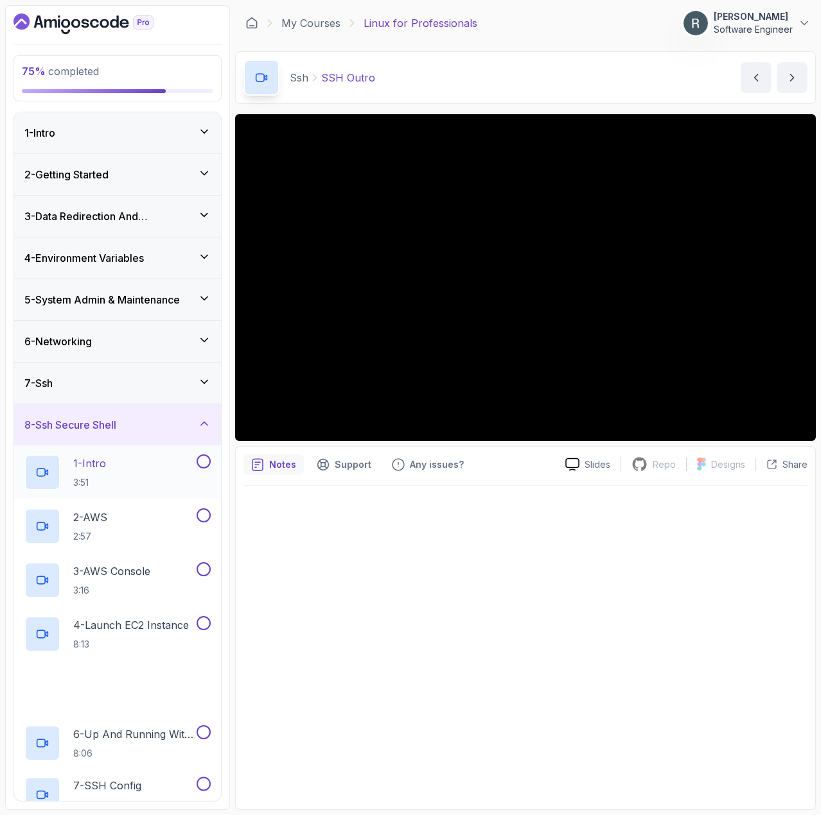
click at [135, 476] on div "1 - Intro 3:51" at bounding box center [109, 473] width 170 height 36
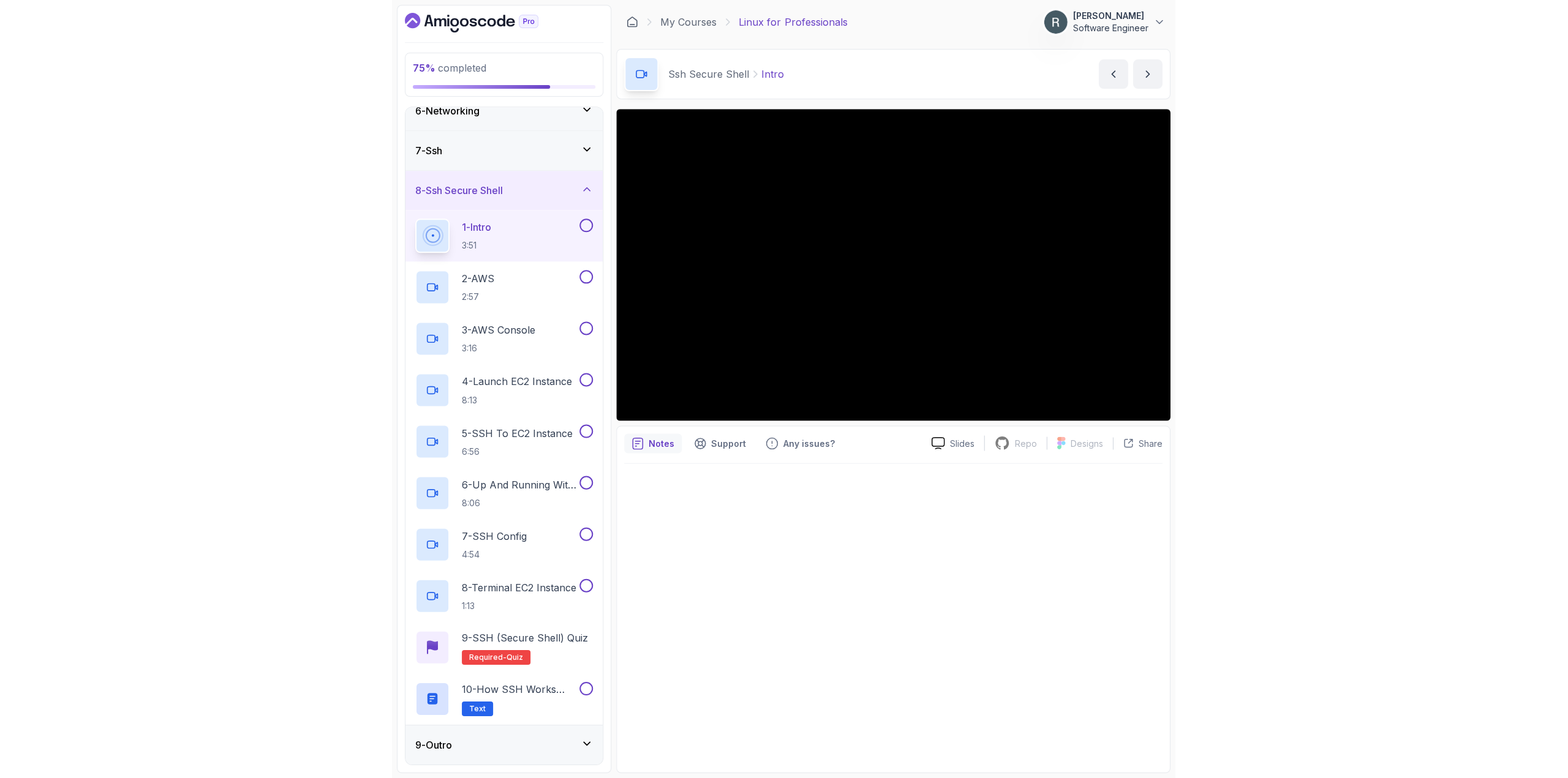
scroll to position [215, 0]
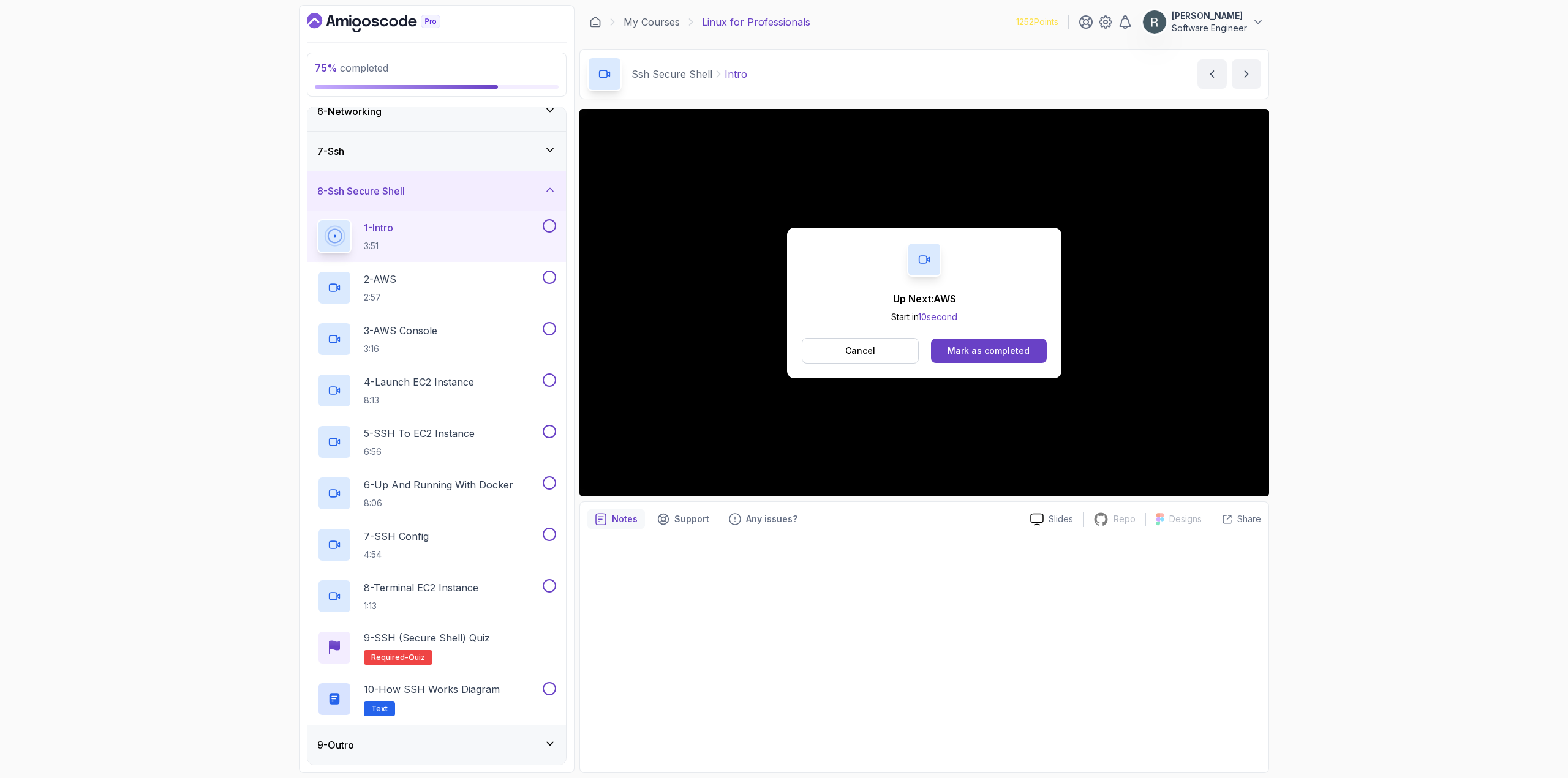
click at [553, 225] on button at bounding box center [549, 226] width 13 height 13
click at [510, 274] on div "2 - AWS 2:57" at bounding box center [429, 288] width 223 height 34
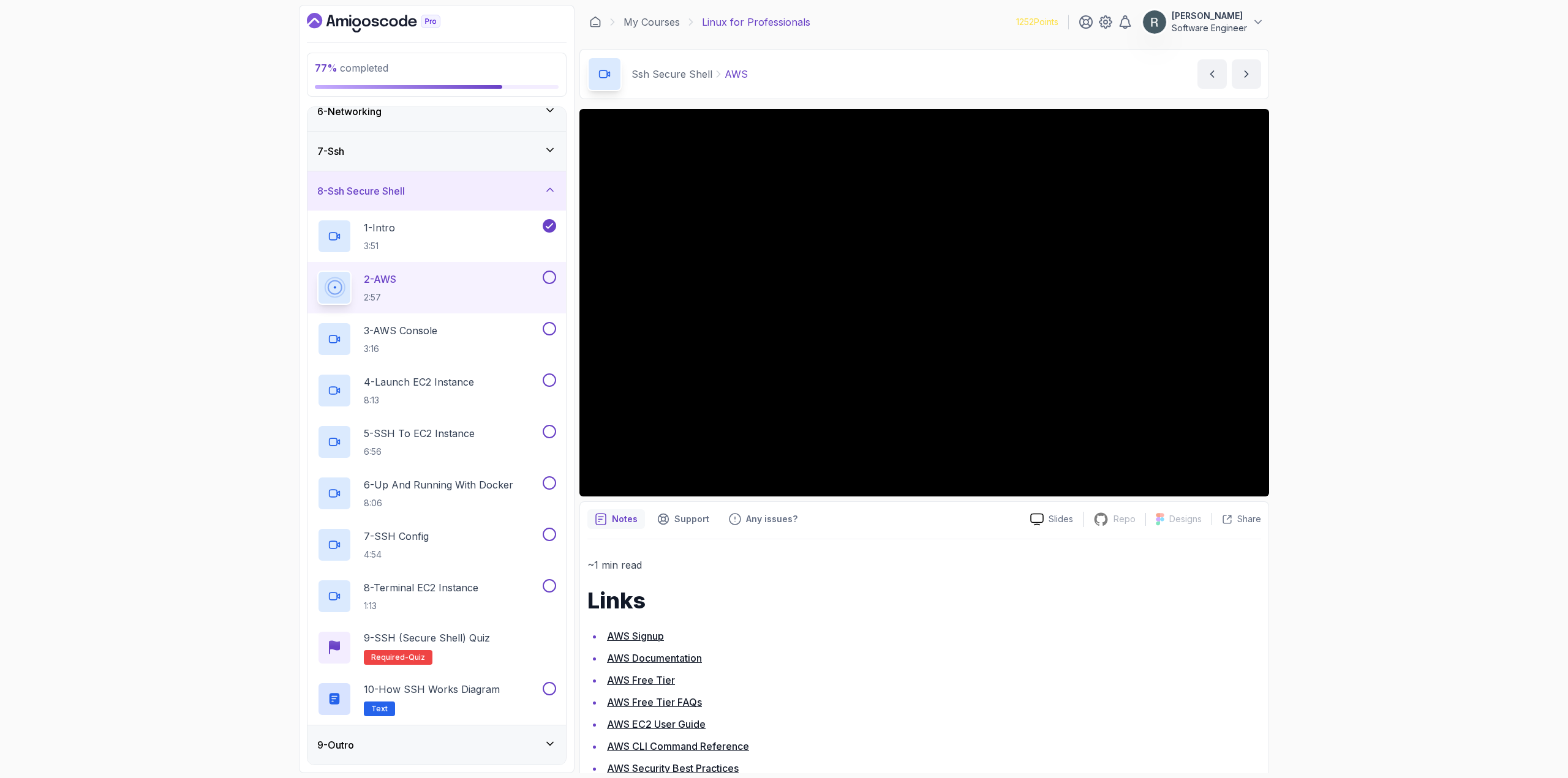
click at [548, 279] on button at bounding box center [549, 277] width 13 height 13
click at [506, 320] on div "3 - AWS Console 3:16" at bounding box center [436, 339] width 258 height 51
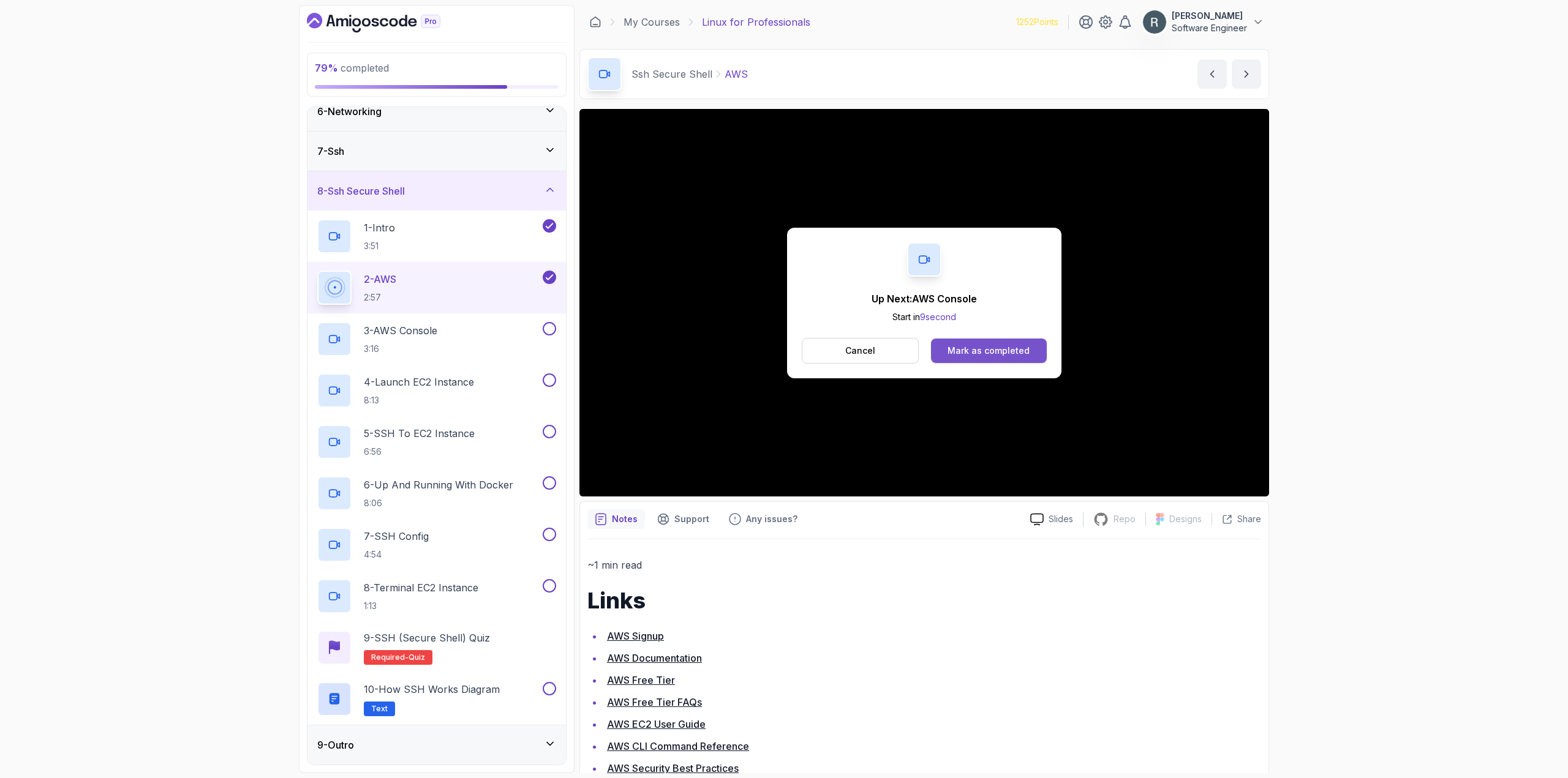
click at [961, 348] on div "Mark as completed" at bounding box center [988, 351] width 82 height 12
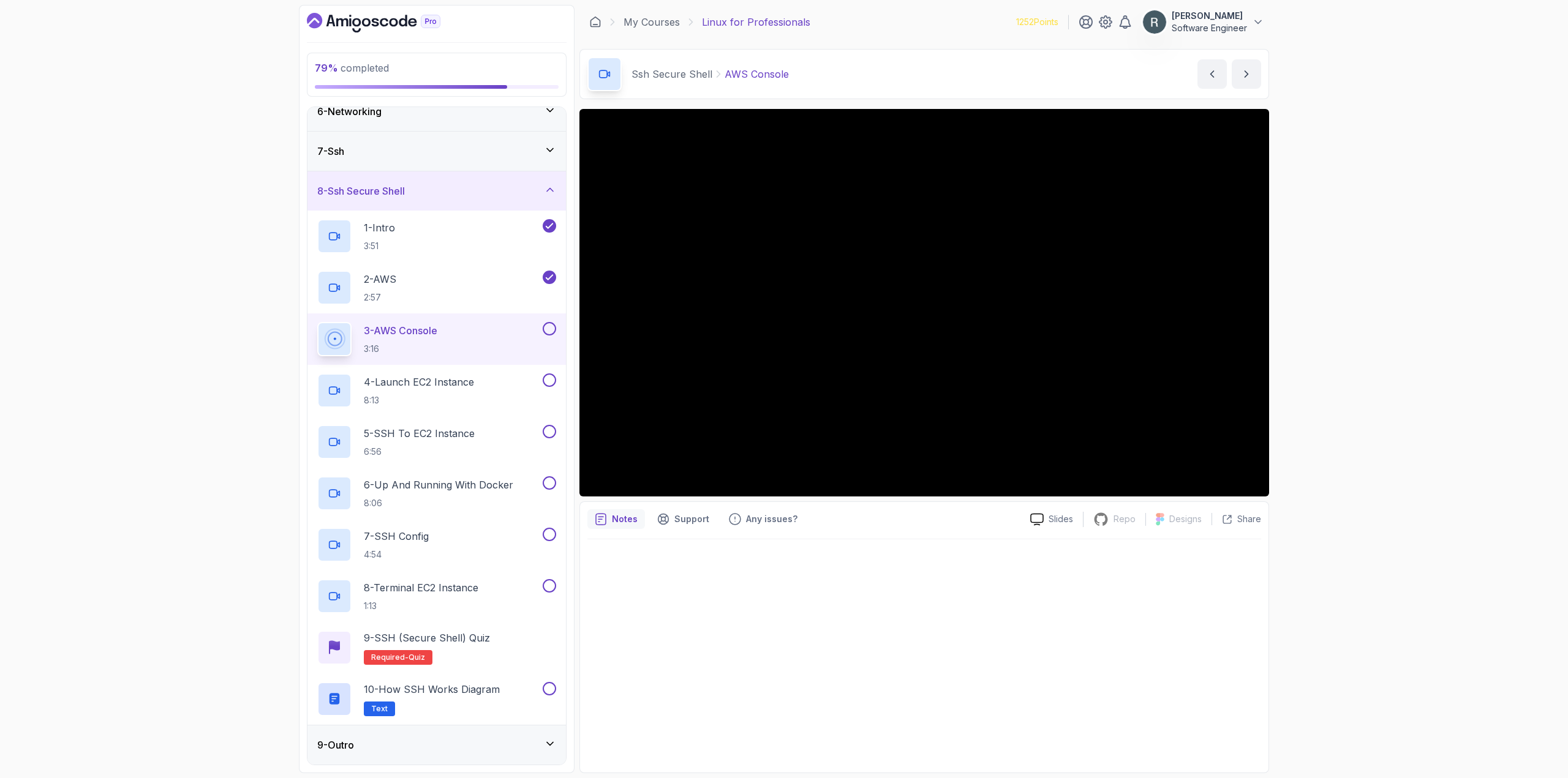
click at [548, 331] on button at bounding box center [549, 329] width 13 height 13
click at [505, 372] on div "4 - Launch EC2 Instance 8:13" at bounding box center [436, 391] width 258 height 51
click at [489, 385] on div "4 - Launch EC2 Instance 8:13" at bounding box center [429, 391] width 223 height 34
click at [548, 381] on button at bounding box center [549, 380] width 13 height 13
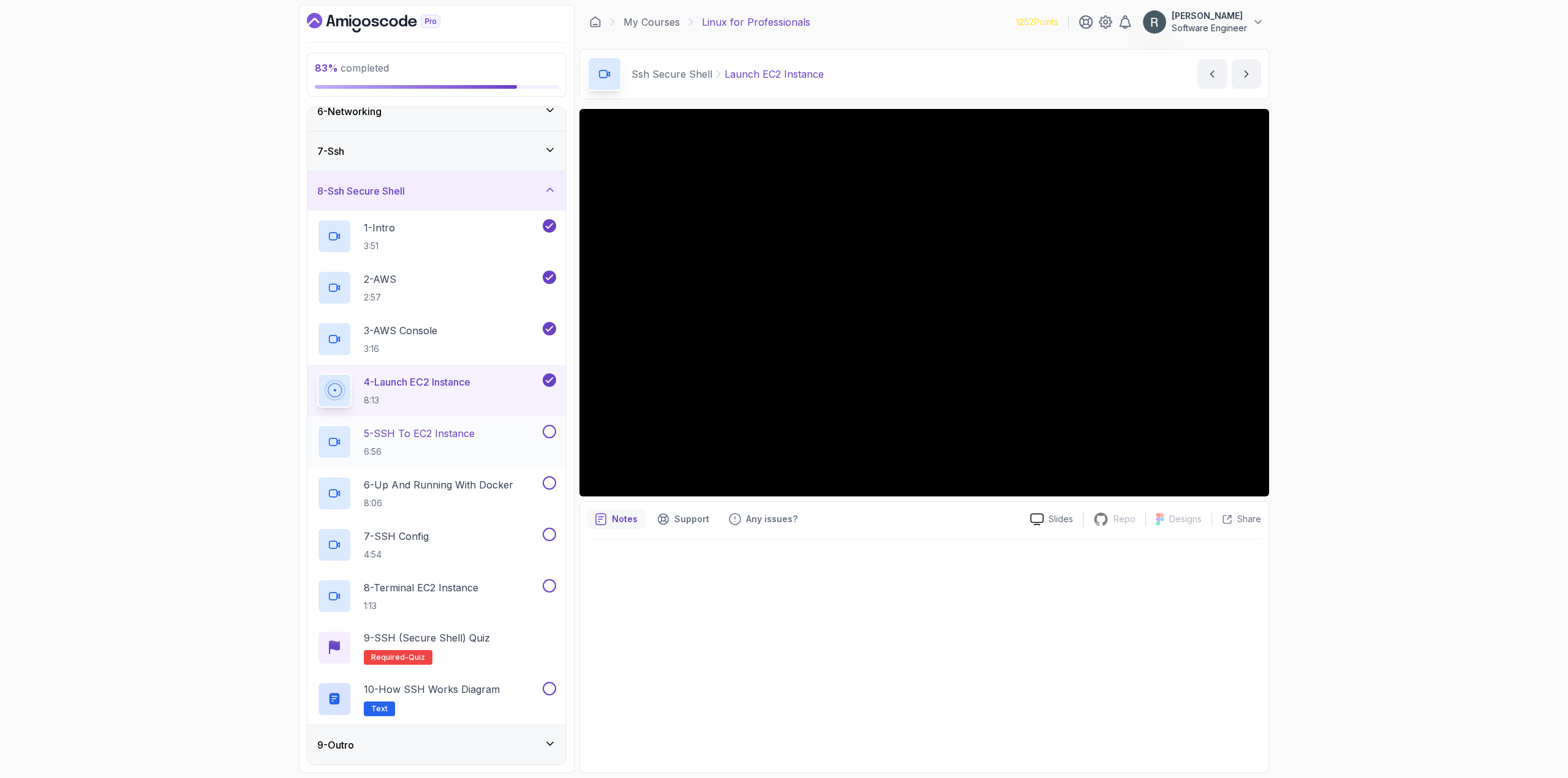
click at [504, 429] on div "5 - SSH to EC2 Instance 6:56" at bounding box center [429, 442] width 223 height 34
click at [877, 605] on div at bounding box center [924, 652] width 673 height 226
click at [550, 432] on button at bounding box center [549, 432] width 13 height 13
click at [492, 496] on h2 "6 - Up And Running With Docker 8:06" at bounding box center [438, 493] width 150 height 31
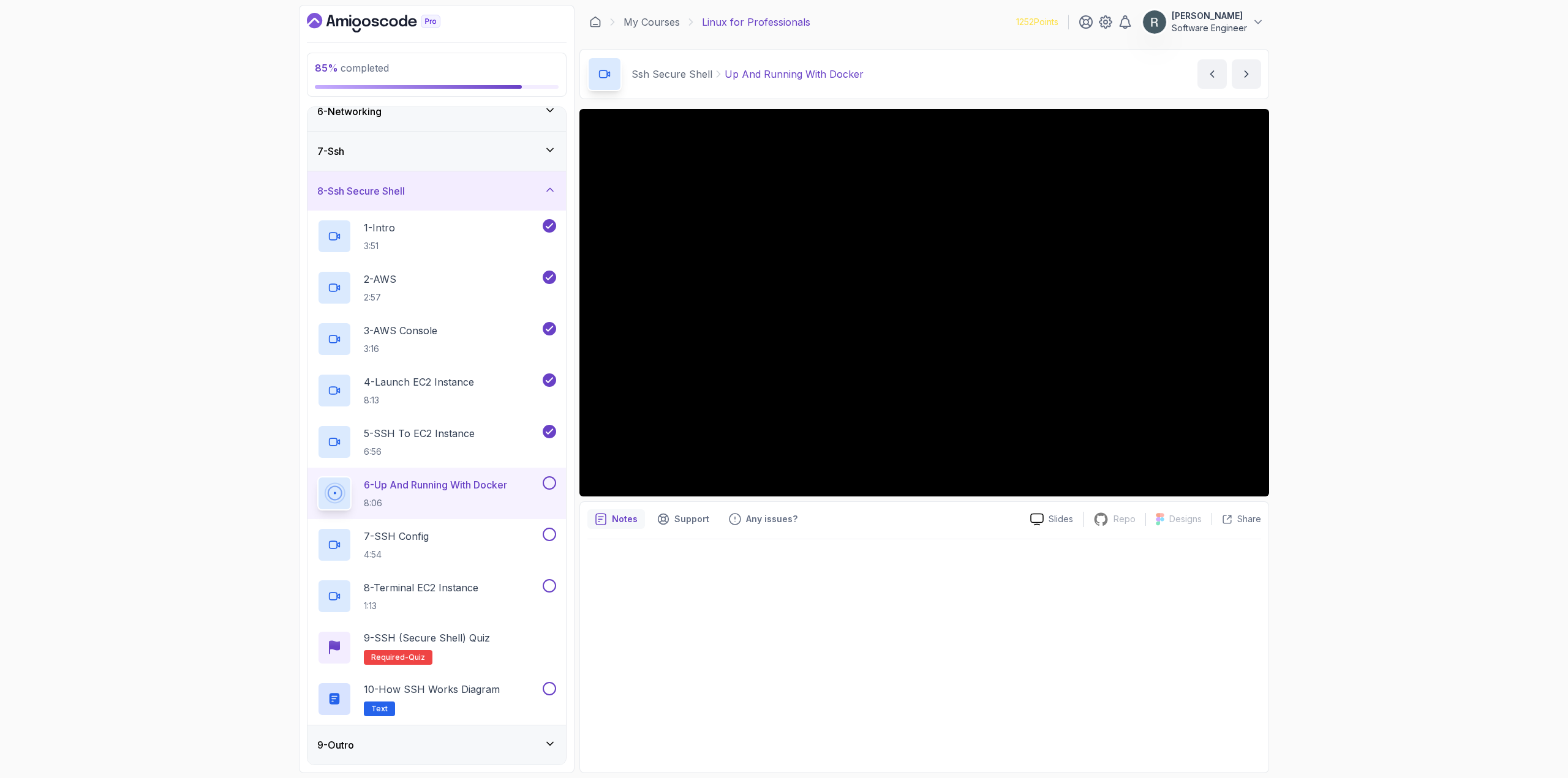
click at [545, 485] on button at bounding box center [549, 483] width 13 height 13
click at [488, 544] on div "7 - SSH Config 4:54" at bounding box center [429, 544] width 223 height 34
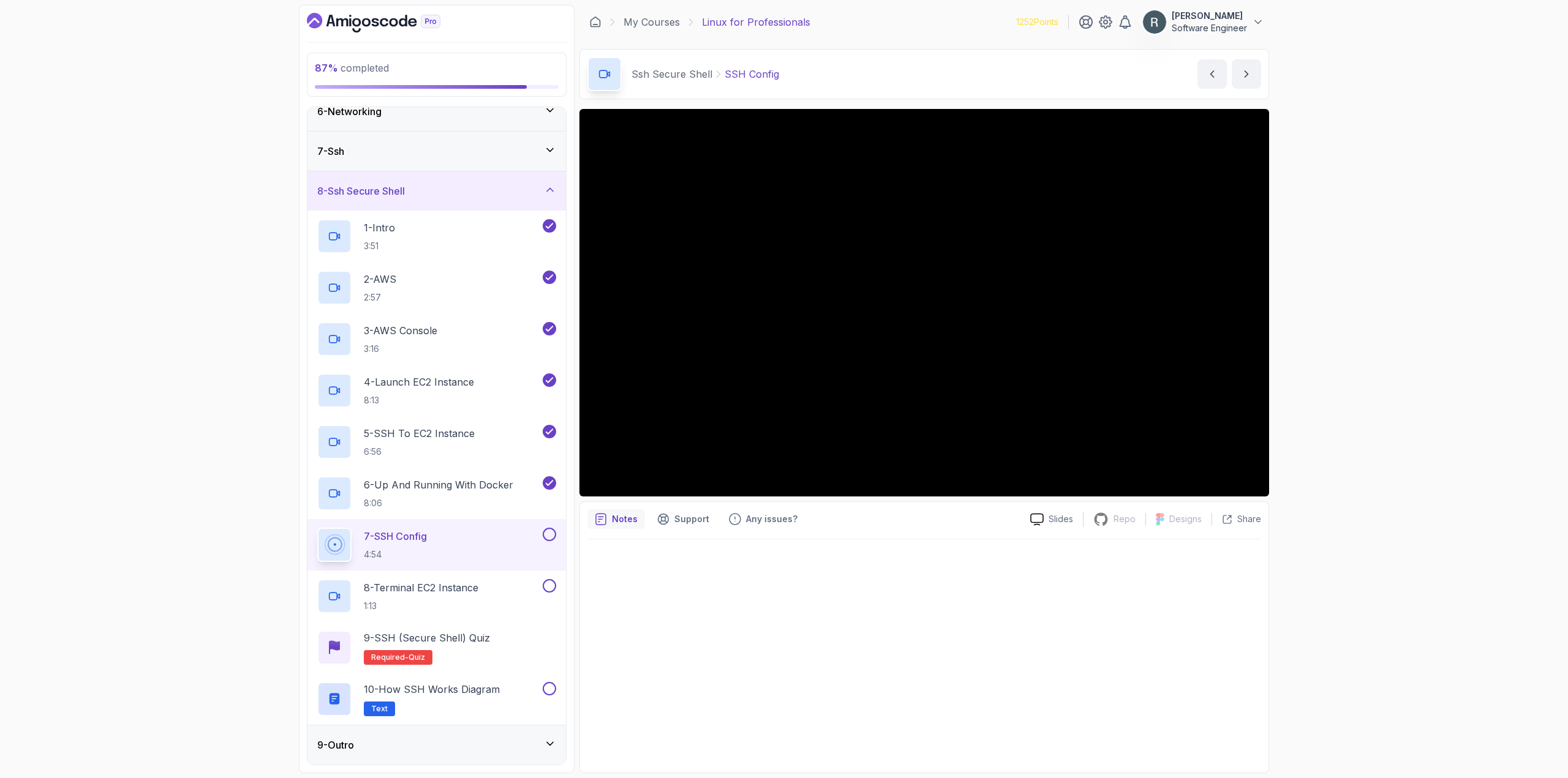
click at [552, 535] on button at bounding box center [549, 534] width 13 height 13
click at [478, 589] on p "8 - Terminal EC2 Instance" at bounding box center [421, 587] width 114 height 14
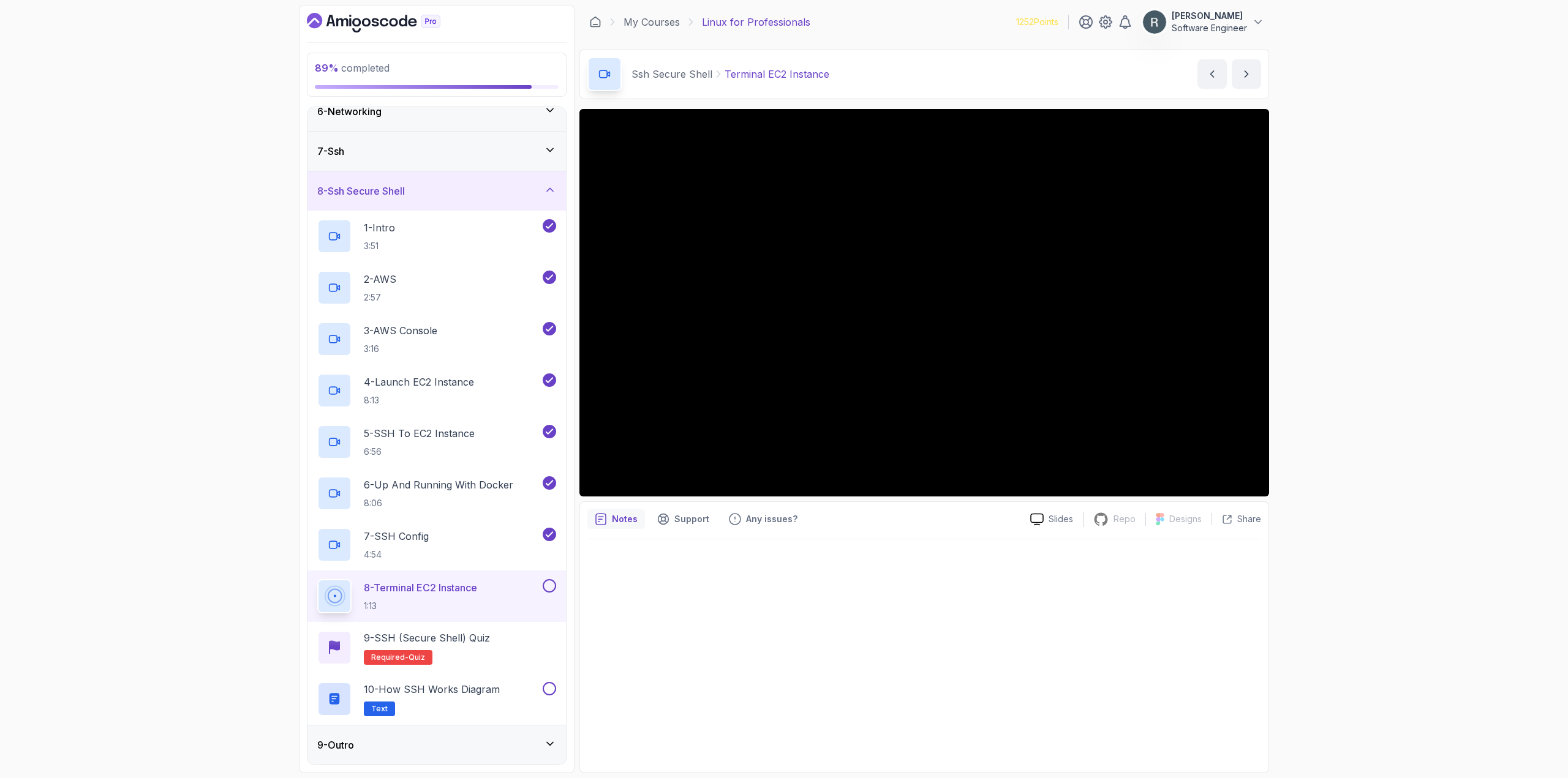
click at [551, 584] on button at bounding box center [549, 585] width 13 height 13
click at [498, 645] on div "9 - SSH (Secure Shell) Quiz Required- quiz" at bounding box center [437, 647] width 238 height 34
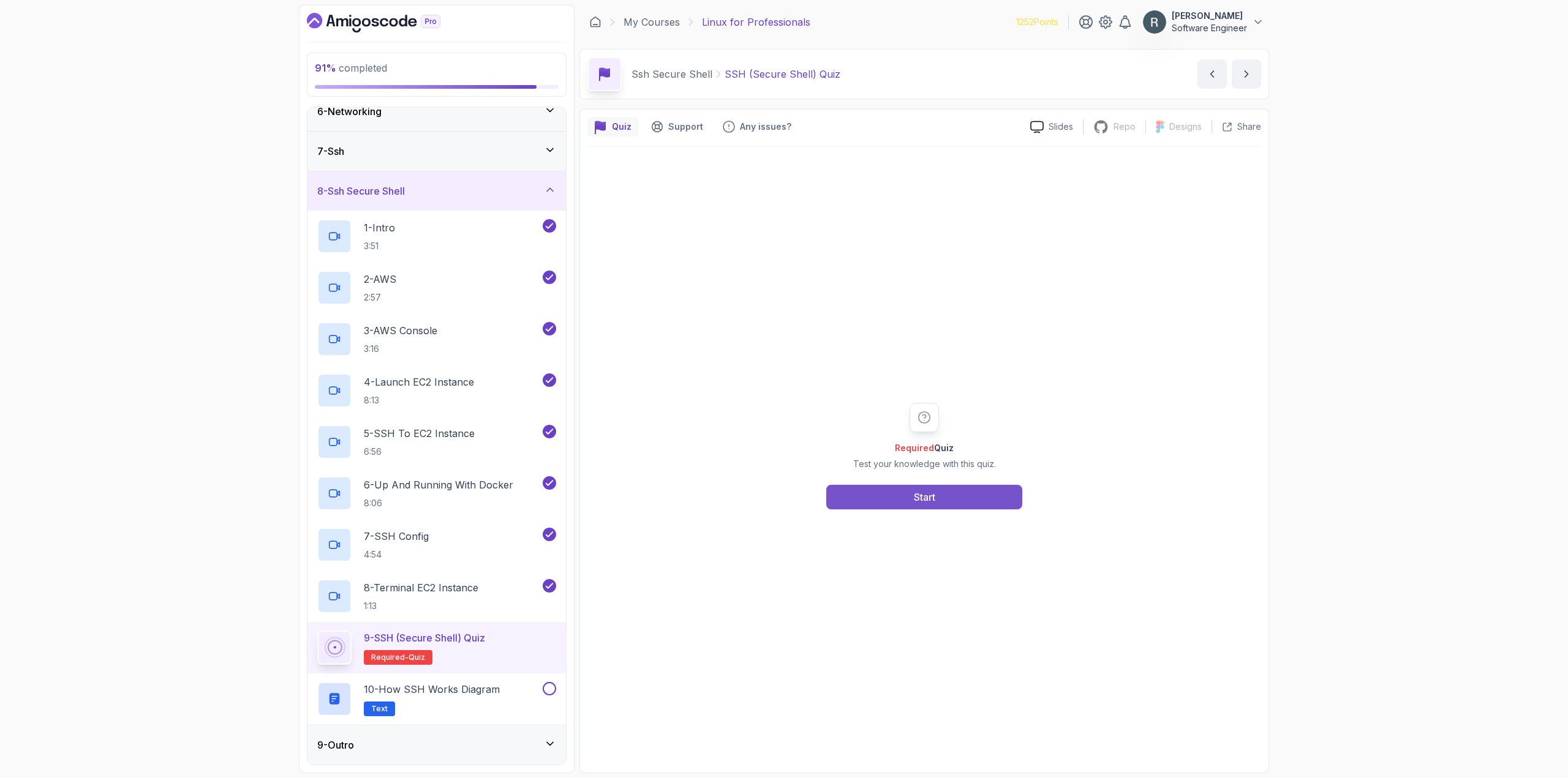
click at [897, 499] on button "Start" at bounding box center [923, 498] width 196 height 25
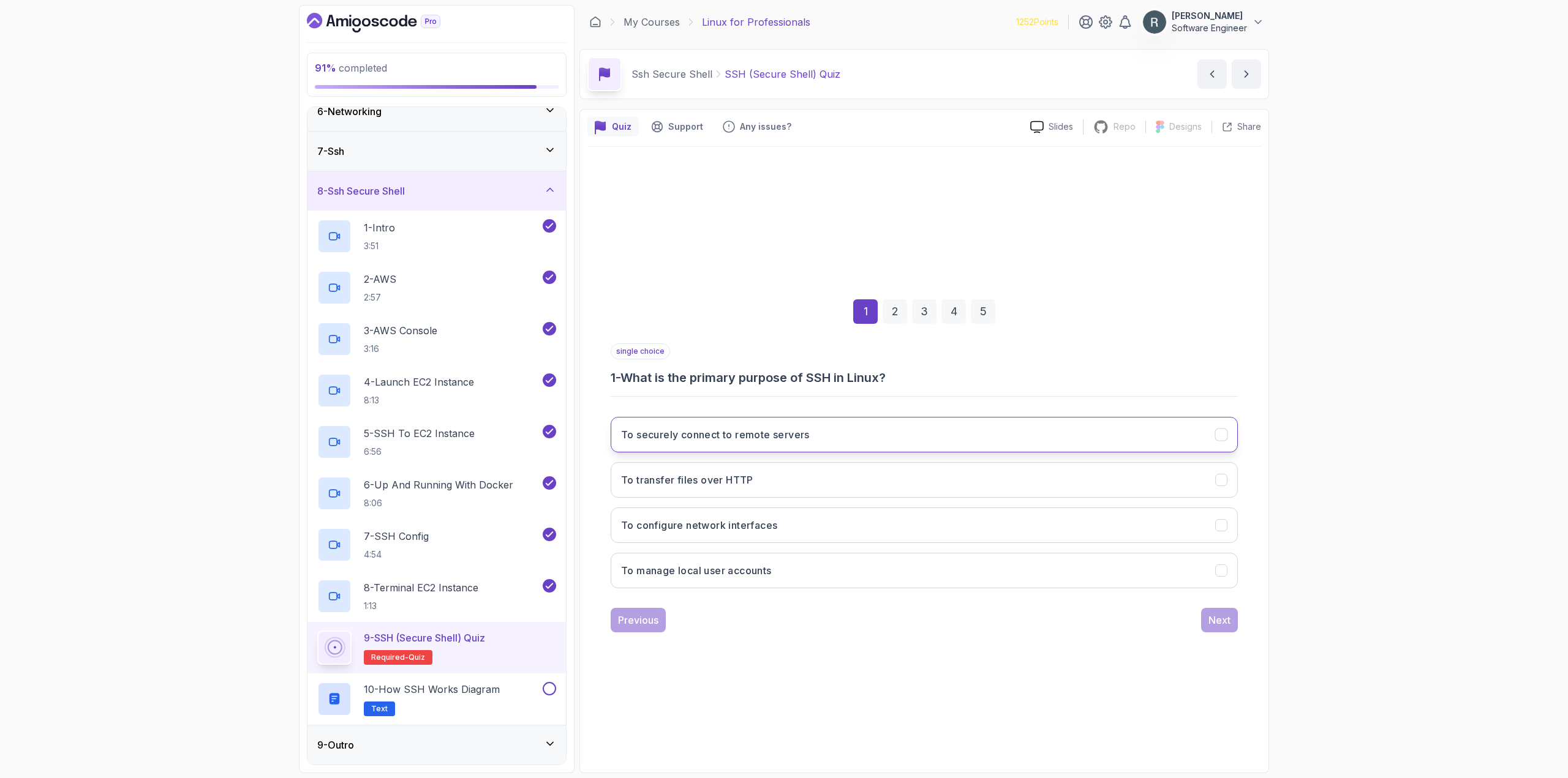
click at [867, 439] on button "To securely connect to remote servers" at bounding box center [924, 434] width 628 height 35
click at [1211, 615] on div "Next" at bounding box center [1219, 620] width 22 height 14
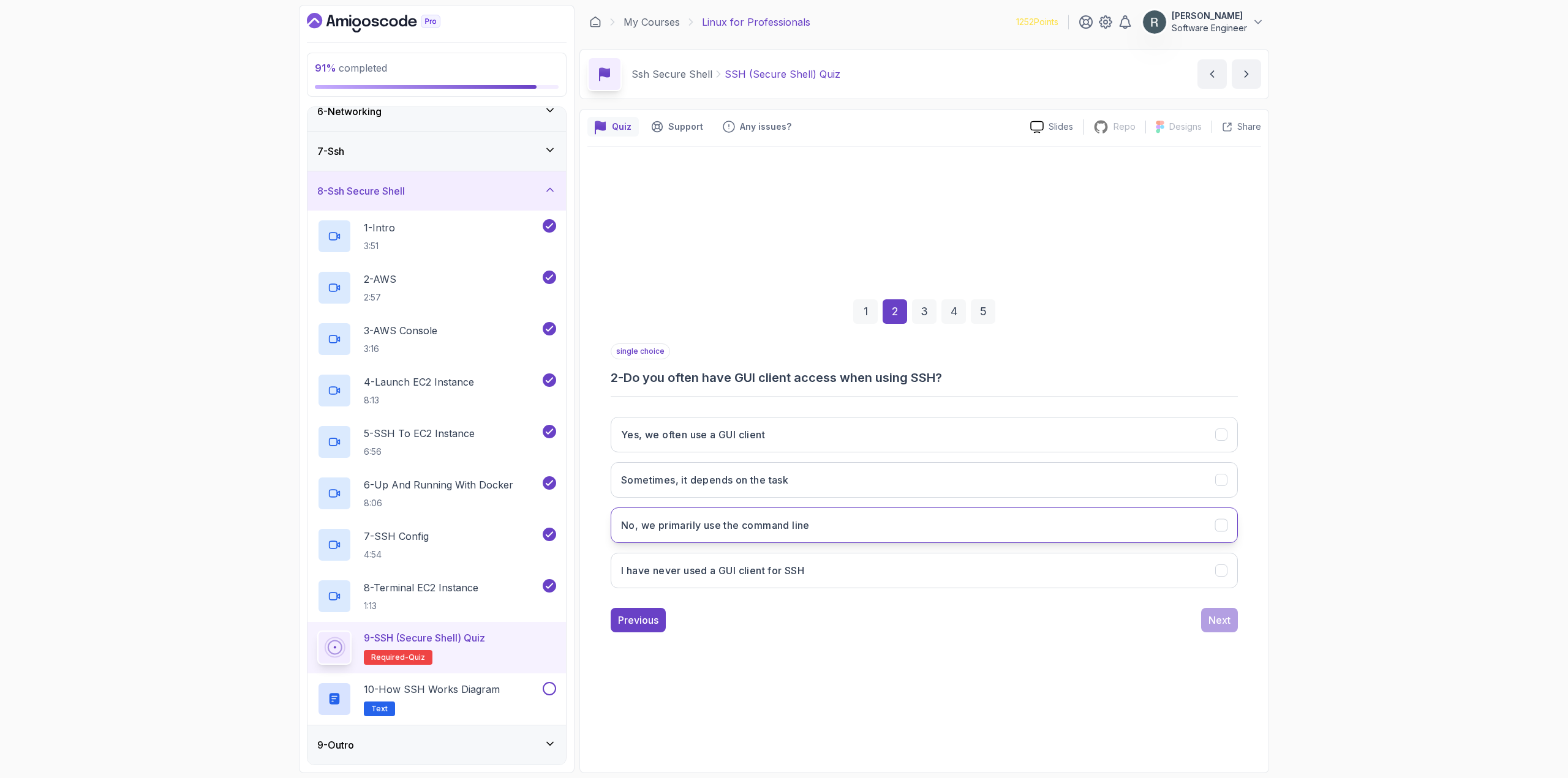
click at [891, 524] on button "No, we primarily use the command line" at bounding box center [924, 524] width 628 height 35
click at [1221, 624] on div "Next" at bounding box center [1219, 620] width 22 height 14
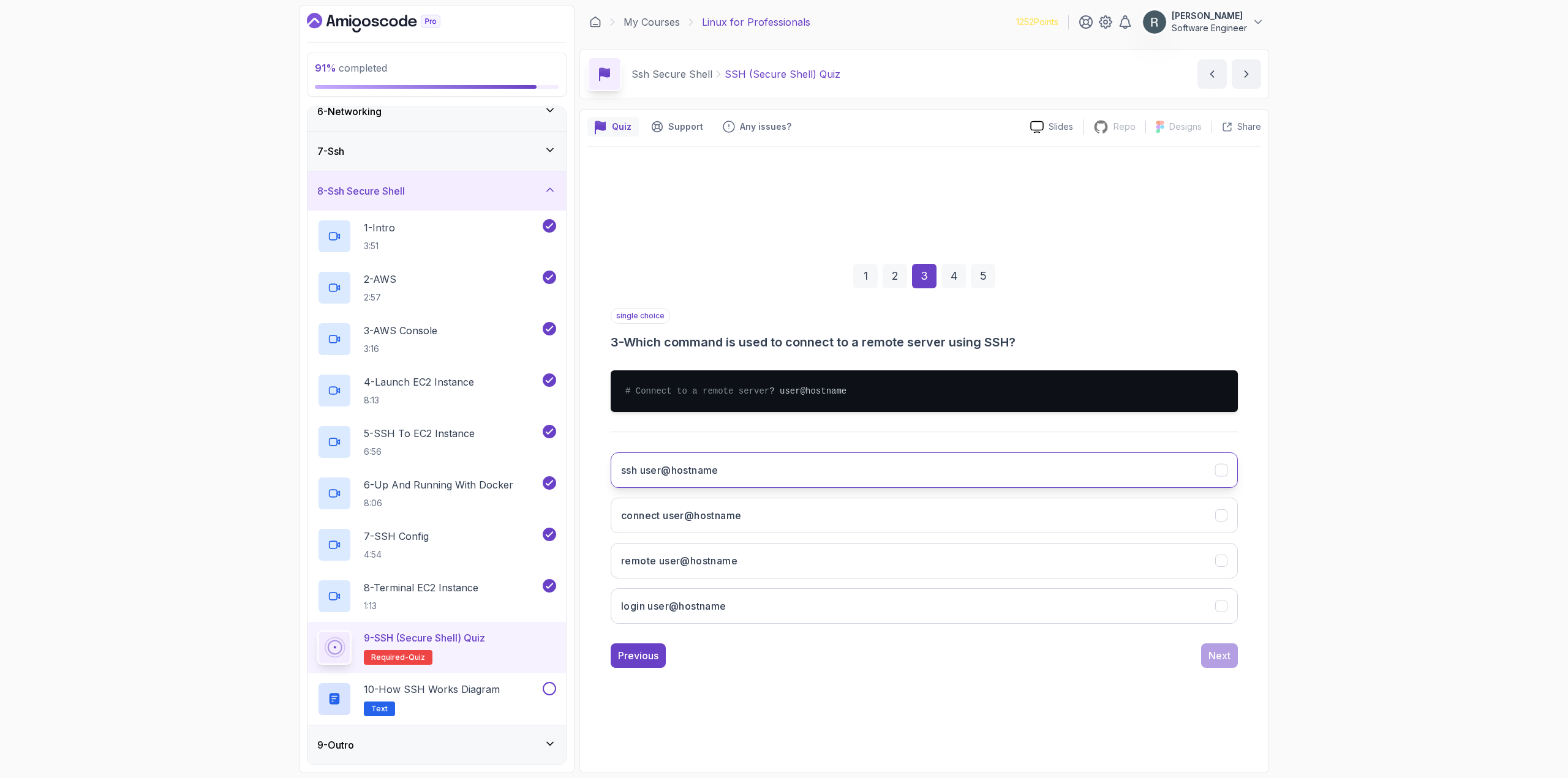
click at [747, 463] on button "ssh user@hostname" at bounding box center [924, 470] width 628 height 35
click at [1215, 660] on div "Next" at bounding box center [1219, 655] width 22 height 14
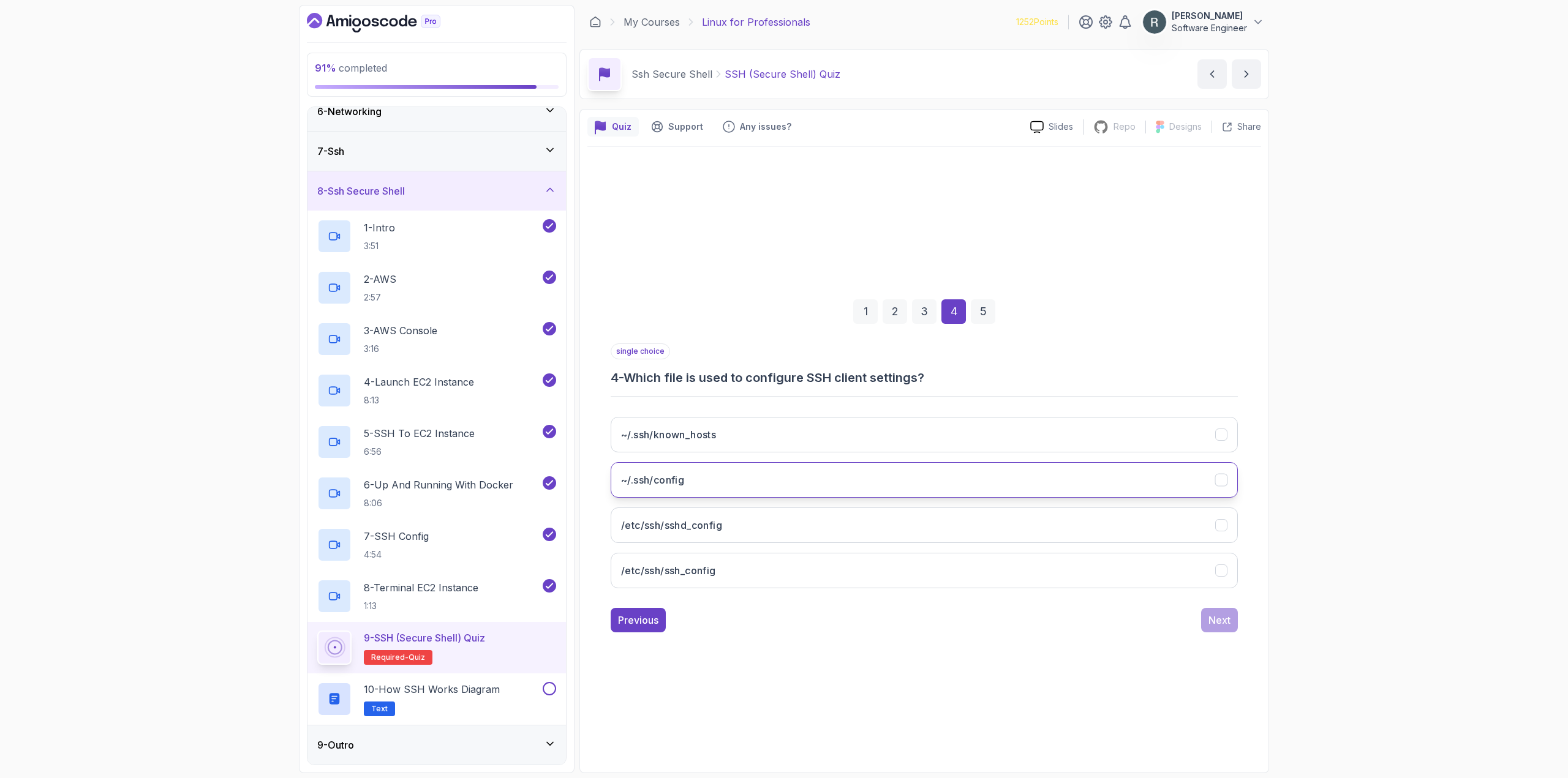
click at [860, 481] on button "~/.ssh/config" at bounding box center [924, 480] width 628 height 35
click at [1214, 620] on div "Next" at bounding box center [1219, 620] width 22 height 14
click at [919, 485] on button "A cloud computing platform by Amazon" at bounding box center [924, 480] width 628 height 35
click at [1180, 617] on div "Submit Quiz" at bounding box center [1203, 620] width 55 height 14
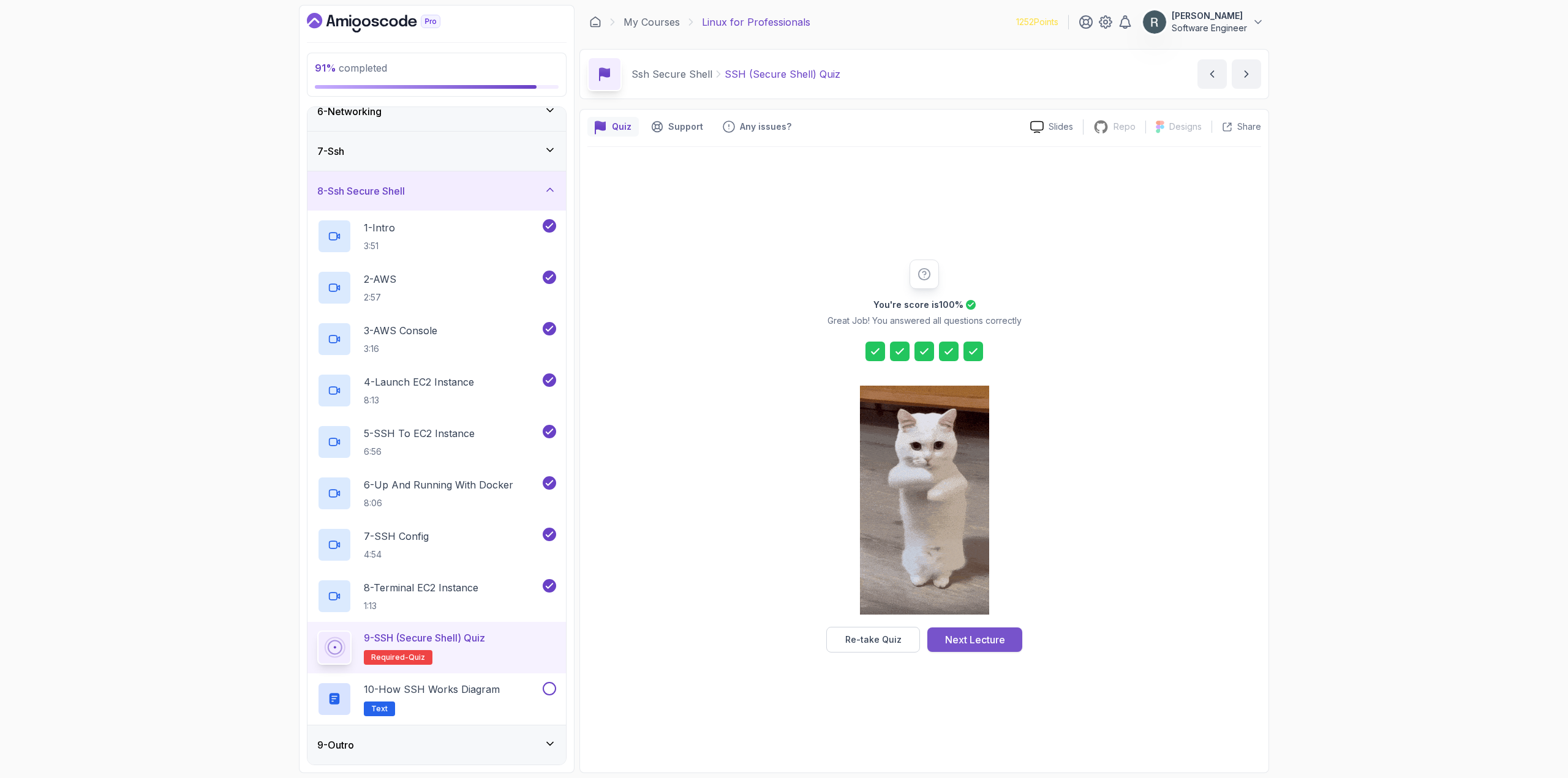
click at [986, 640] on div "Next Lecture" at bounding box center [975, 639] width 60 height 14
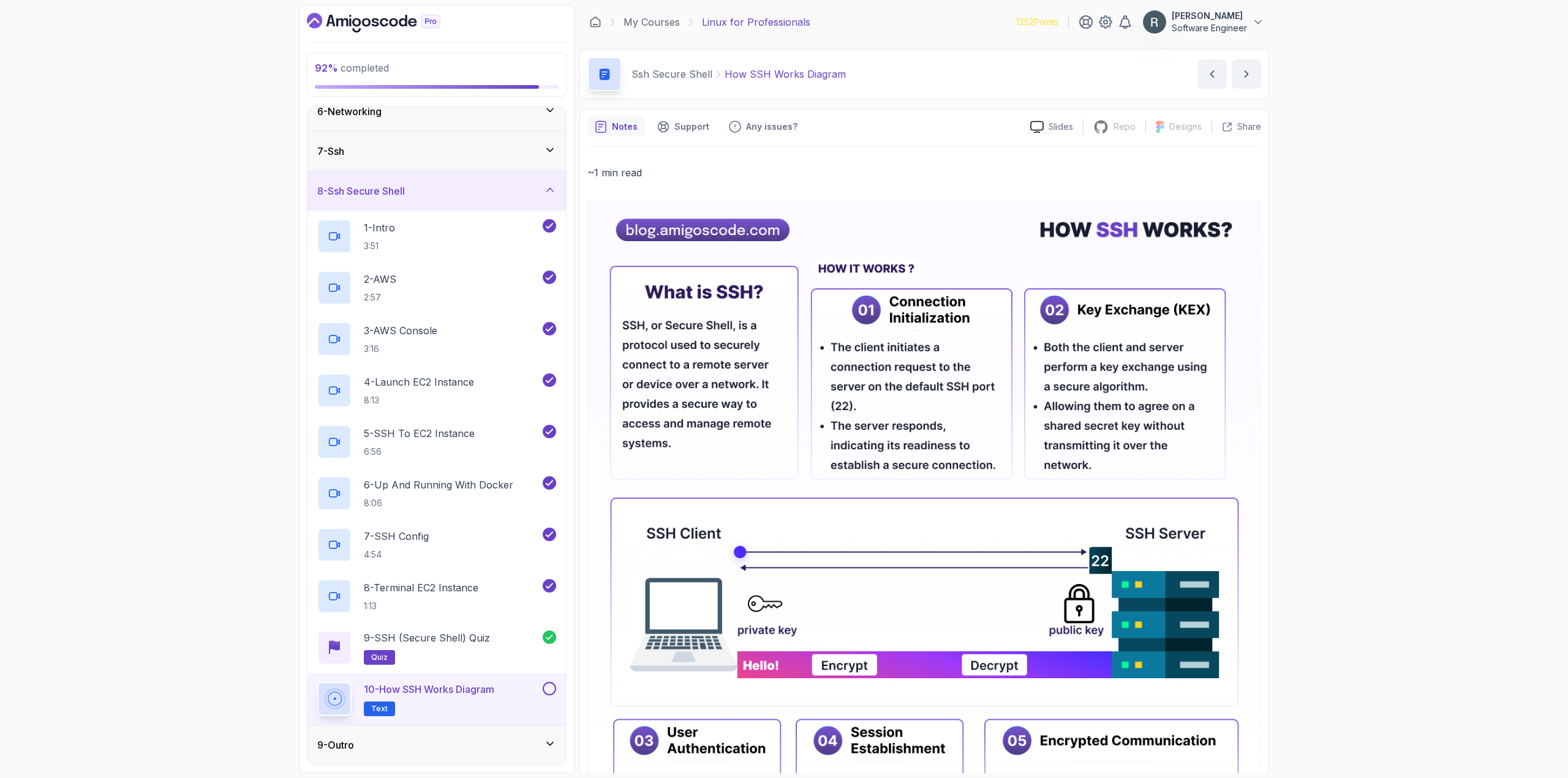
click at [545, 688] on button at bounding box center [549, 688] width 13 height 13
click at [508, 727] on div "9 - Outro" at bounding box center [436, 745] width 258 height 39
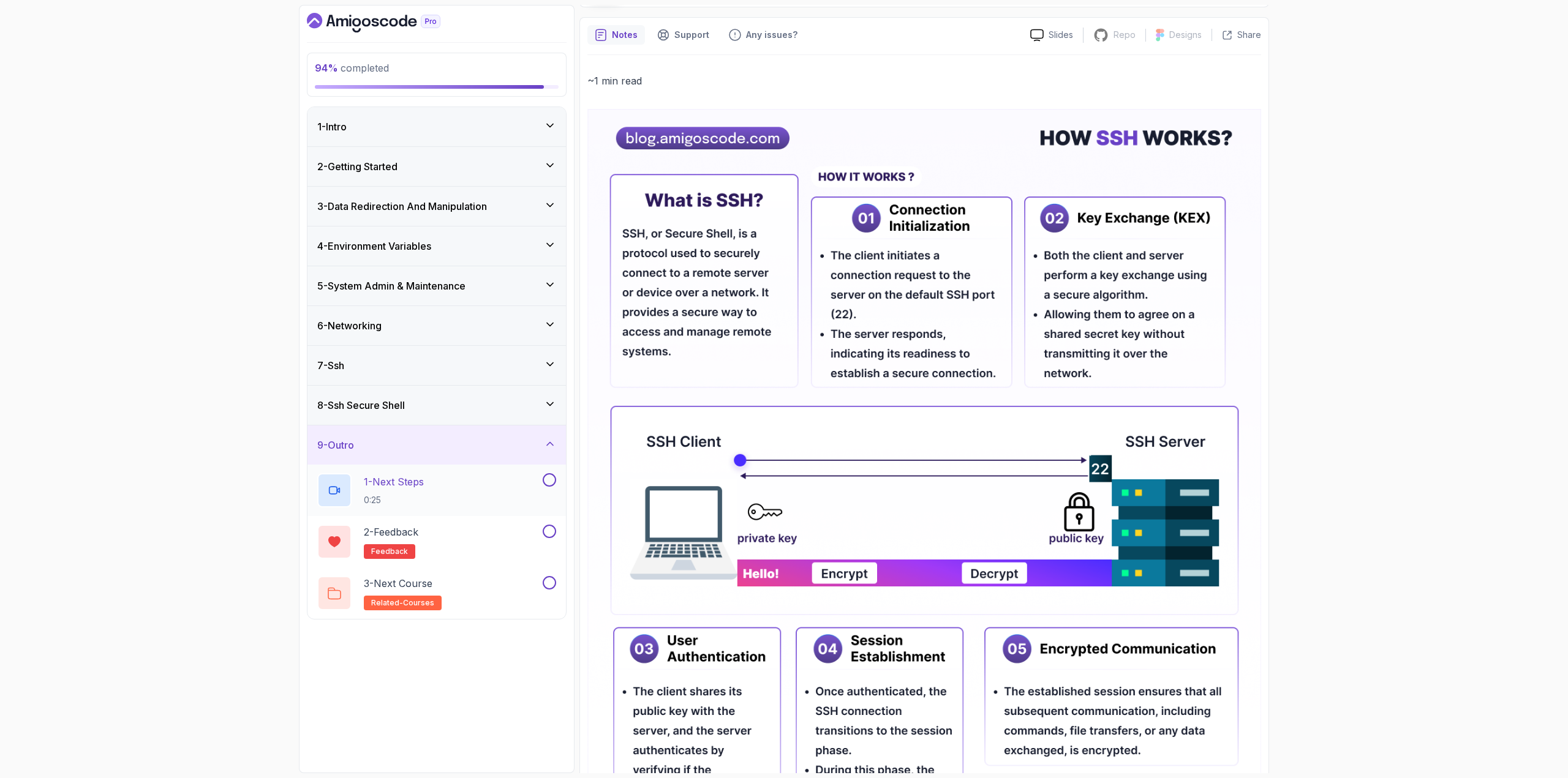
scroll to position [122, 0]
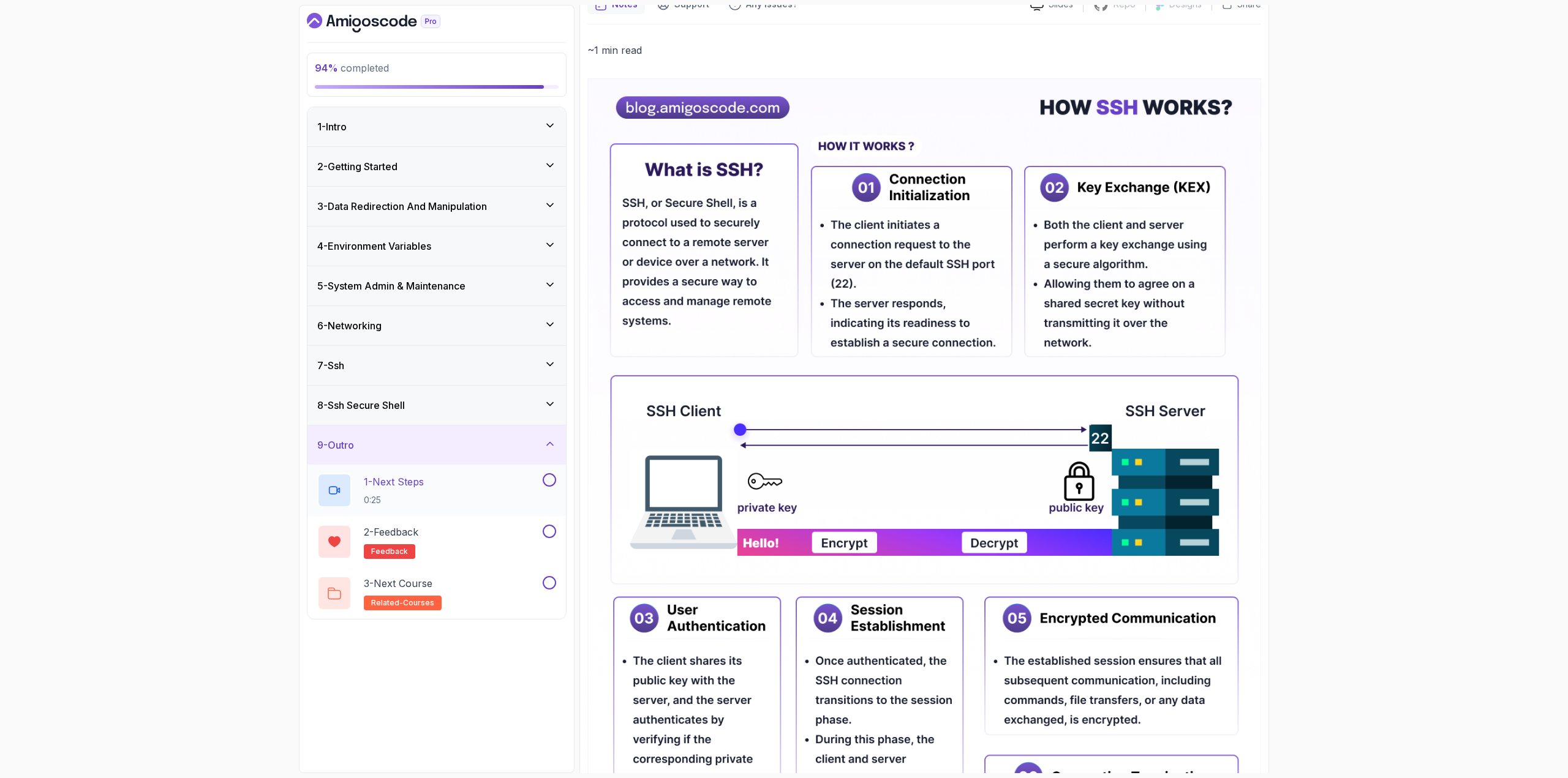
click at [548, 481] on button at bounding box center [549, 480] width 13 height 13
click at [550, 535] on button at bounding box center [549, 531] width 13 height 13
click at [494, 537] on div "2 - Feedback feedback" at bounding box center [429, 542] width 223 height 34
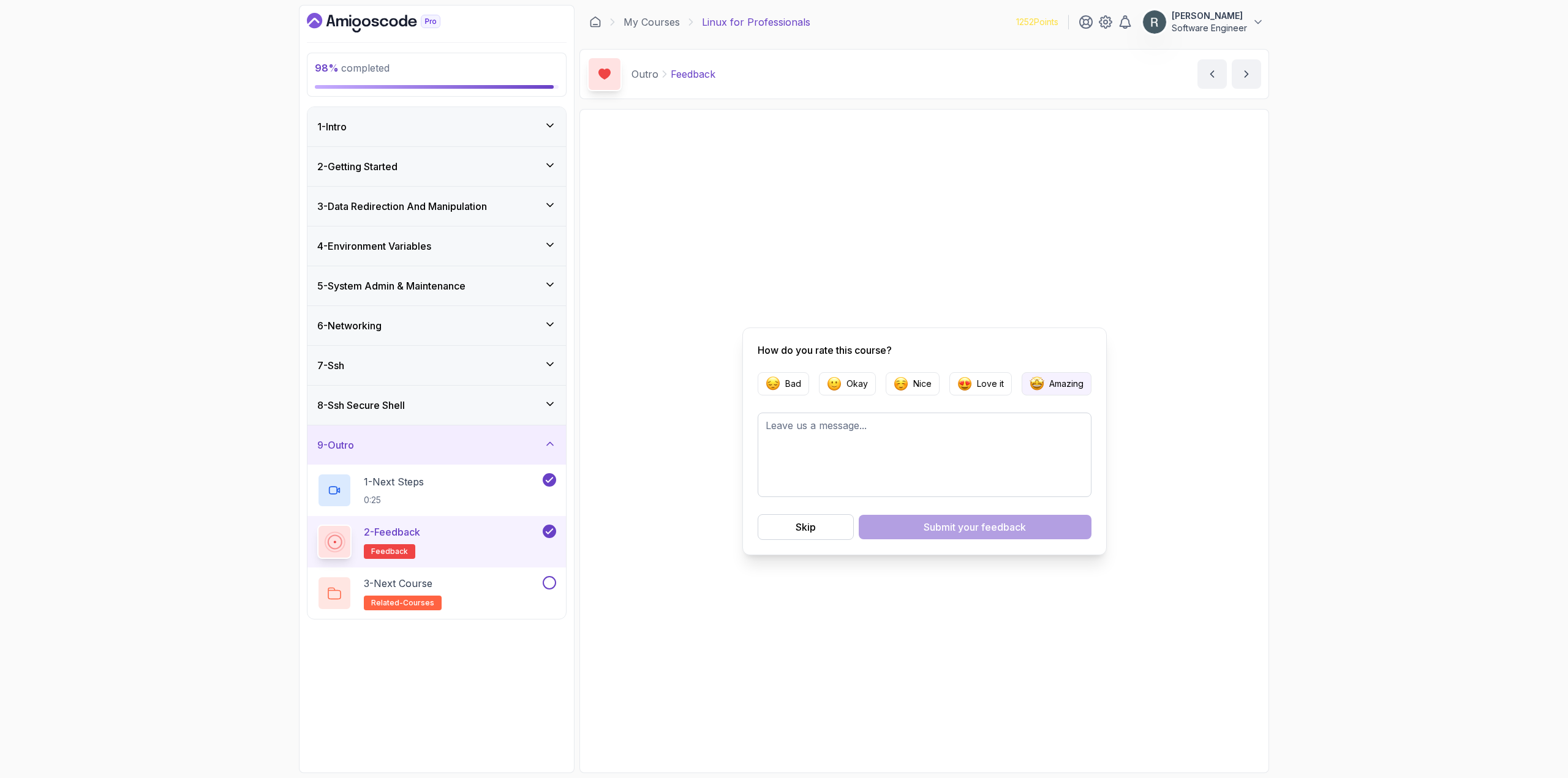
click at [1057, 390] on button "Amazing" at bounding box center [1056, 383] width 70 height 23
click at [982, 534] on button "Submit your feedback" at bounding box center [975, 527] width 233 height 25
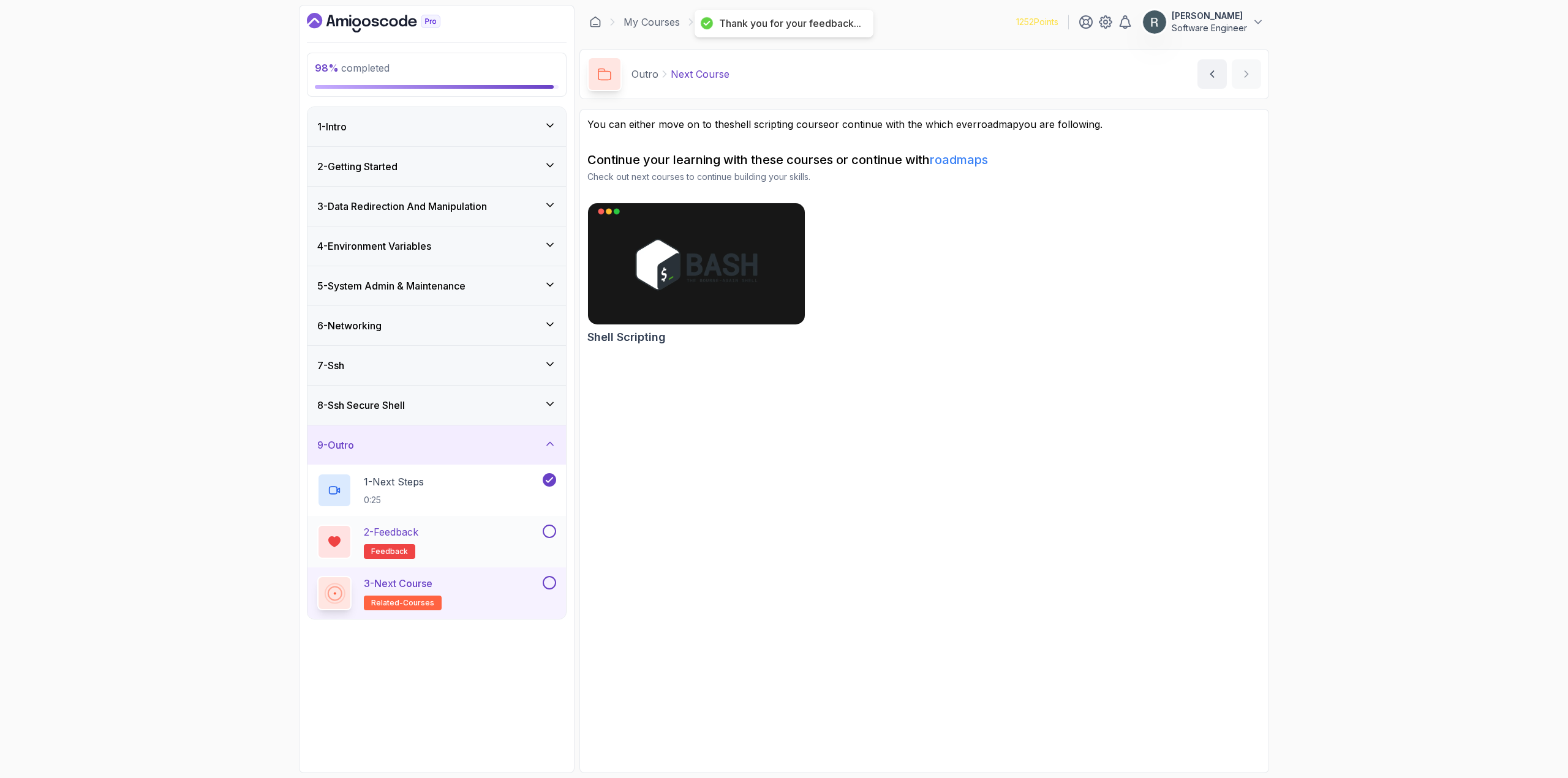
click at [547, 525] on button at bounding box center [549, 531] width 13 height 13
click at [549, 584] on button at bounding box center [549, 583] width 13 height 13
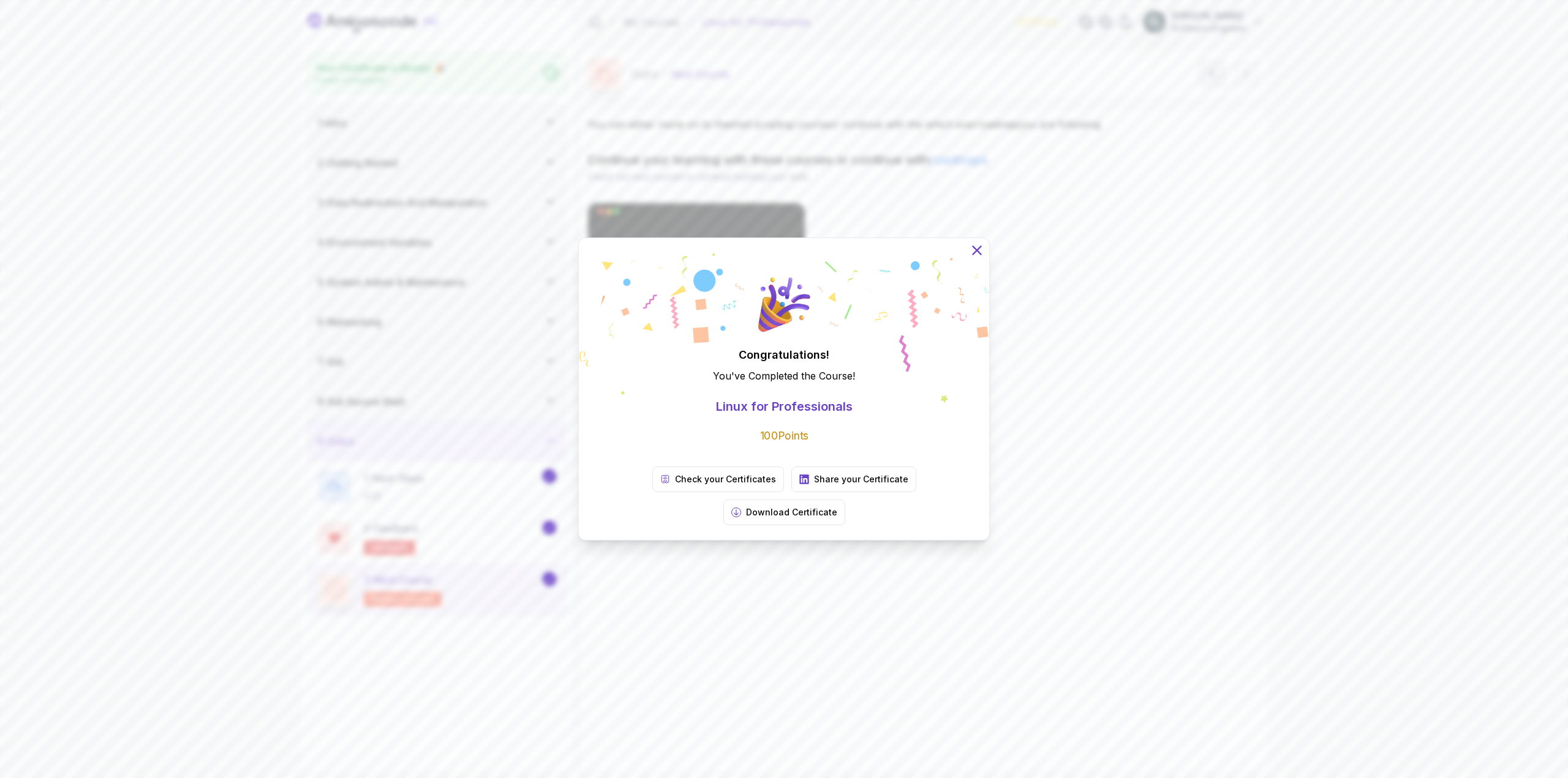
click at [979, 258] on icon at bounding box center [977, 250] width 16 height 16
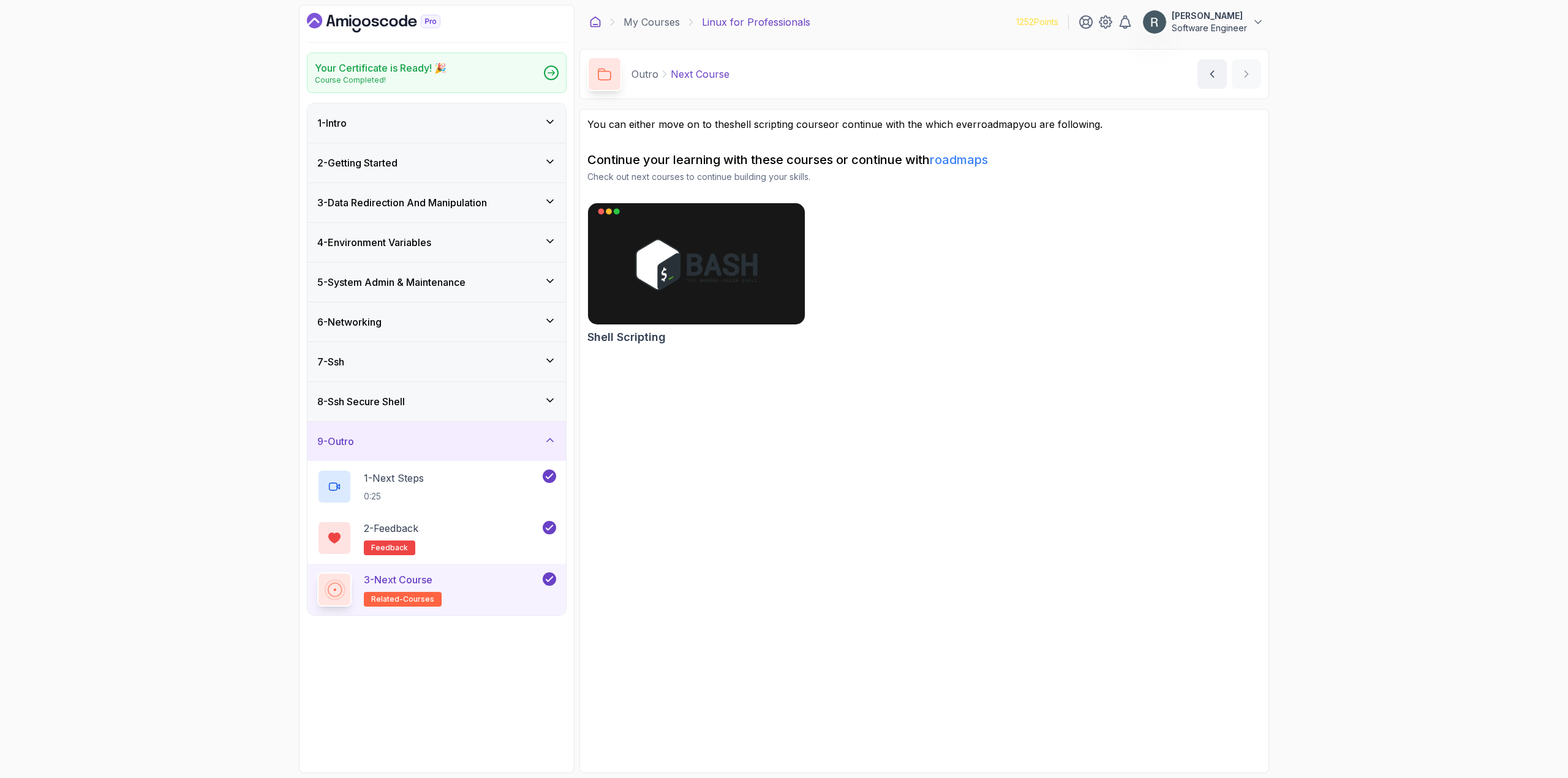
click at [597, 23] on icon at bounding box center [595, 22] width 12 height 12
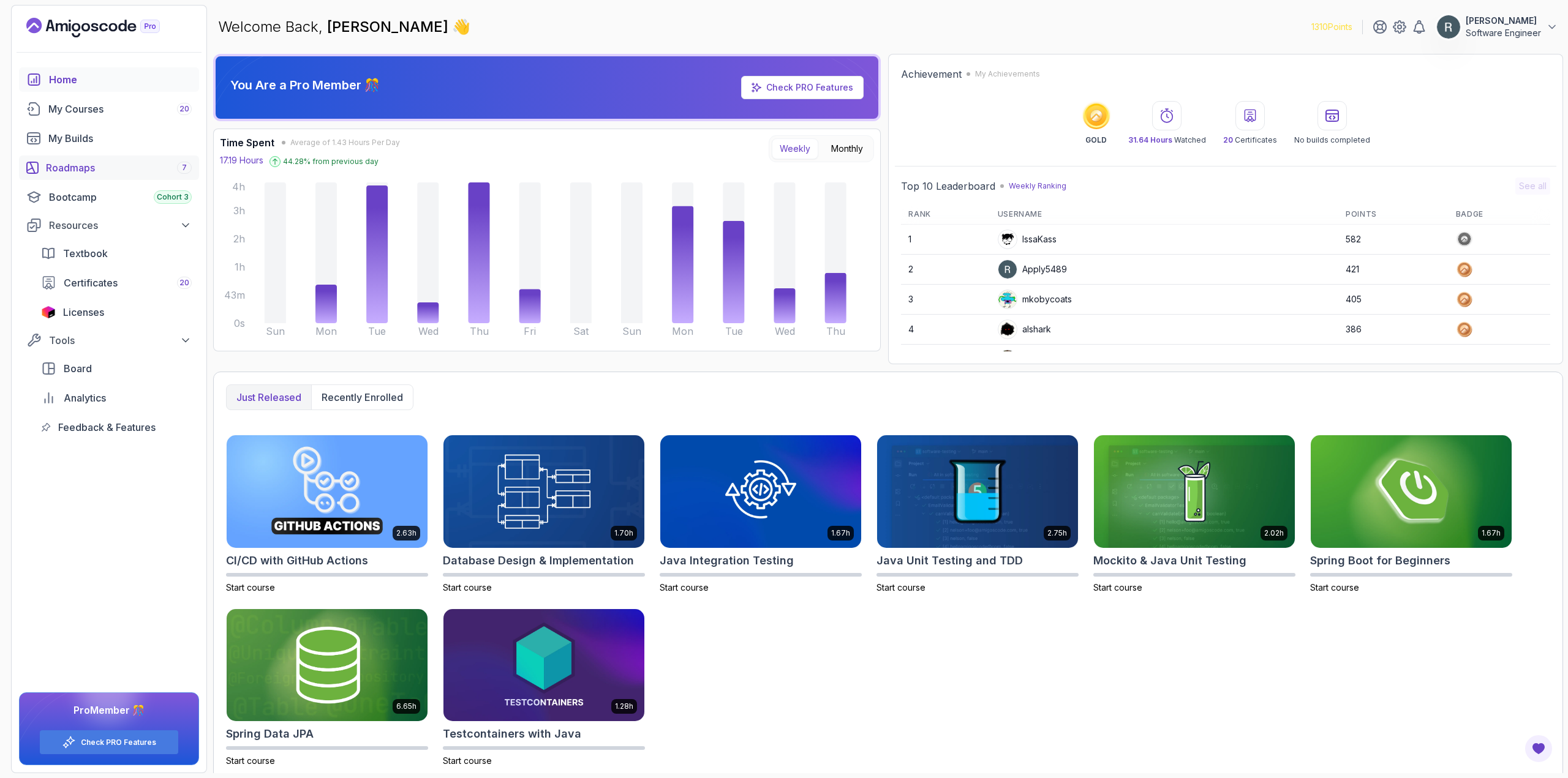
click at [102, 163] on div "Roadmaps 7" at bounding box center [118, 167] width 146 height 14
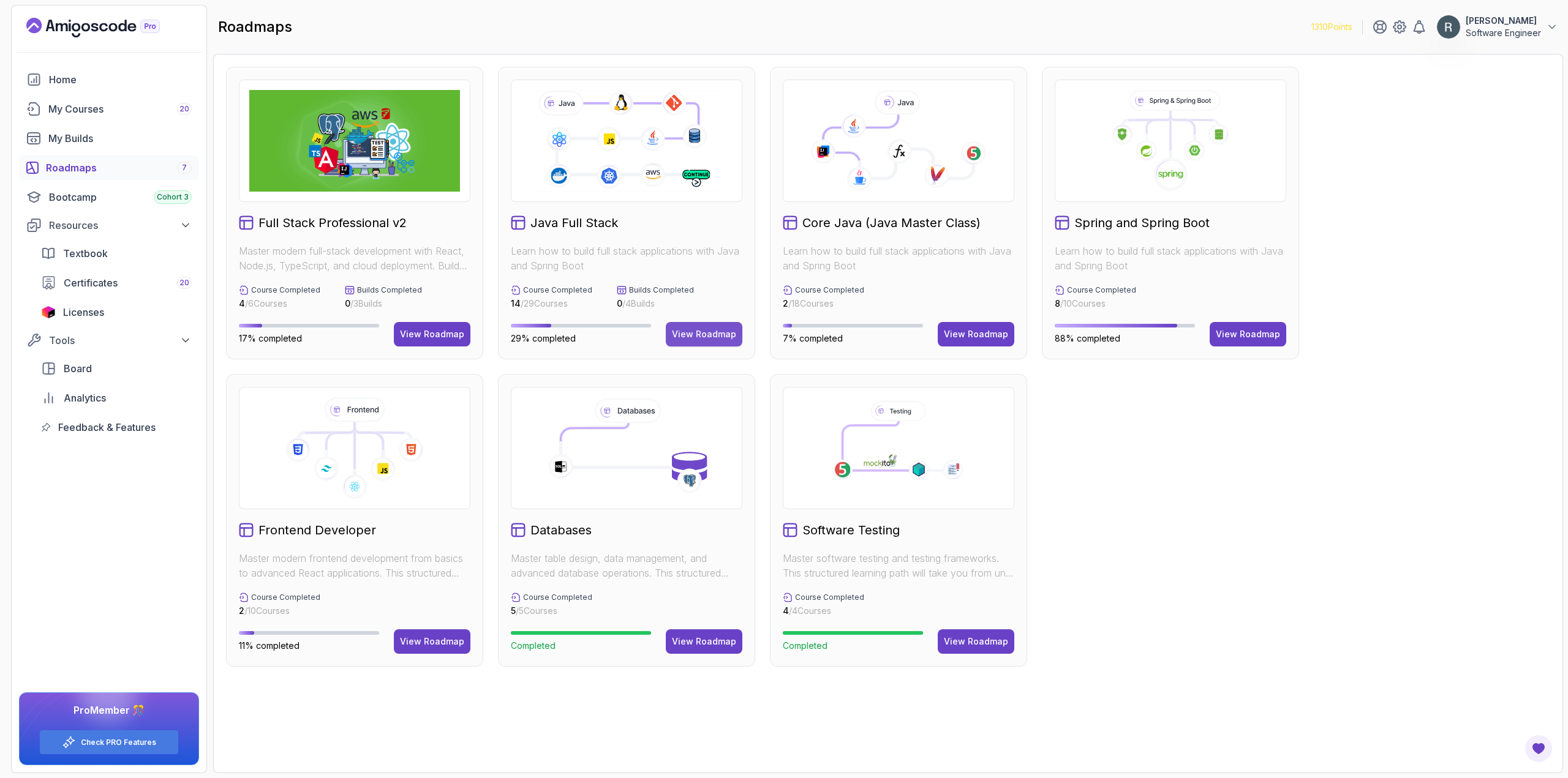
click at [722, 334] on div "View Roadmap" at bounding box center [703, 334] width 64 height 12
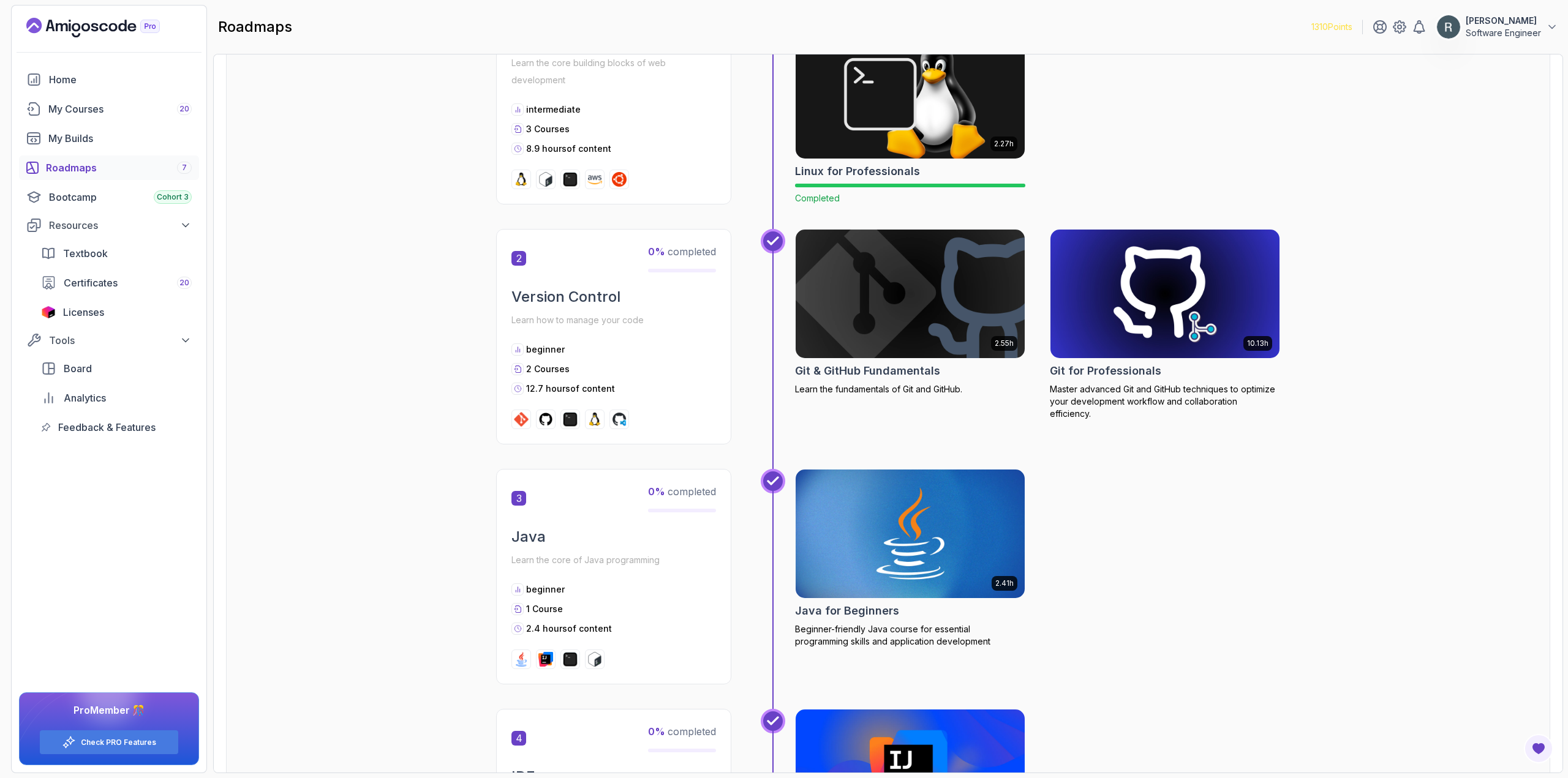
scroll to position [490, 0]
